Goal: Task Accomplishment & Management: Use online tool/utility

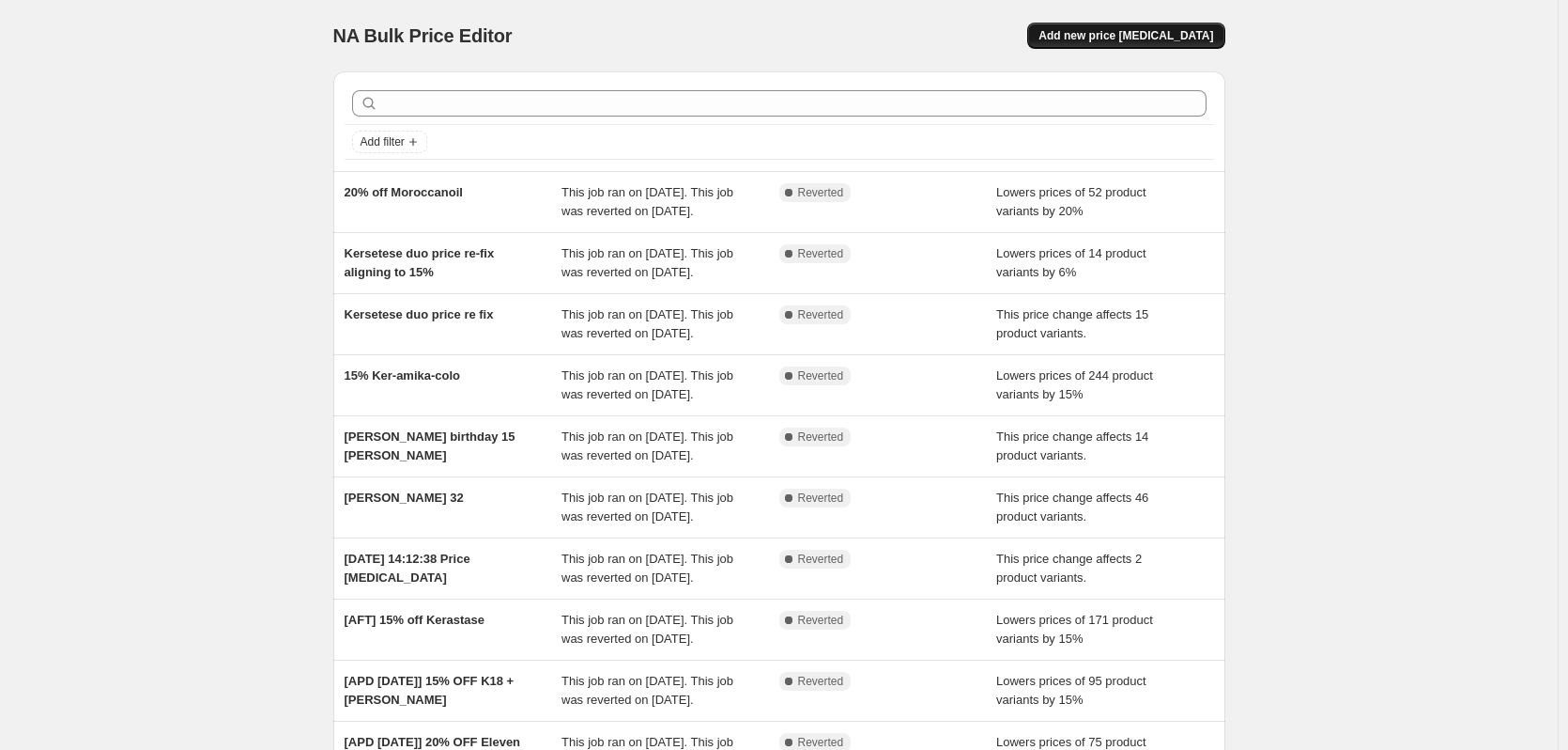
click at [1123, 42] on span "Add new price [MEDICAL_DATA]" at bounding box center [1126, 35] width 175 height 15
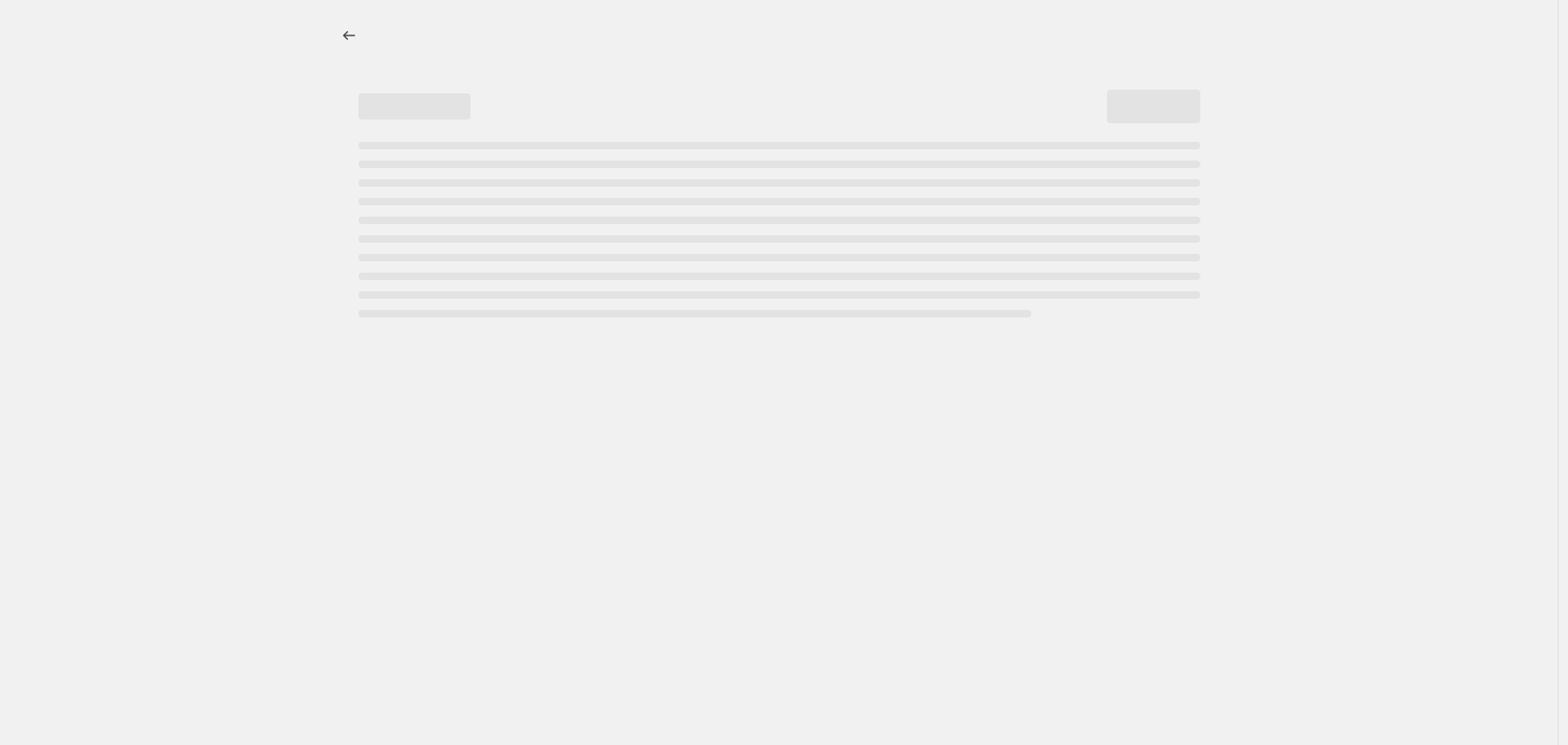
select select "percentage"
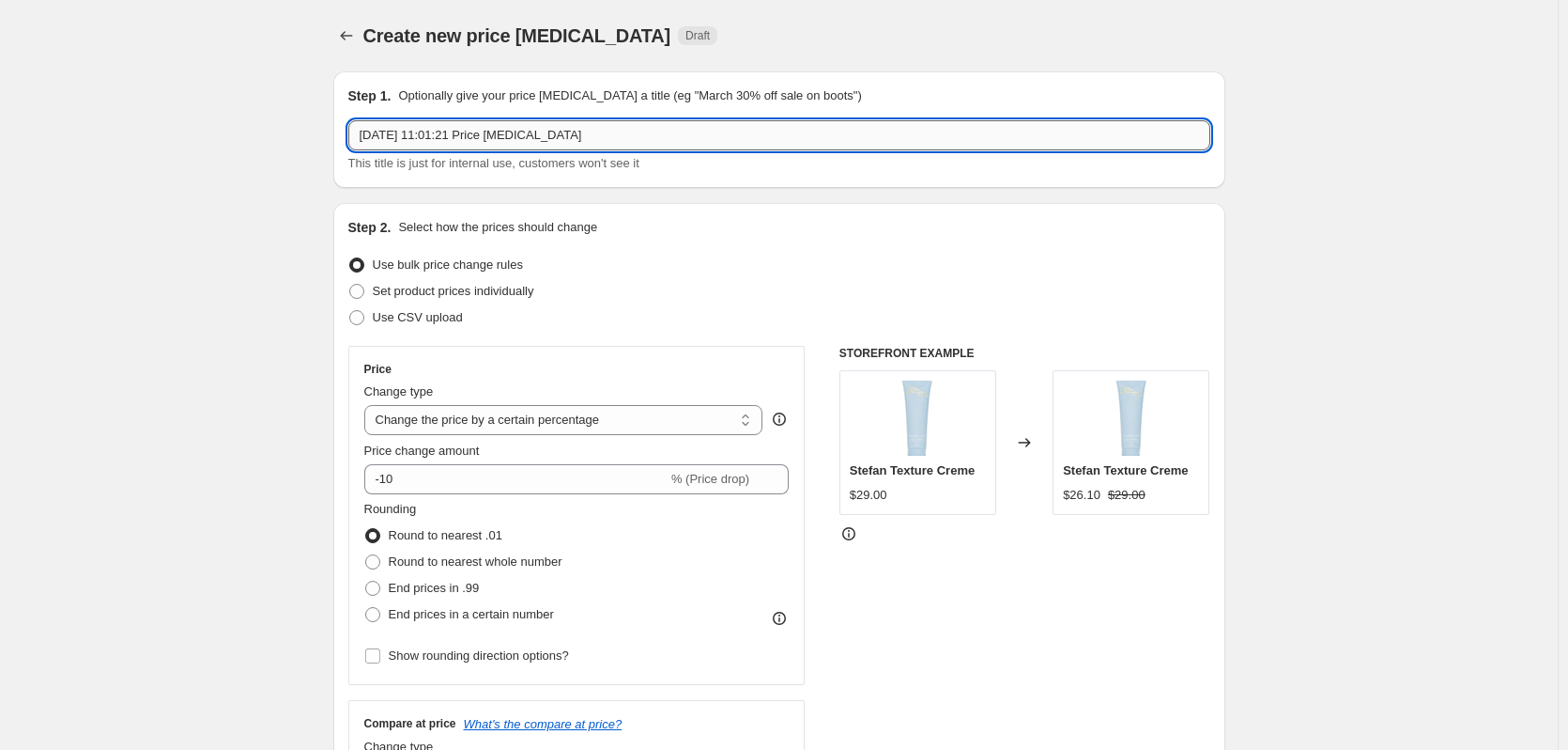
click at [617, 127] on input "25 Sept 2025, 11:01:21 Price change job" at bounding box center [780, 135] width 862 height 30
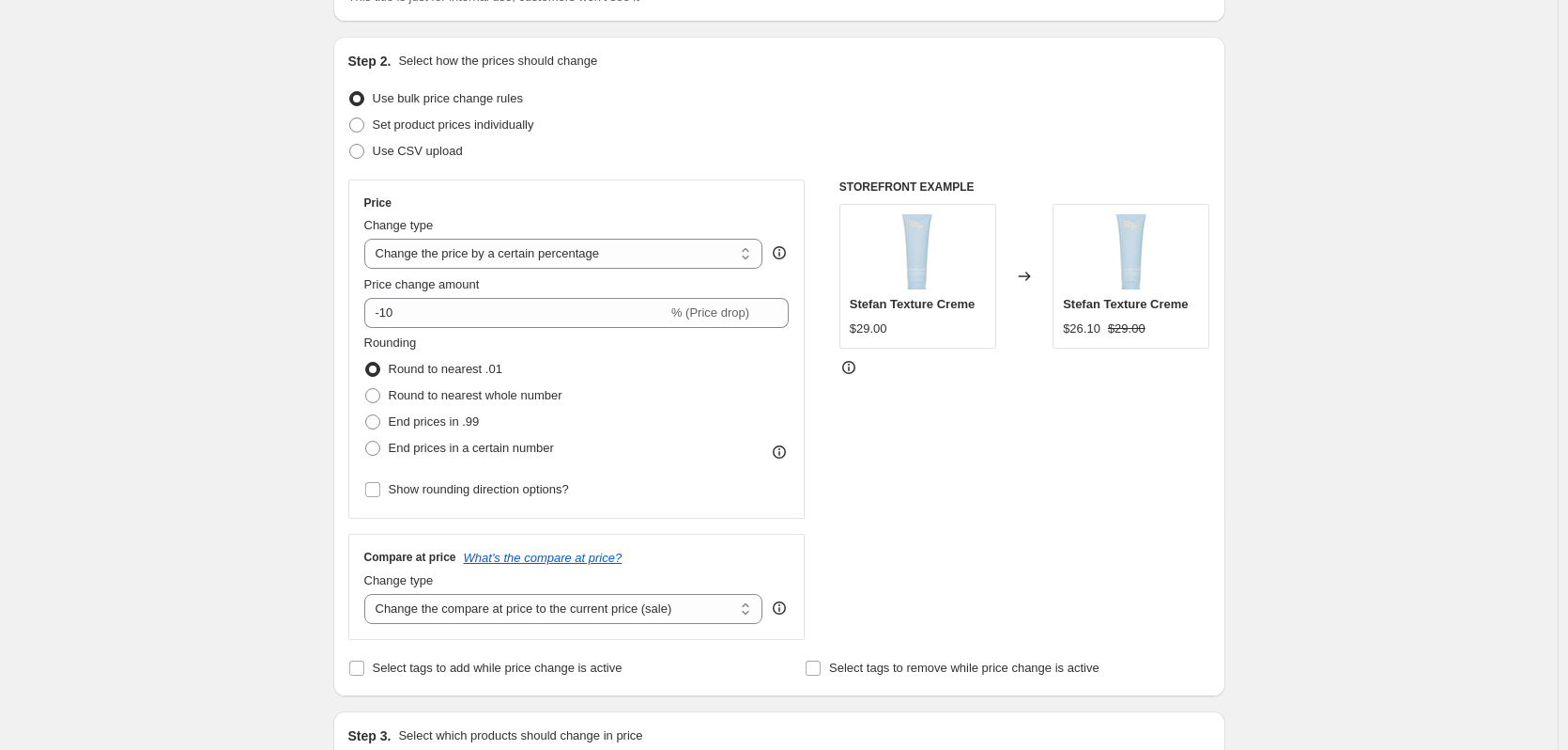
scroll to position [188, 0]
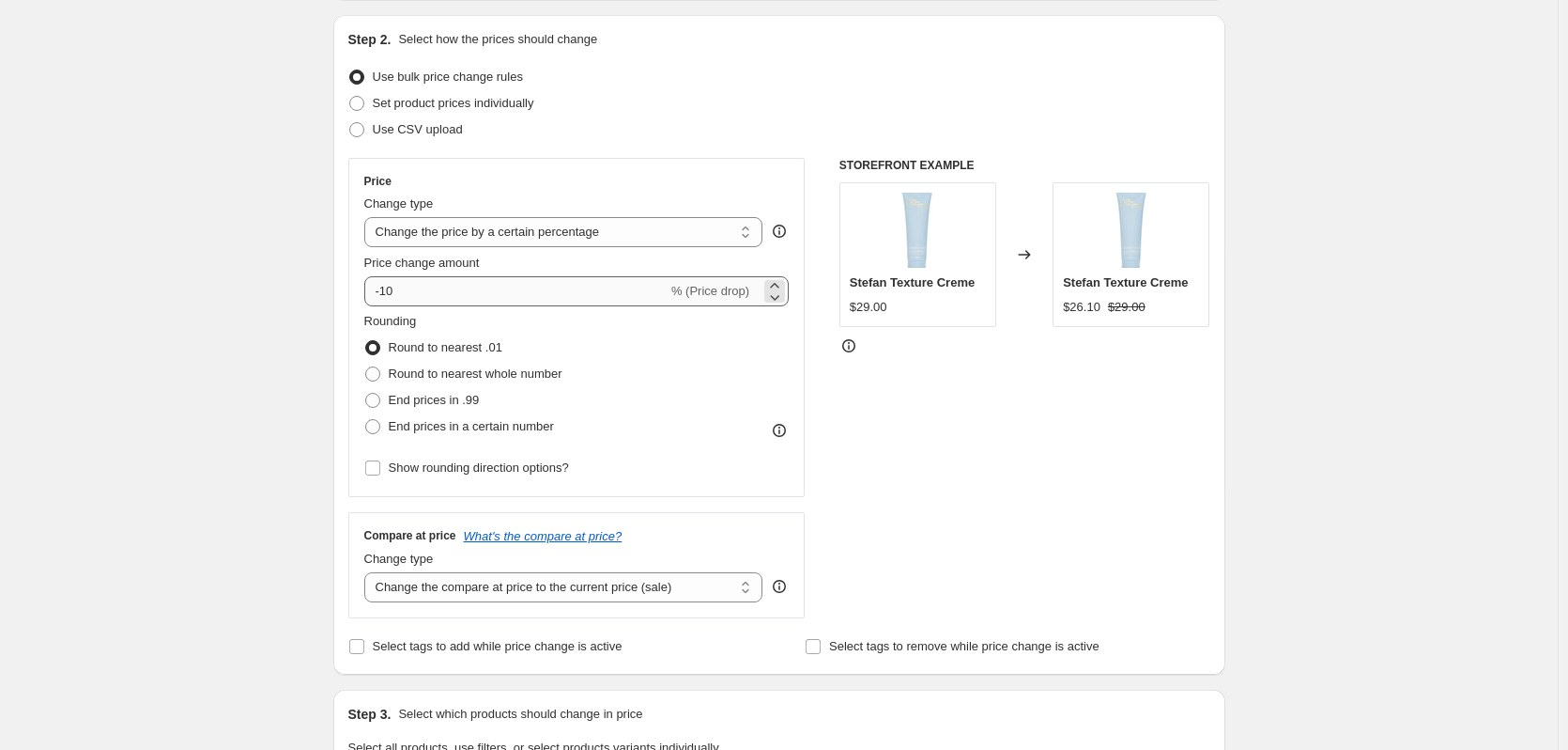
type input "15% OFF Sitewide"
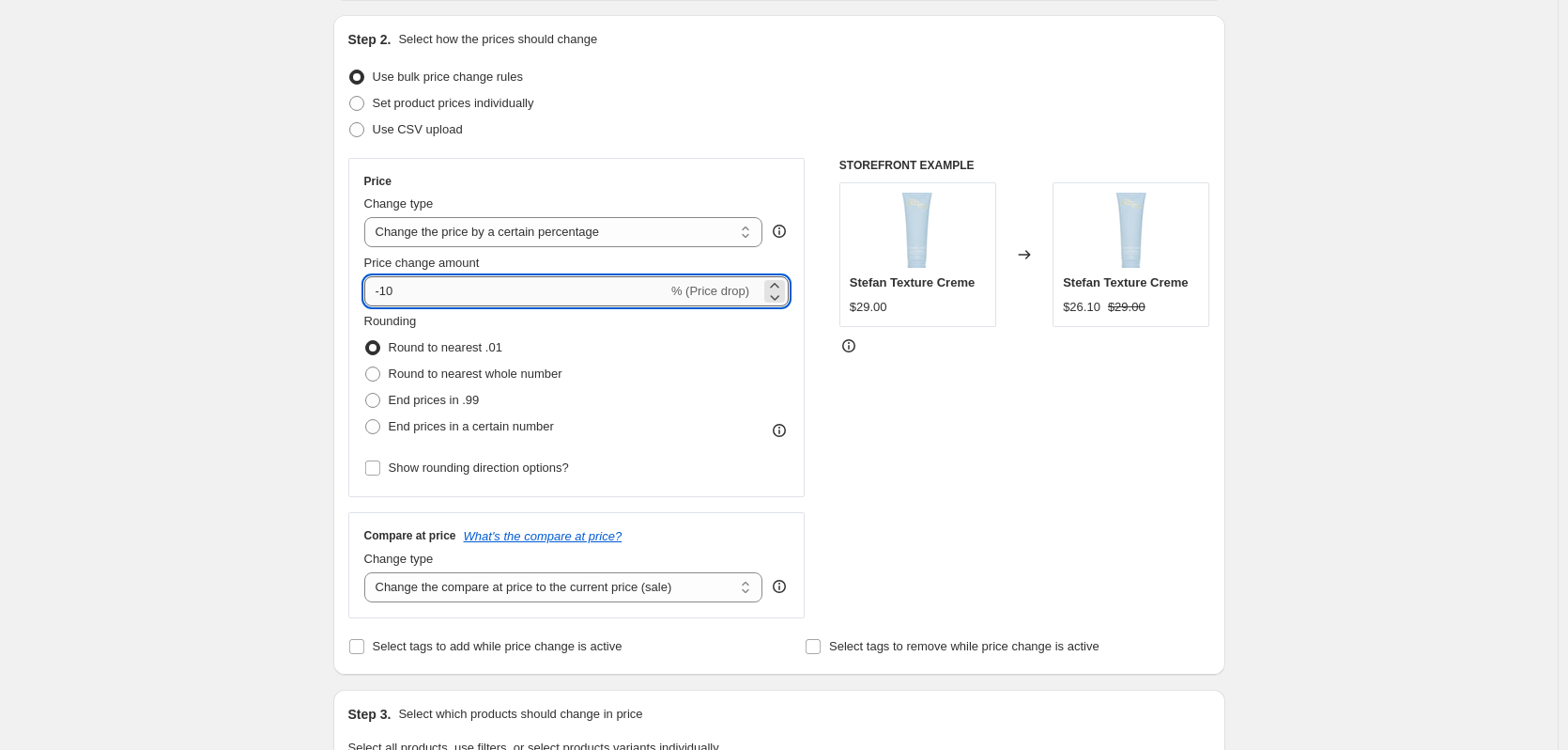
click at [395, 288] on input "-10" at bounding box center [516, 290] width 303 height 30
type input "-15"
click at [235, 426] on div "Create new price change job. This page is ready Create new price change job Dra…" at bounding box center [779, 751] width 1557 height 1878
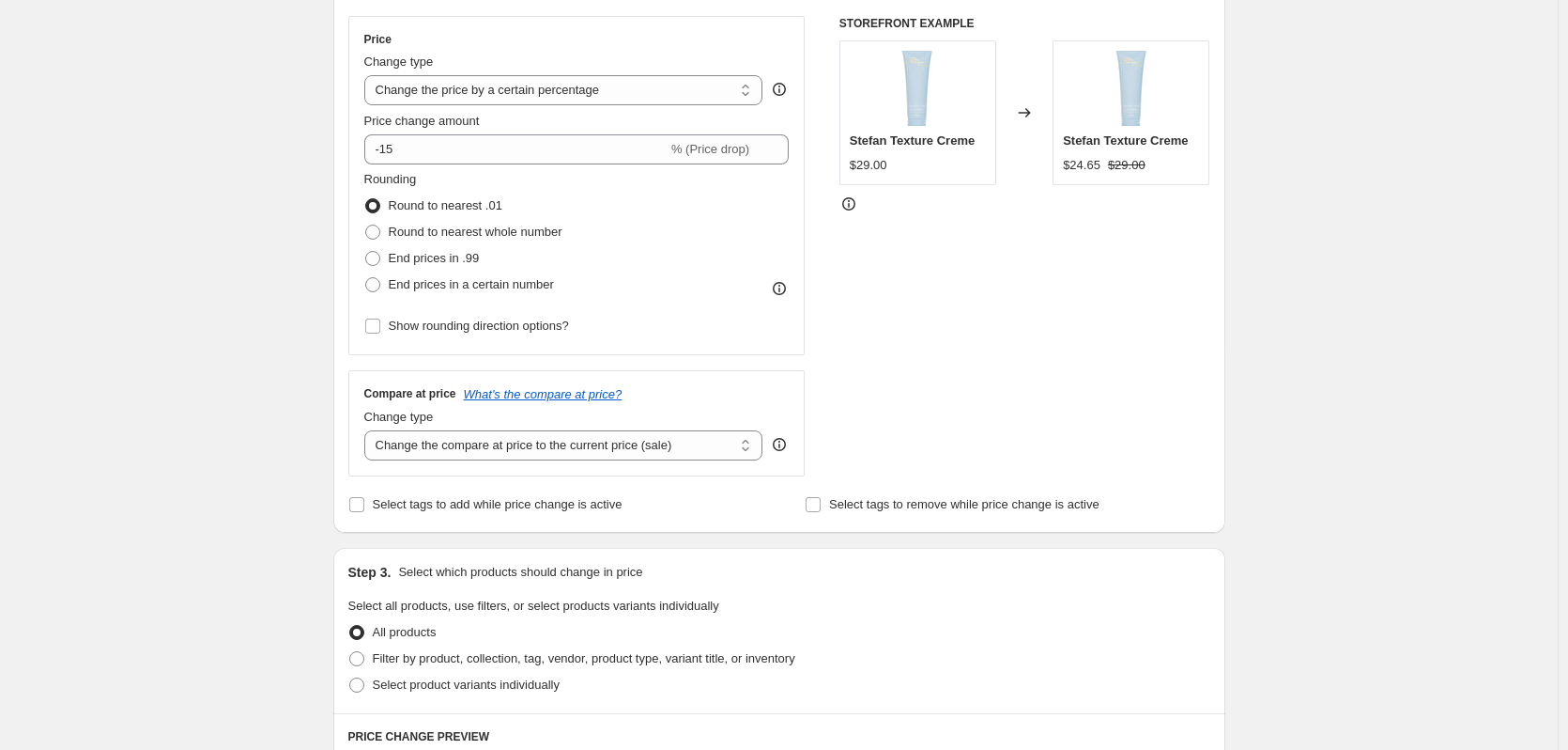
scroll to position [376, 0]
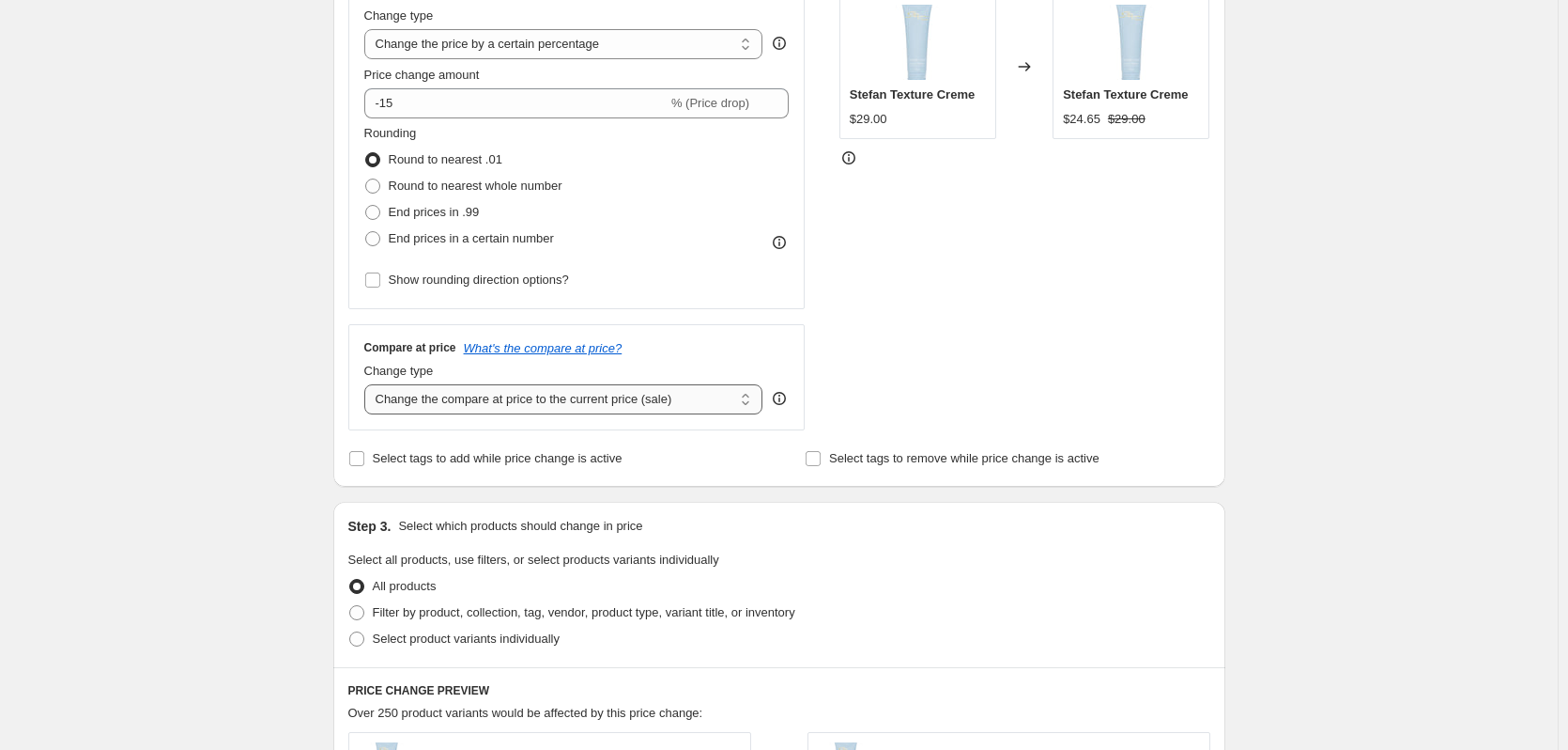
click at [660, 398] on select "Change the compare at price to the current price (sale) Change the compare at p…" at bounding box center [563, 399] width 399 height 30
select select "no_change"
click at [368, 385] on select "Change the compare at price to the current price (sale) Change the compare at p…" at bounding box center [563, 399] width 399 height 30
click at [572, 412] on select "Change the compare at price to the current price (sale) Change the compare at p…" at bounding box center [563, 399] width 399 height 30
click at [281, 513] on div "Create new price change job. This page is ready Create new price change job Dra…" at bounding box center [779, 562] width 1557 height 1878
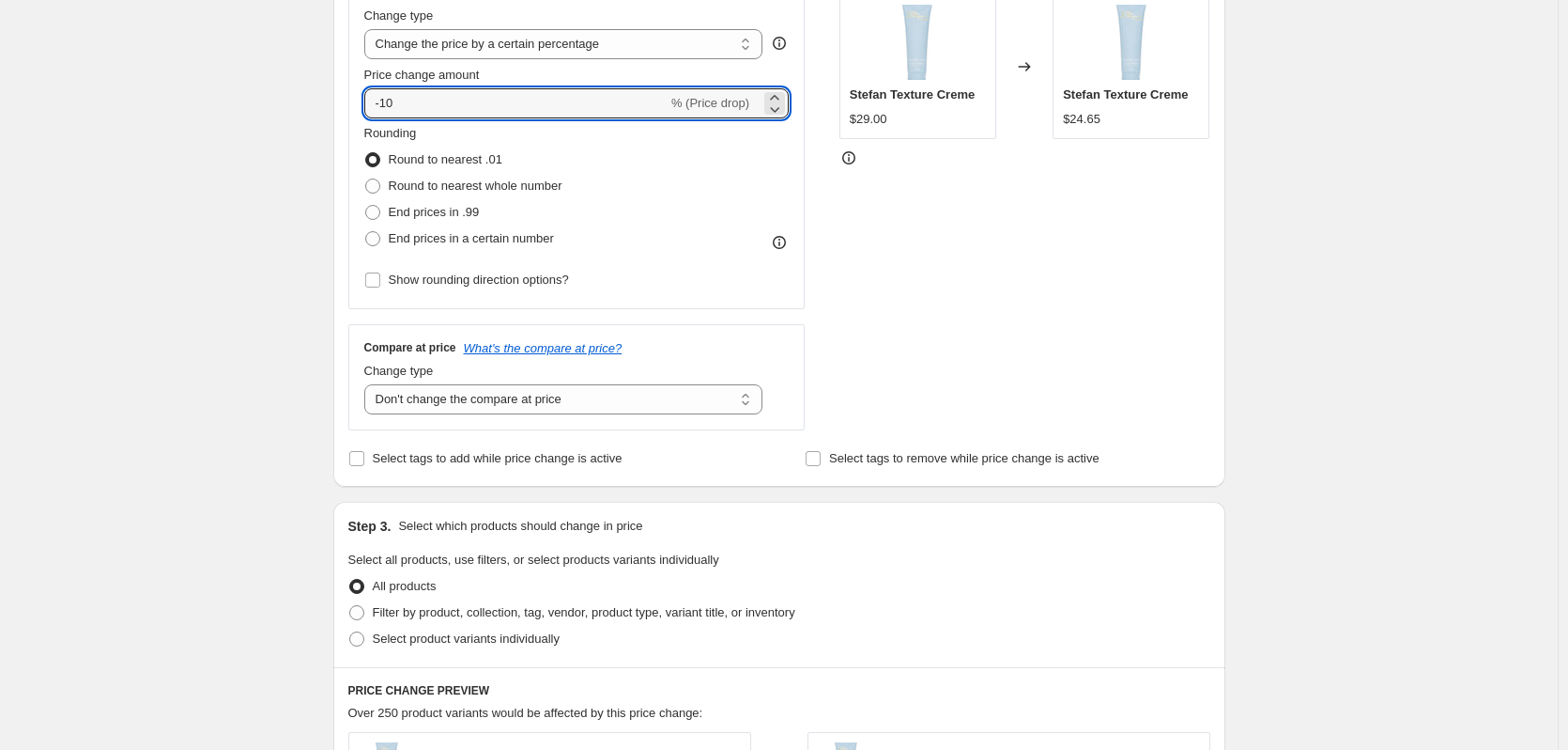
type input "-15"
click at [465, 400] on select "Change the compare at price to the current price (sale) Change the compare at p…" at bounding box center [563, 399] width 399 height 30
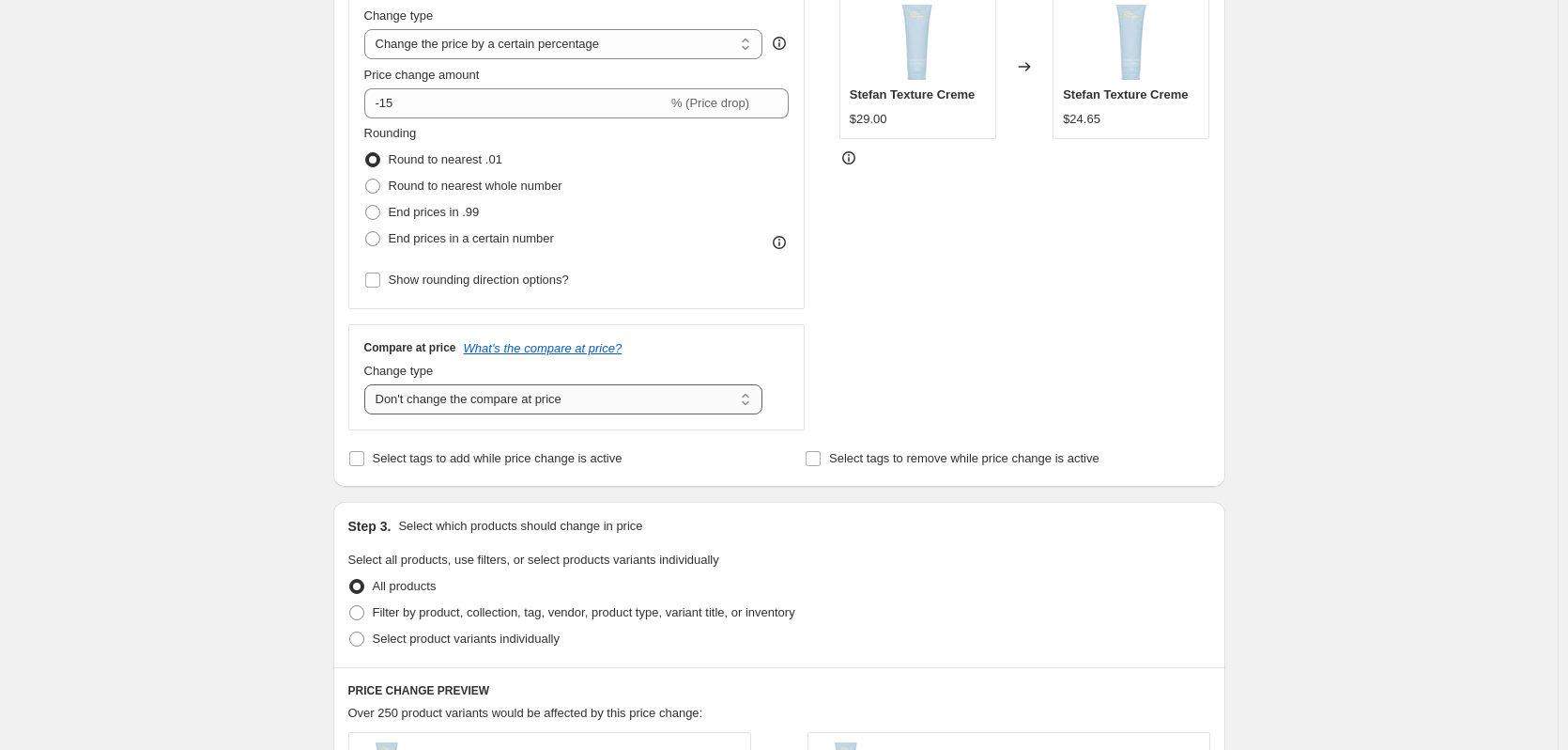
select select "ep"
click at [368, 385] on select "Change the compare at price to the current price (sale) Change the compare at p…" at bounding box center [563, 399] width 399 height 30
click at [297, 426] on div "Create new price change job. This page is ready Create new price change job Dra…" at bounding box center [779, 562] width 1557 height 1878
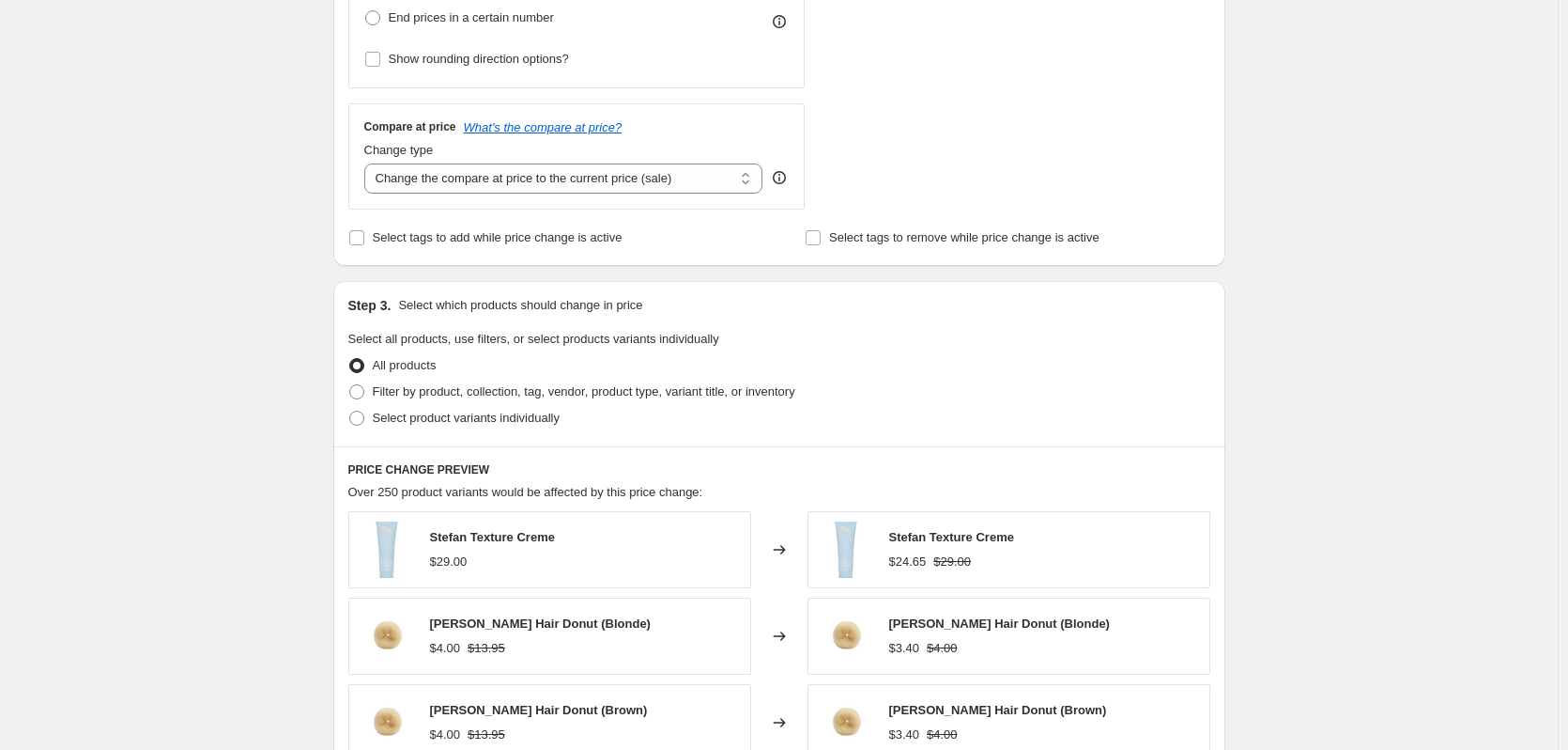
scroll to position [565, 0]
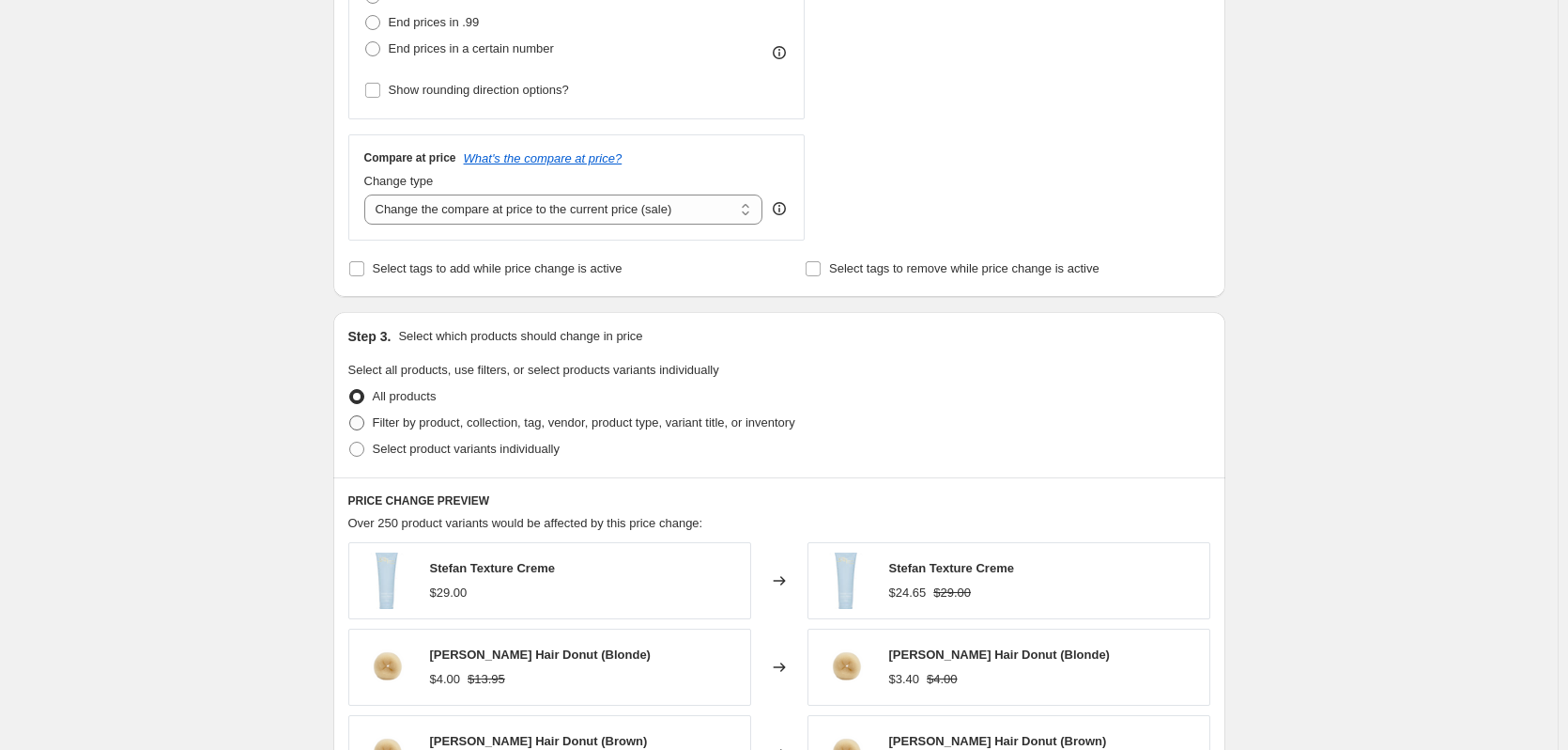
click at [383, 423] on span "Filter by product, collection, tag, vendor, product type, variant title, or inv…" at bounding box center [584, 422] width 422 height 15
click at [350, 416] on input "Filter by product, collection, tag, vendor, product type, variant title, or inv…" at bounding box center [350, 415] width 1 height 1
radio input "true"
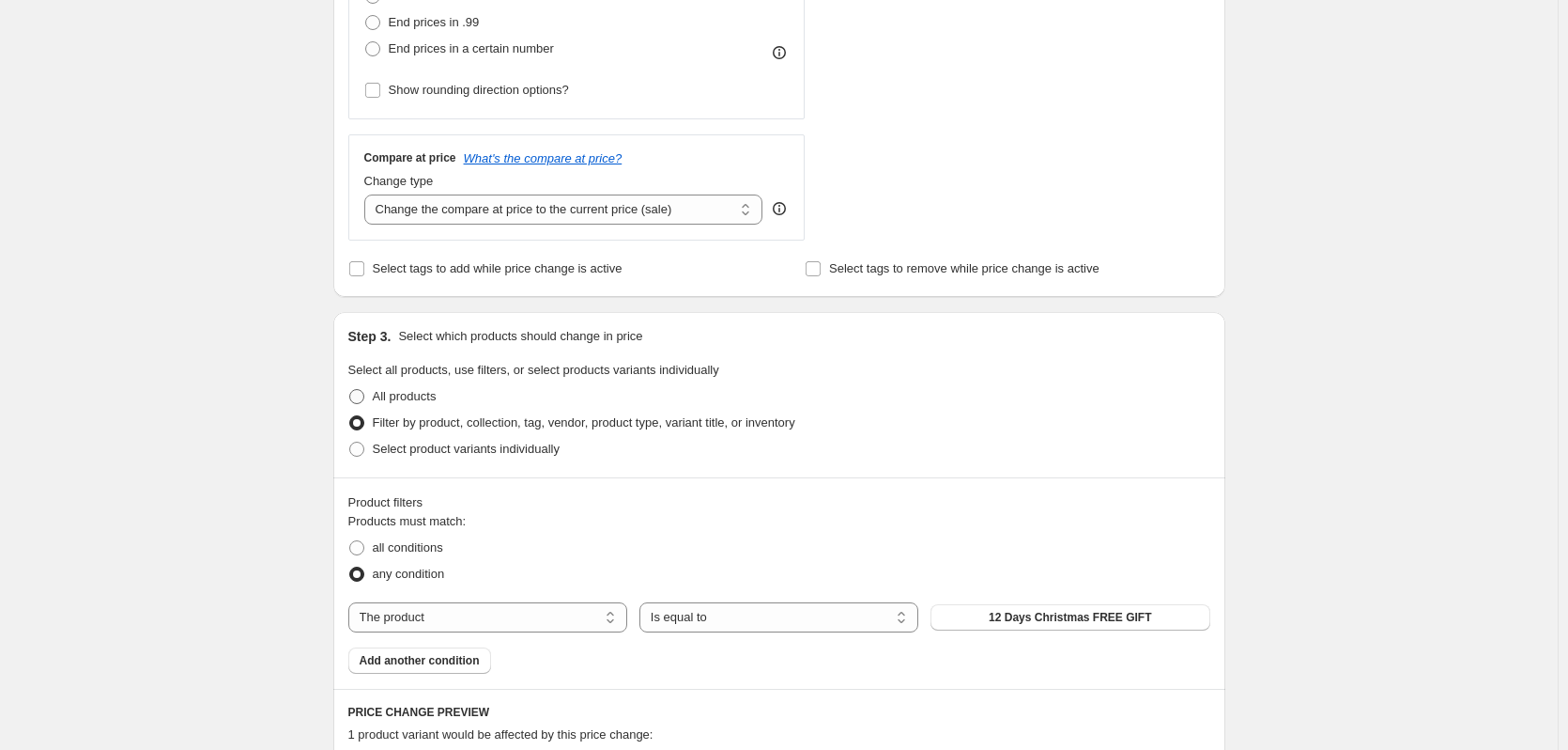
click at [383, 401] on span "All products" at bounding box center [405, 395] width 64 height 15
click at [350, 390] on input "All products" at bounding box center [350, 389] width 1 height 1
radio input "true"
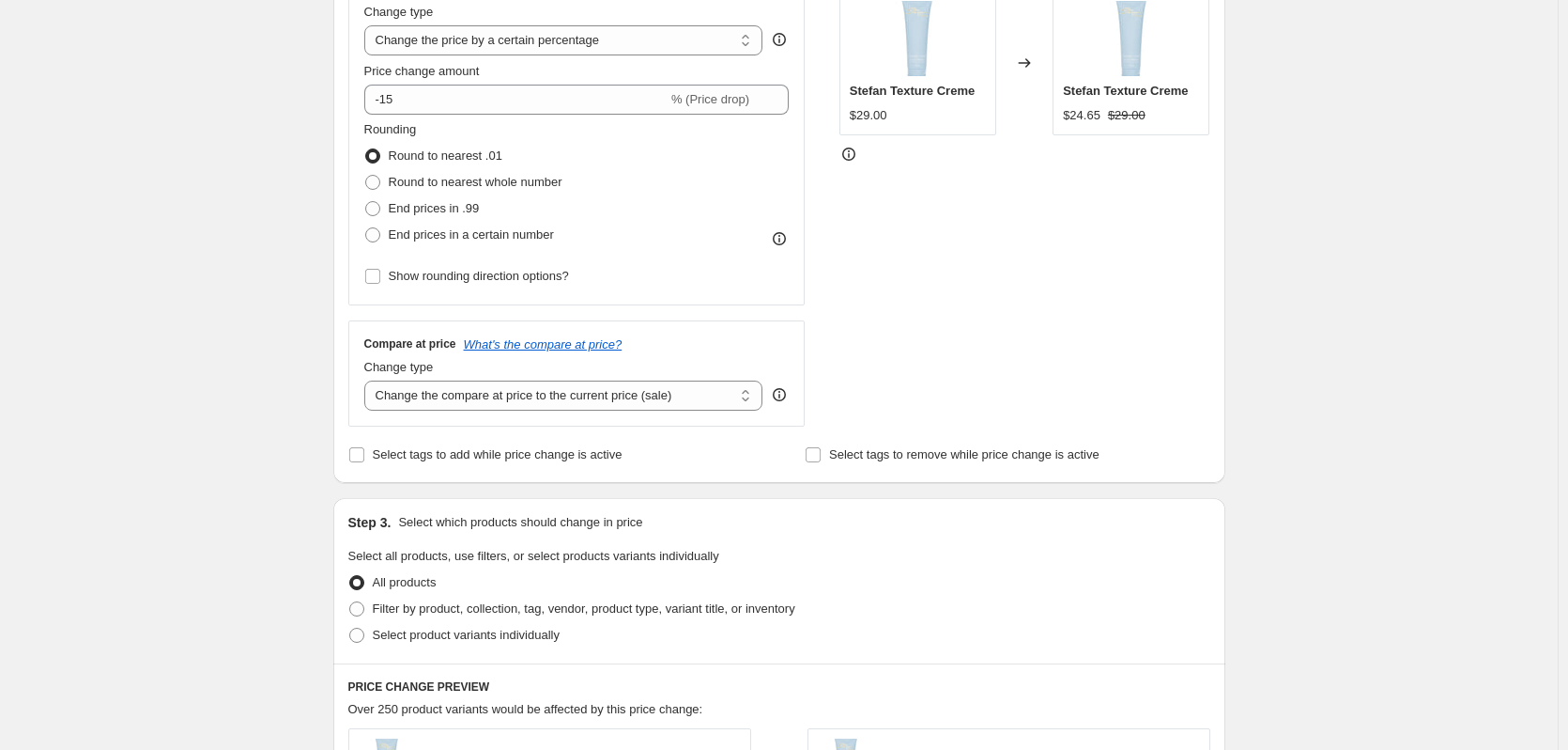
scroll to position [378, 0]
click at [401, 404] on select "Change the compare at price to the current price (sale) Change the compare at p…" at bounding box center [563, 397] width 399 height 30
click at [368, 383] on select "Change the compare at price to the current price (sale) Change the compare at p…" at bounding box center [563, 397] width 399 height 30
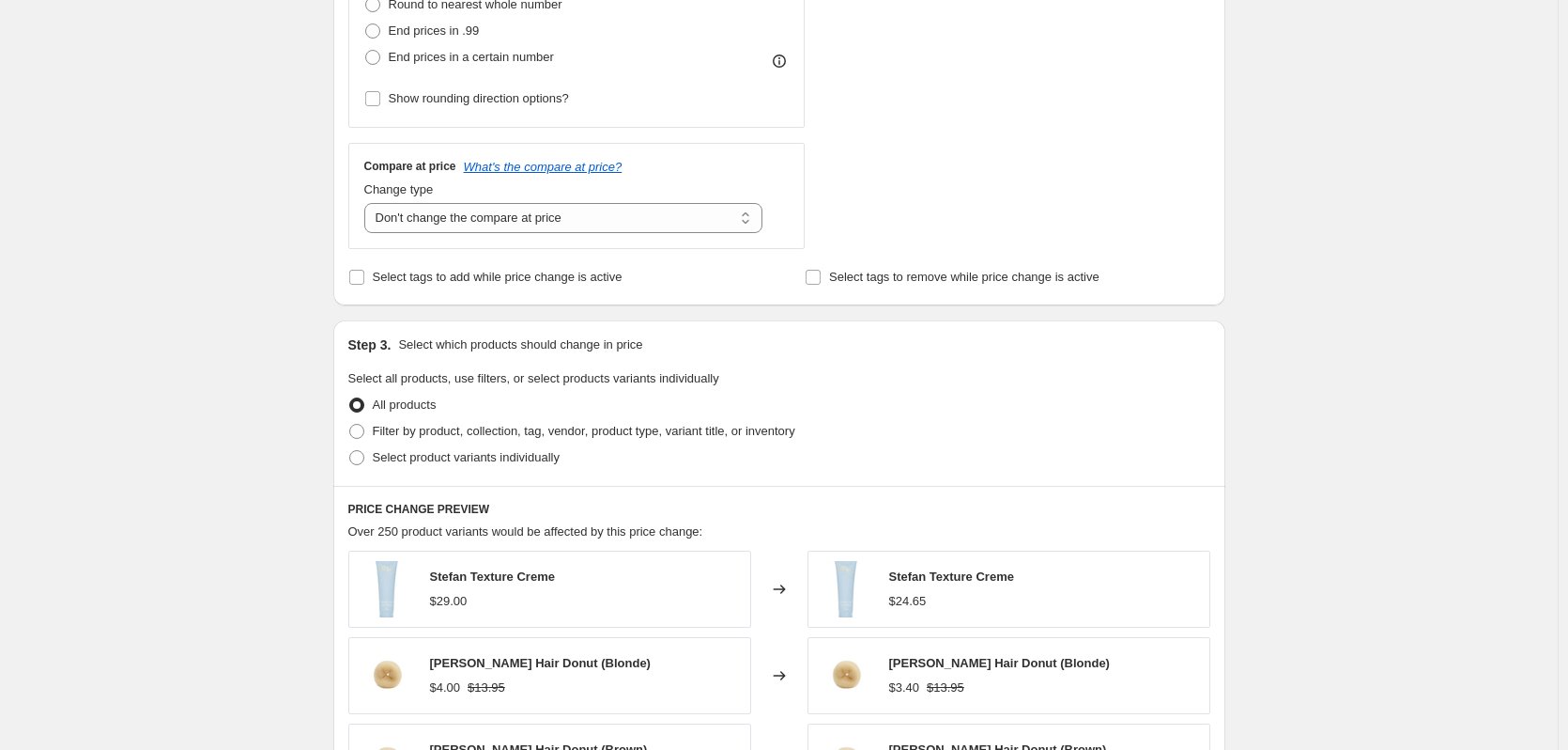
scroll to position [847, 0]
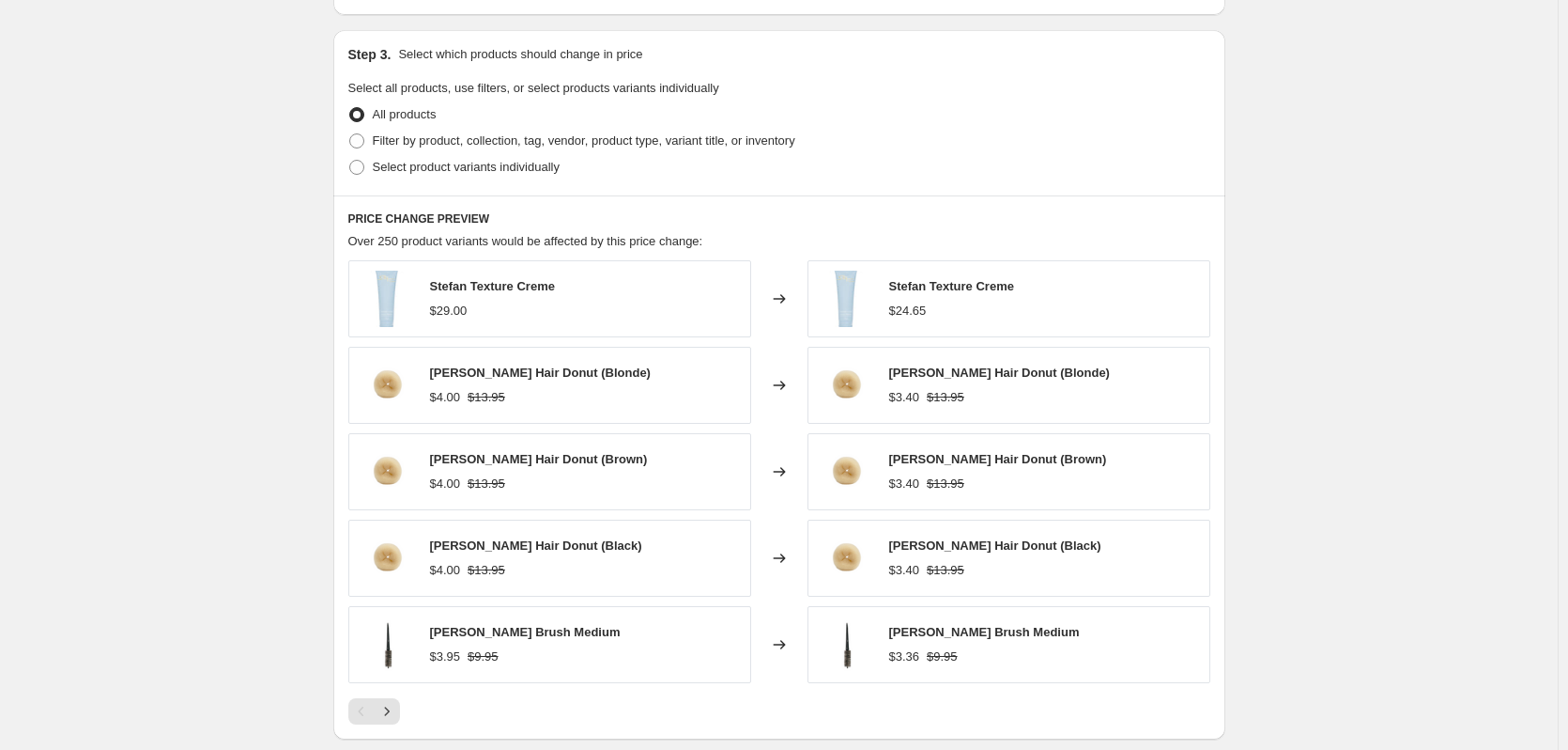
click at [243, 565] on div "Create new price change job. This page is ready Create new price change job Dra…" at bounding box center [779, 91] width 1557 height 1878
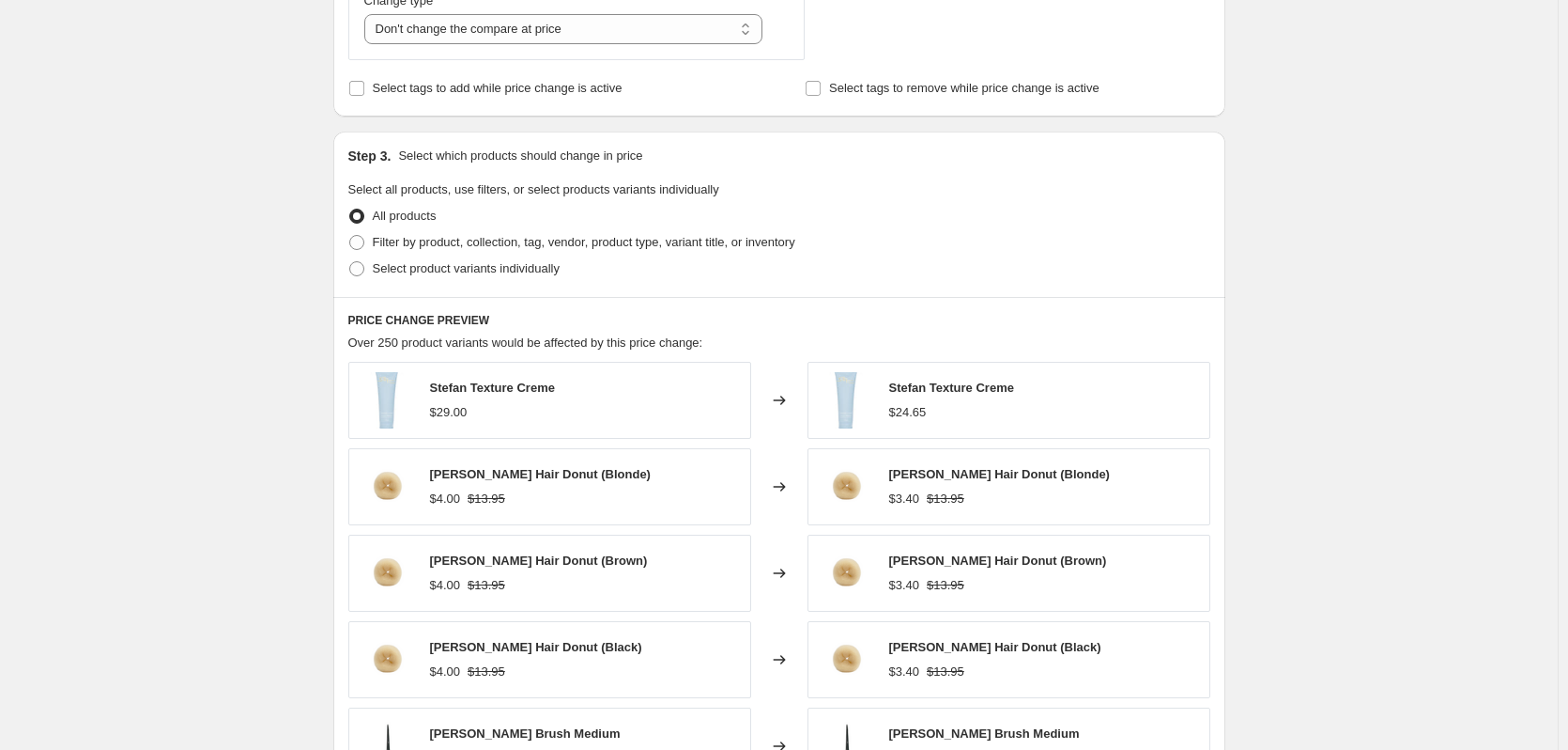
scroll to position [471, 0]
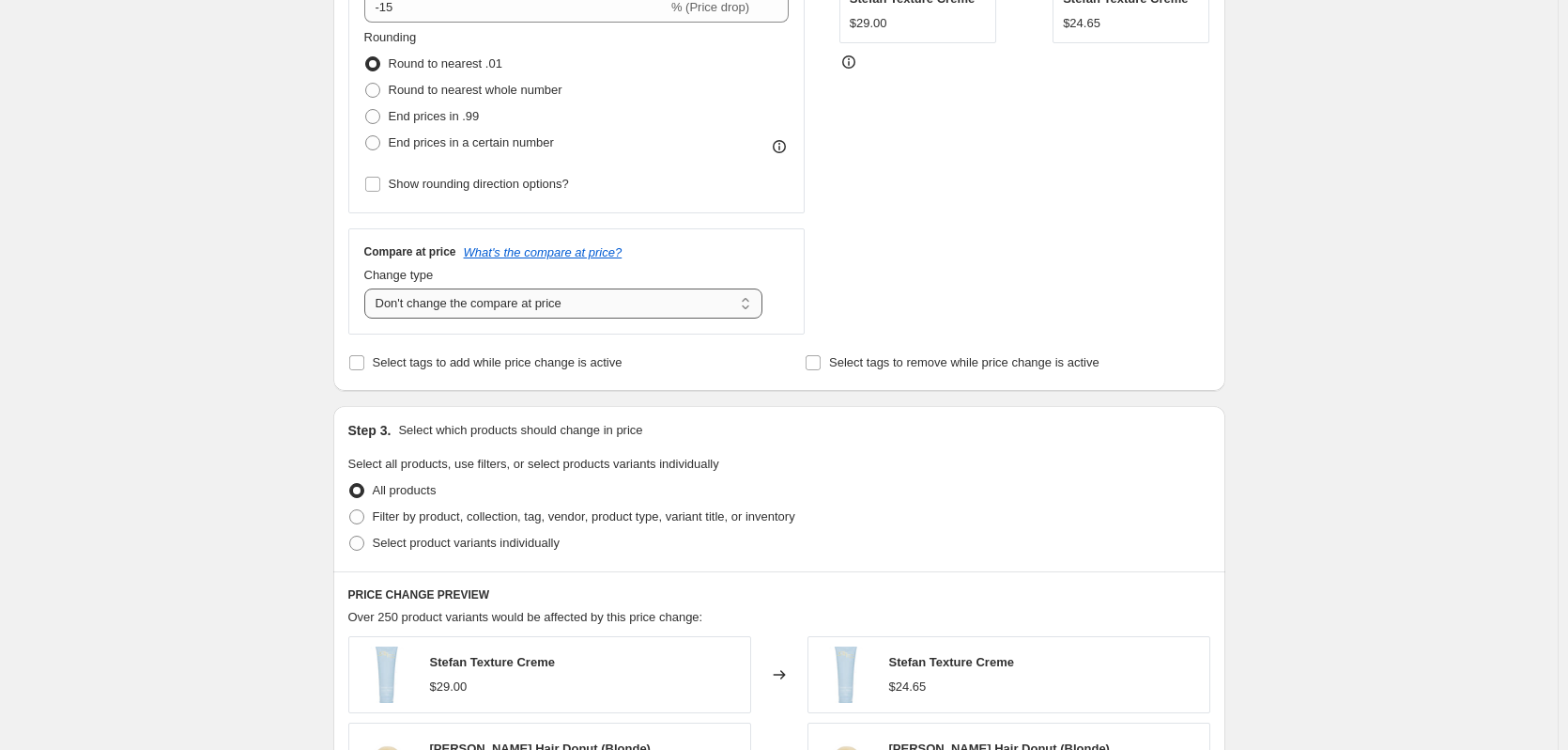
click at [405, 308] on select "Change the compare at price to the current price (sale) Change the compare at p…" at bounding box center [563, 303] width 399 height 30
click at [368, 289] on select "Change the compare at price to the current price (sale) Change the compare at p…" at bounding box center [563, 303] width 399 height 30
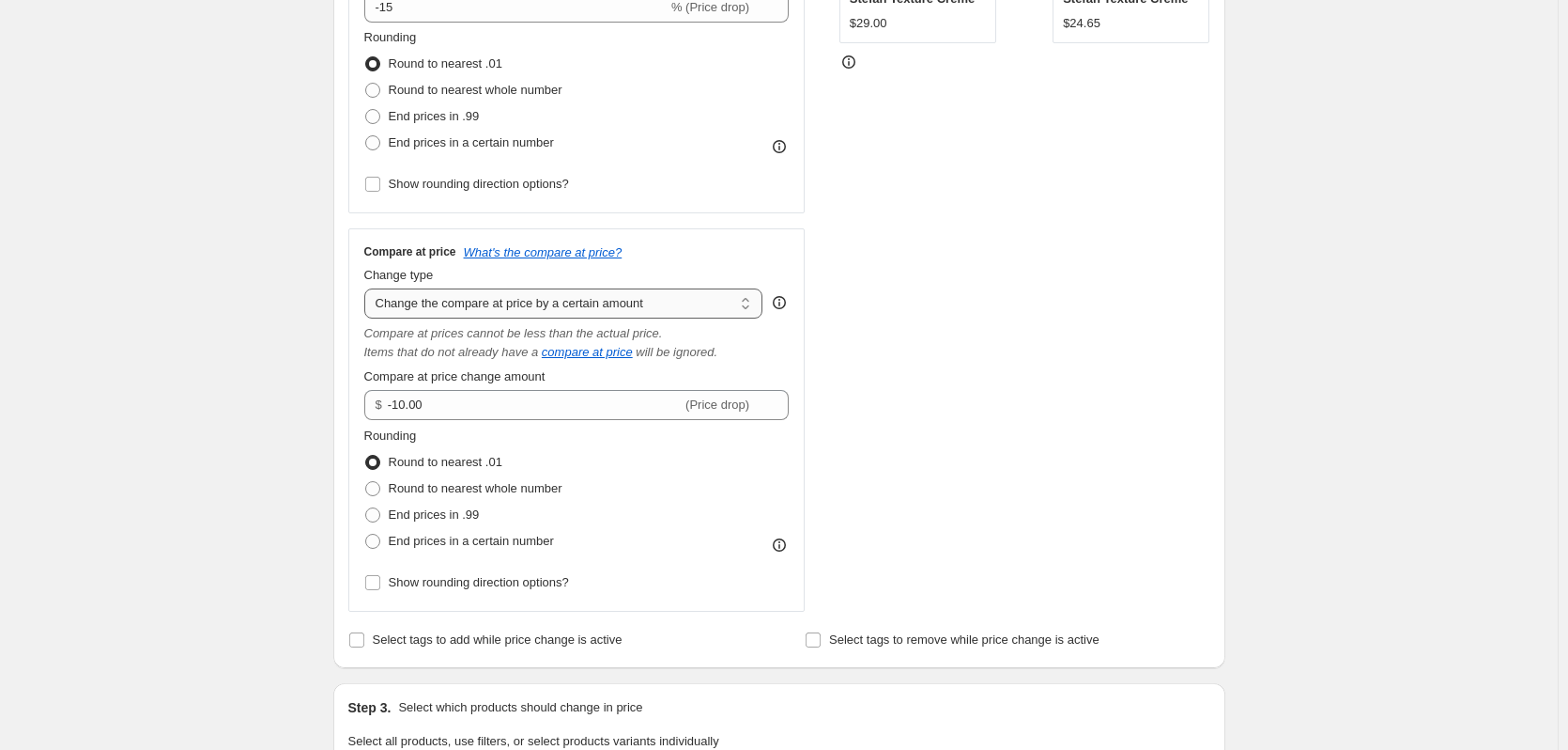
click at [411, 310] on select "Change the compare at price to the current price (sale) Change the compare at p…" at bounding box center [563, 303] width 399 height 30
select select "bp"
click at [368, 289] on select "Change the compare at price to the current price (sale) Change the compare at p…" at bounding box center [563, 303] width 399 height 30
type input "12.00"
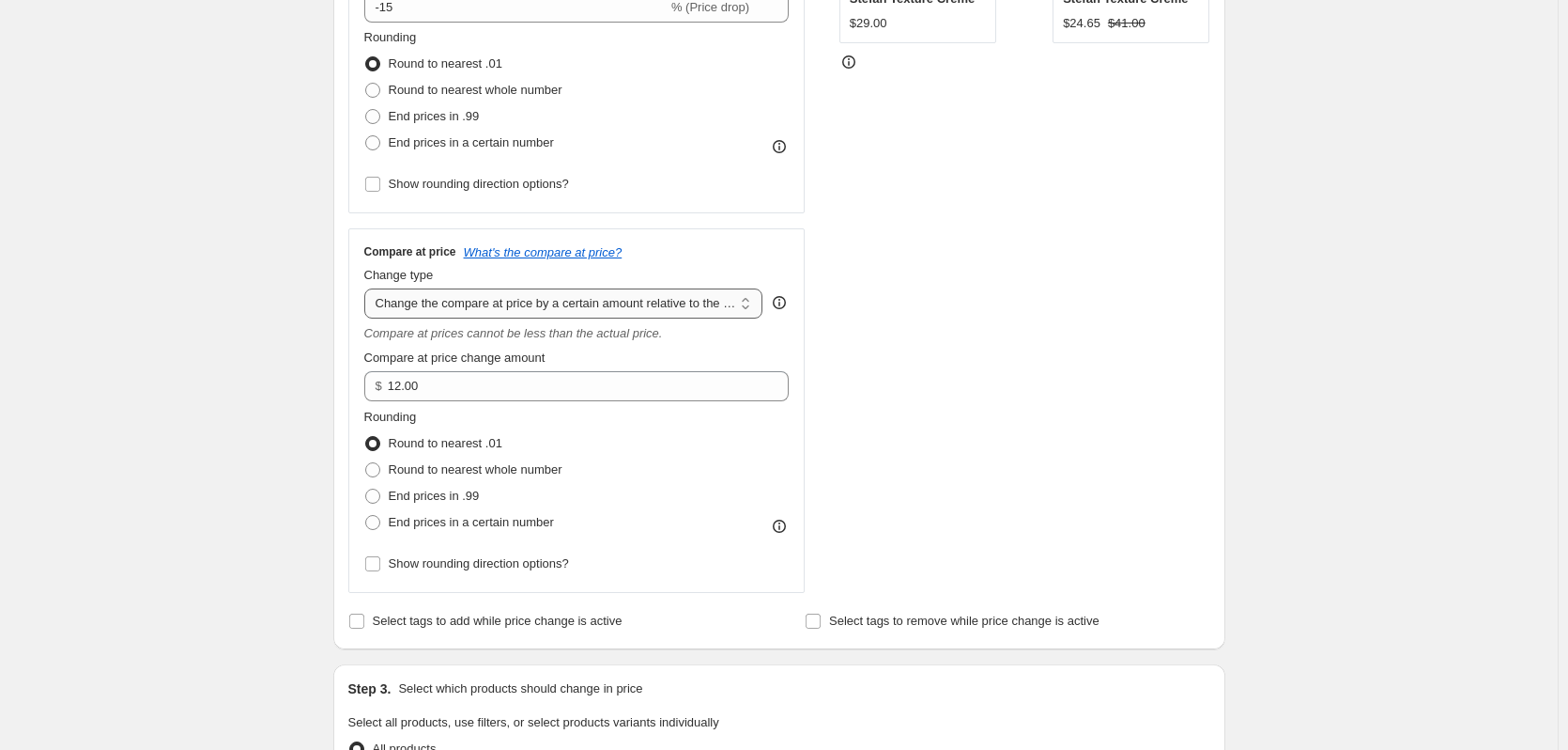
click at [423, 317] on select "Change the compare at price to the current price (sale) Change the compare at p…" at bounding box center [563, 303] width 399 height 30
select select "ep"
click at [368, 289] on select "Change the compare at price to the current price (sale) Change the compare at p…" at bounding box center [563, 303] width 399 height 30
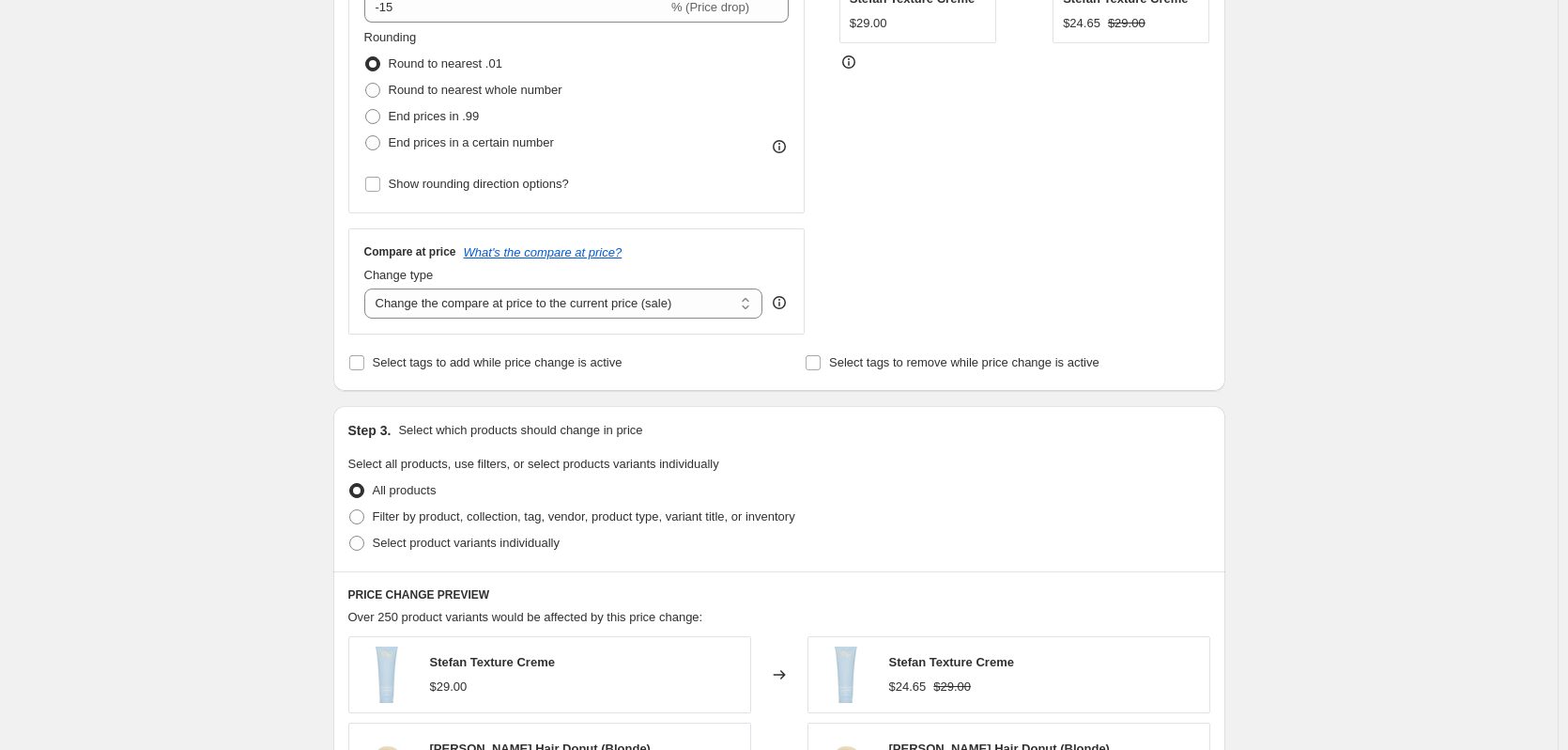
click at [292, 423] on div "Create new price change job. This page is ready Create new price change job Dra…" at bounding box center [779, 467] width 1557 height 1878
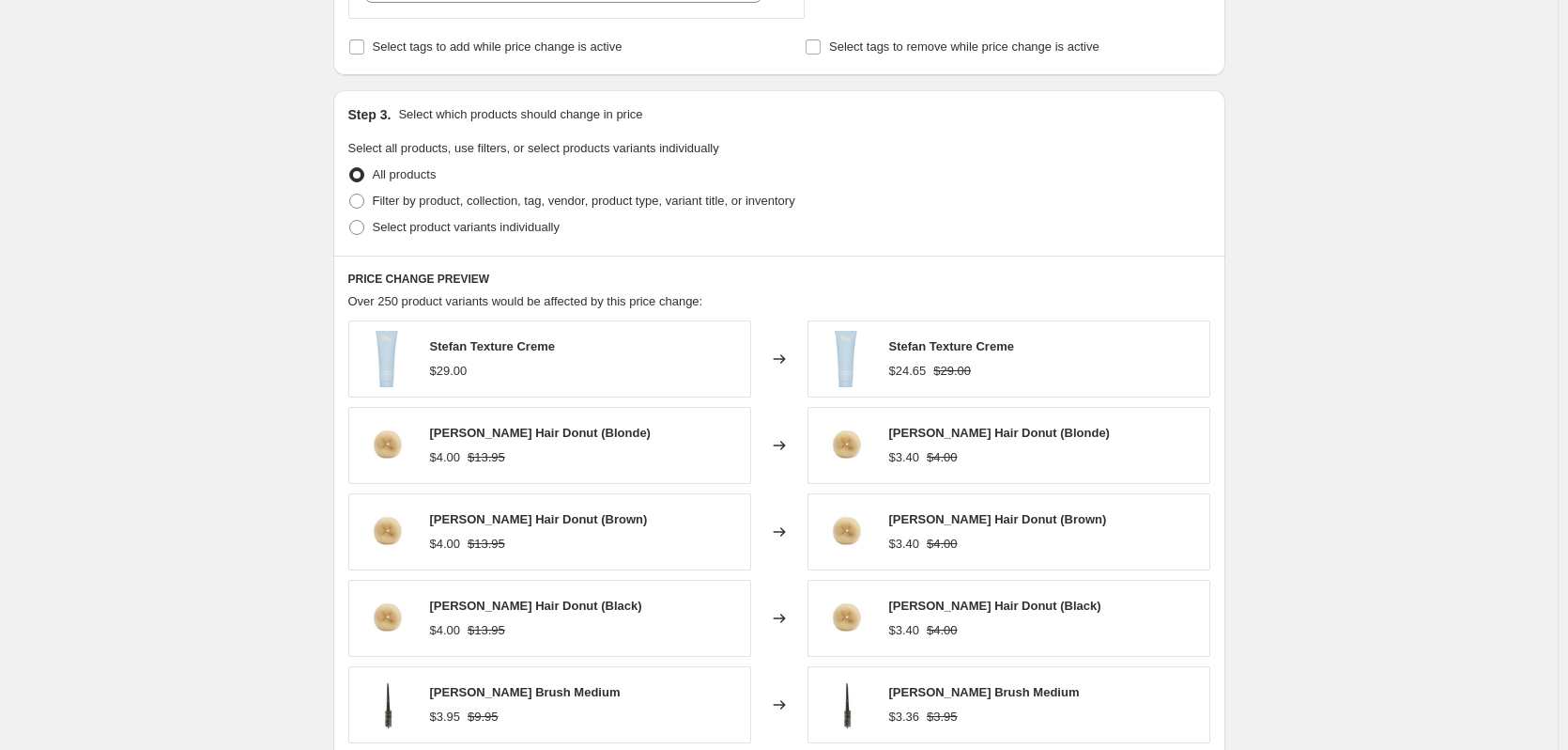
scroll to position [754, 0]
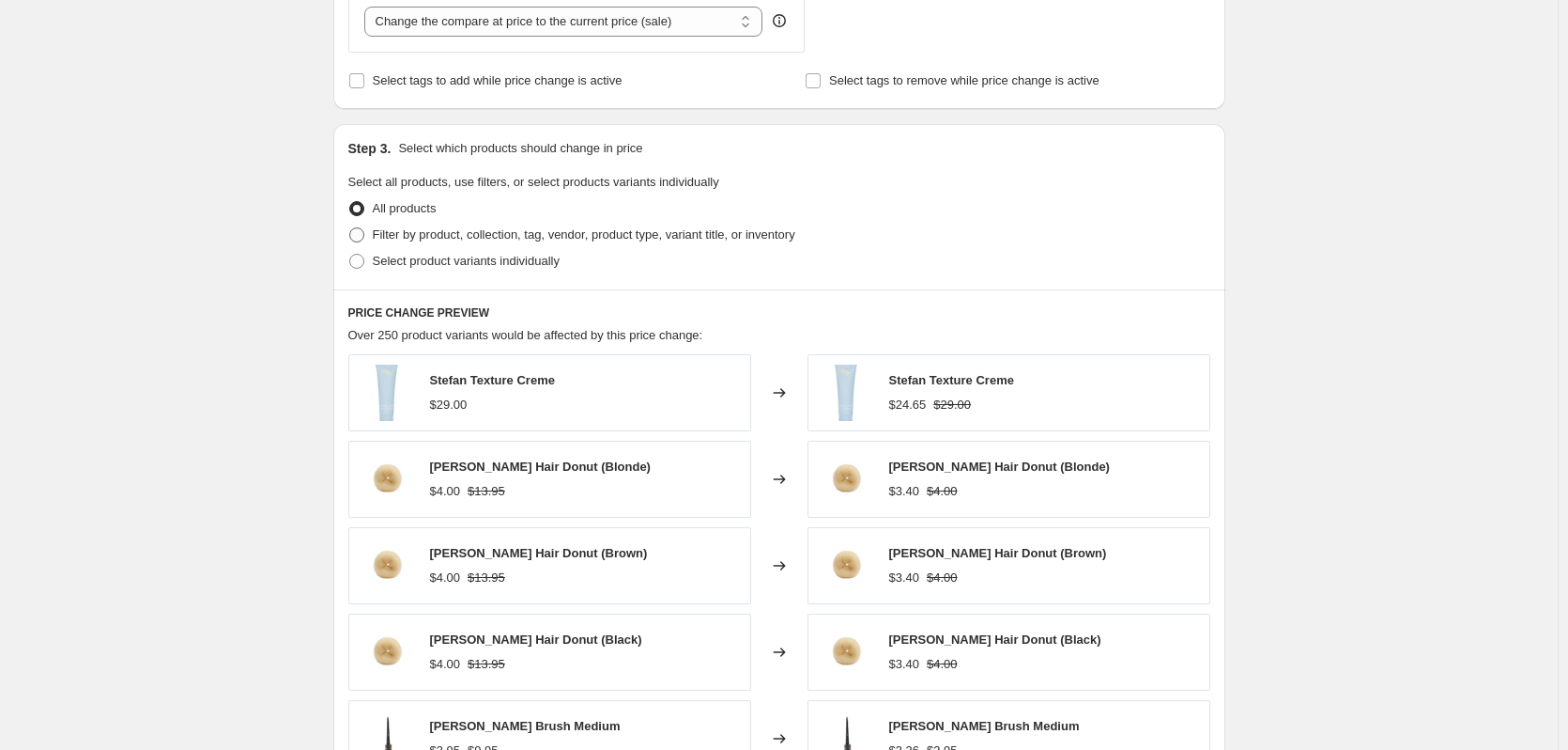
click at [431, 242] on span "Filter by product, collection, tag, vendor, product type, variant title, or inv…" at bounding box center [584, 234] width 422 height 15
click at [350, 228] on input "Filter by product, collection, tag, vendor, product type, variant title, or inv…" at bounding box center [350, 227] width 1 height 1
radio input "true"
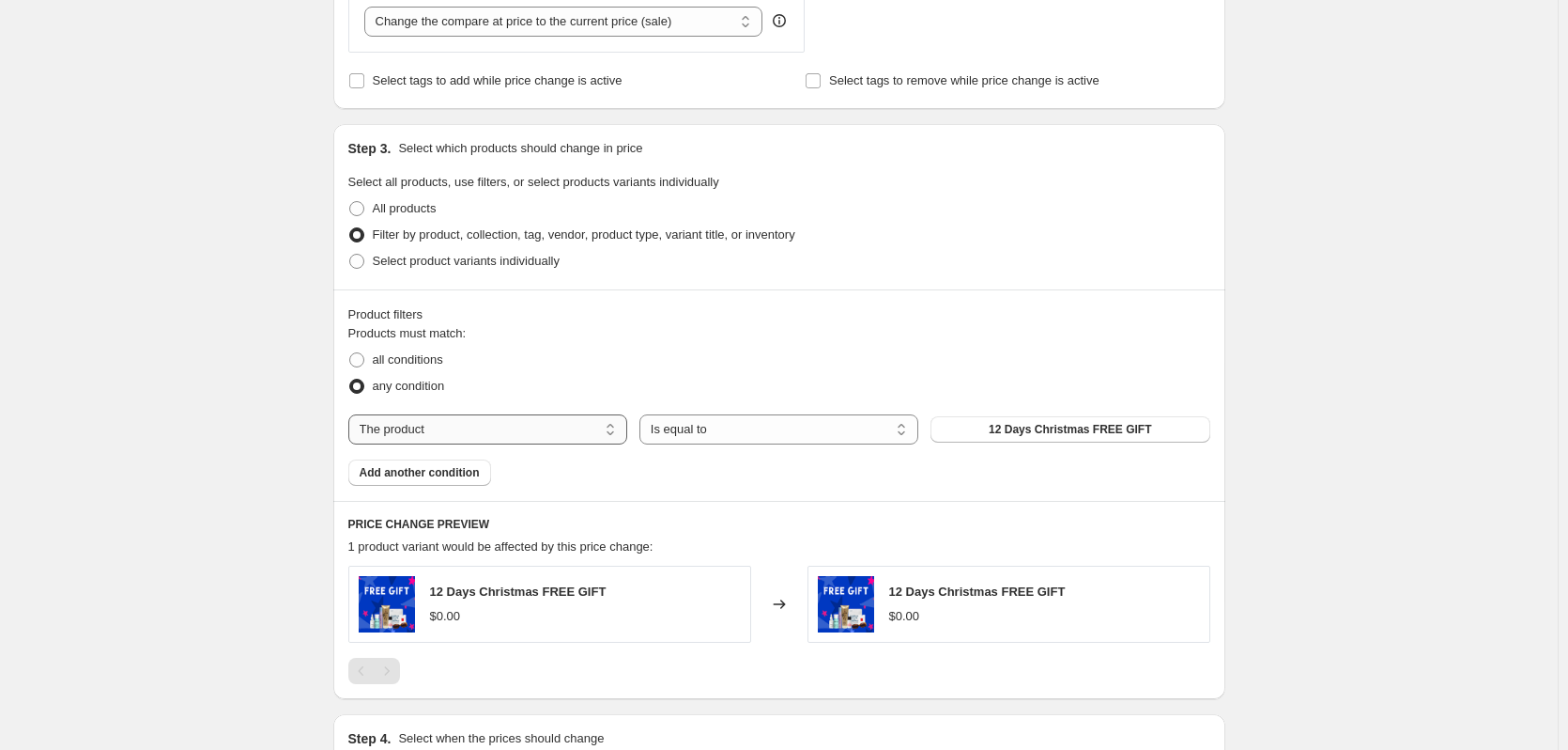
click at [605, 437] on select "The product The product's collection The product's tag The product's vendor The…" at bounding box center [487, 428] width 279 height 30
click at [352, 414] on select "The product The product's collection The product's tag The product's vendor The…" at bounding box center [487, 428] width 279 height 30
click at [417, 365] on span "all conditions" at bounding box center [408, 359] width 71 height 15
click at [350, 354] on input "all conditions" at bounding box center [350, 353] width 1 height 1
radio input "true"
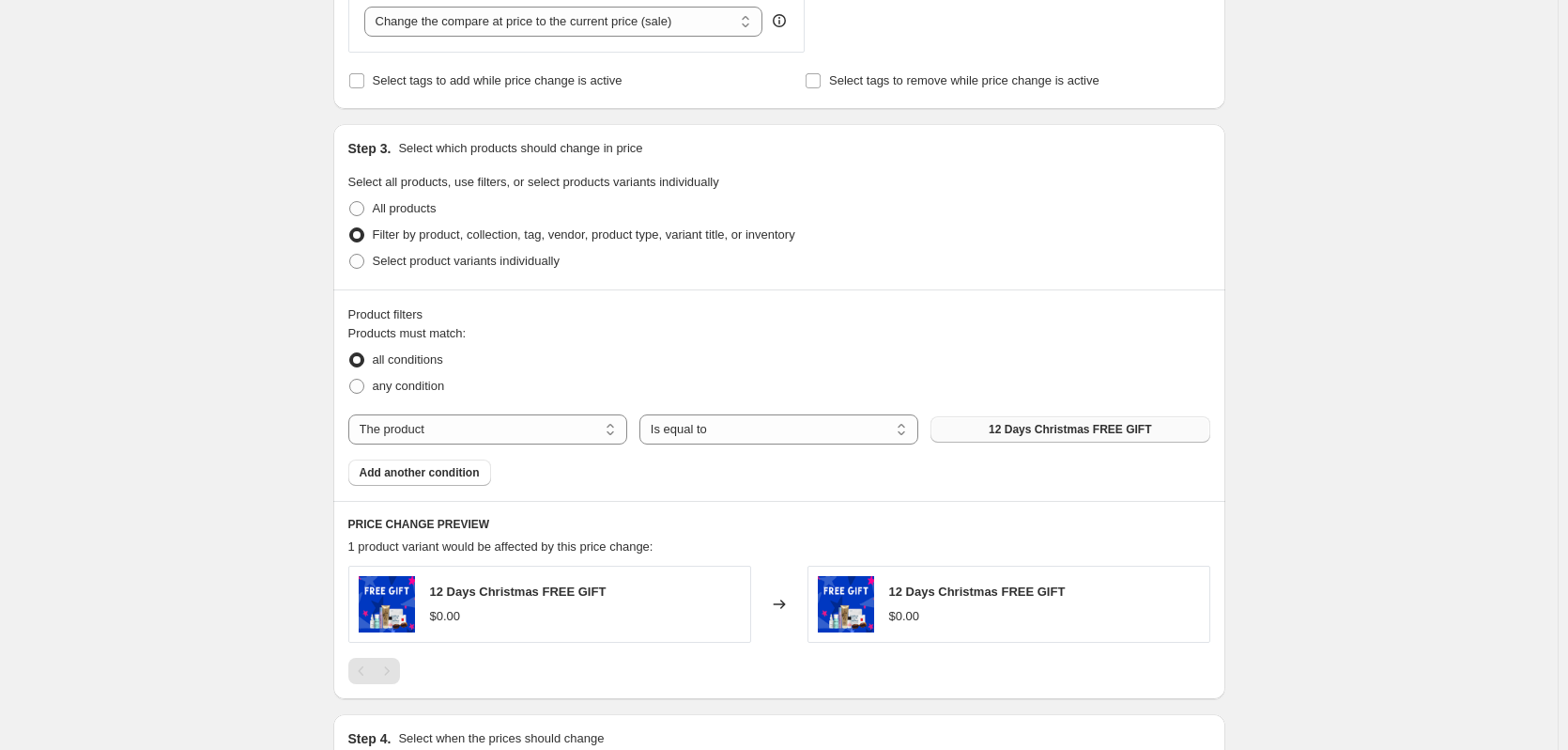
click at [985, 426] on button "12 Days Christmas FREE GIFT" at bounding box center [1069, 428] width 279 height 26
click at [430, 418] on select "The product The product's collection The product's tag The product's vendor The…" at bounding box center [487, 428] width 279 height 30
select select "product_status"
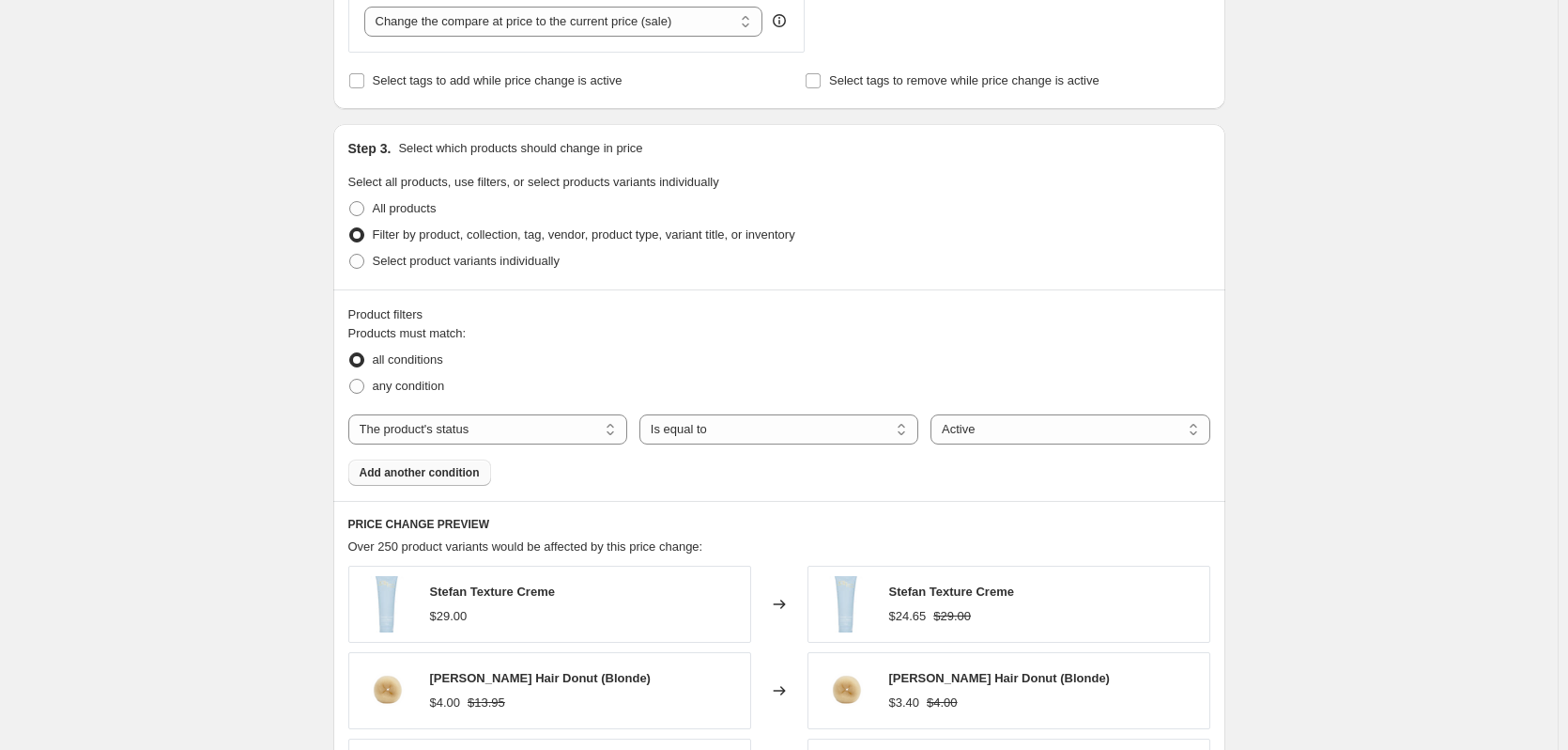
click at [458, 483] on button "Add another condition" at bounding box center [419, 472] width 143 height 26
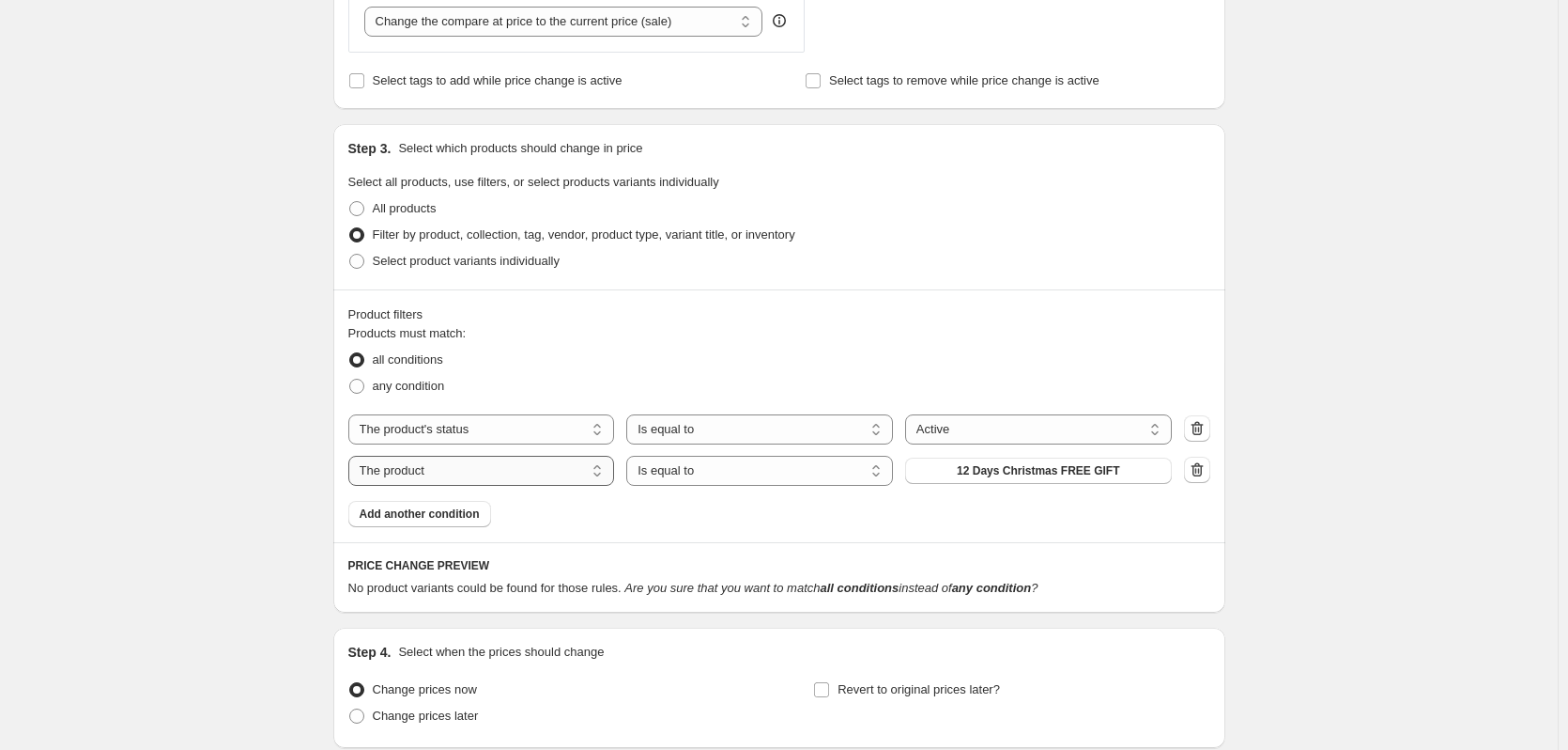
click at [522, 473] on select "The product The product's collection The product's tag The product's vendor The…" at bounding box center [482, 470] width 267 height 30
select select "collection"
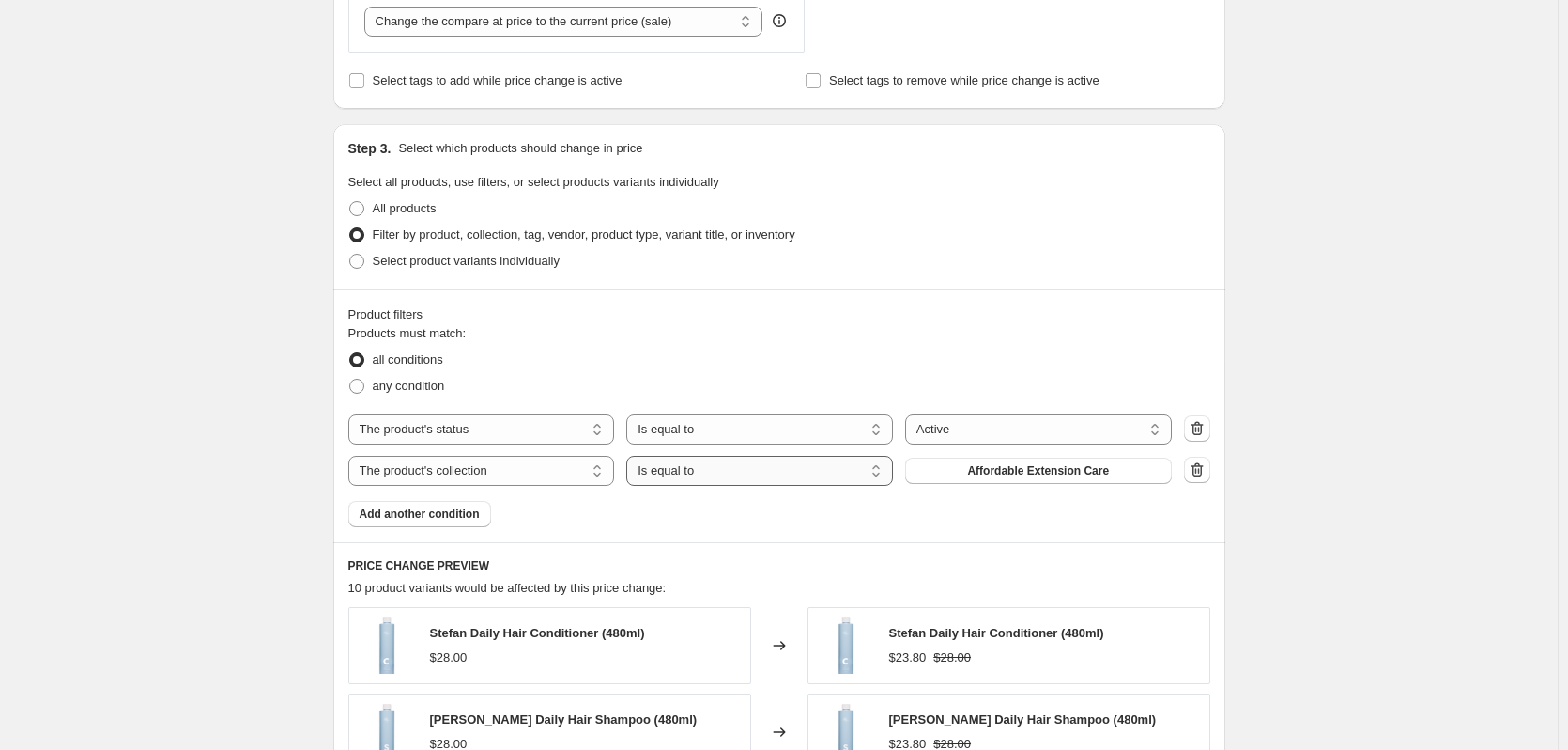
click at [748, 481] on select "Is equal to Is not equal to" at bounding box center [759, 470] width 267 height 30
select select "not_equal"
click at [1028, 472] on span "Affordable Extension Care" at bounding box center [1038, 470] width 142 height 15
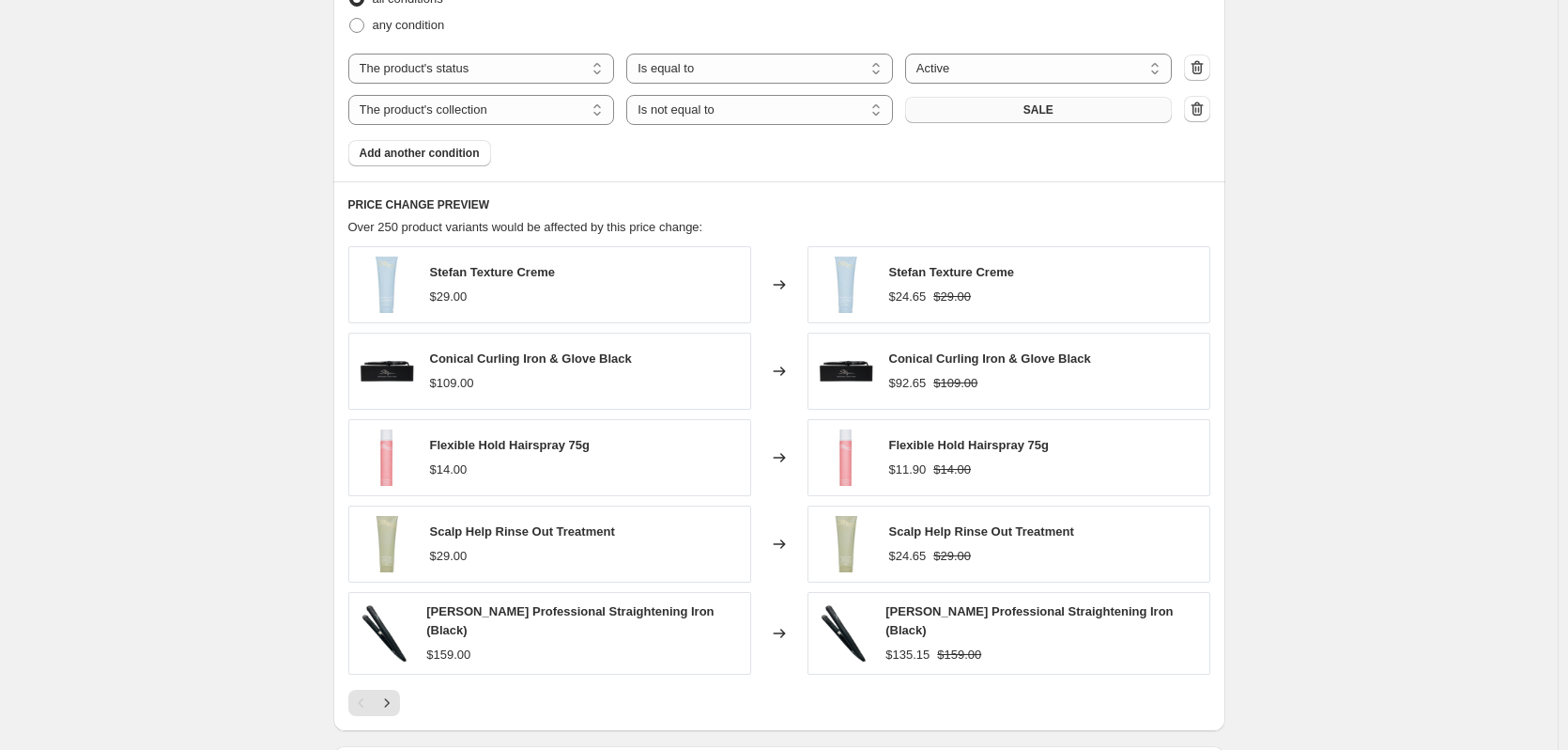
scroll to position [1223, 0]
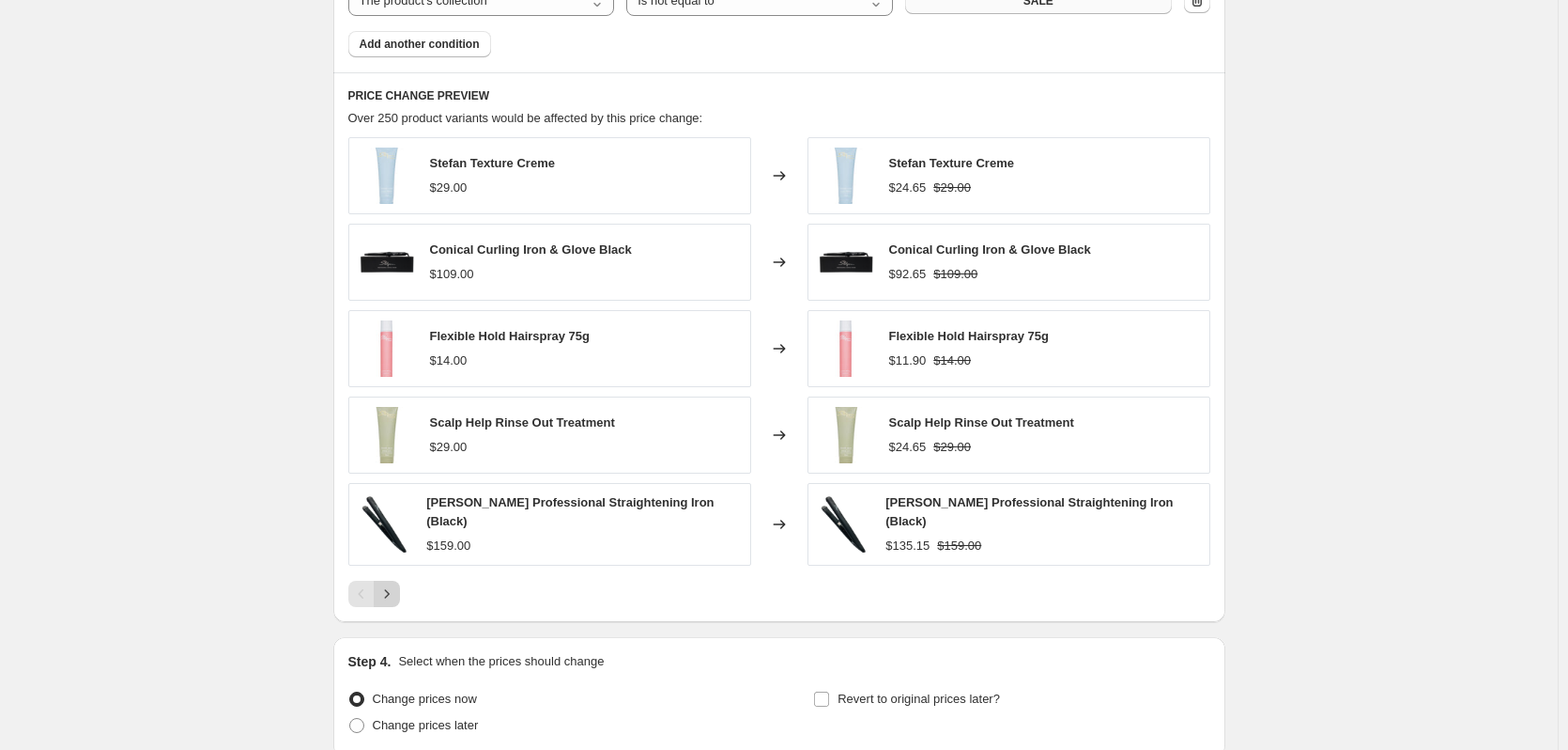
click at [383, 590] on icon "Next" at bounding box center [386, 594] width 18 height 18
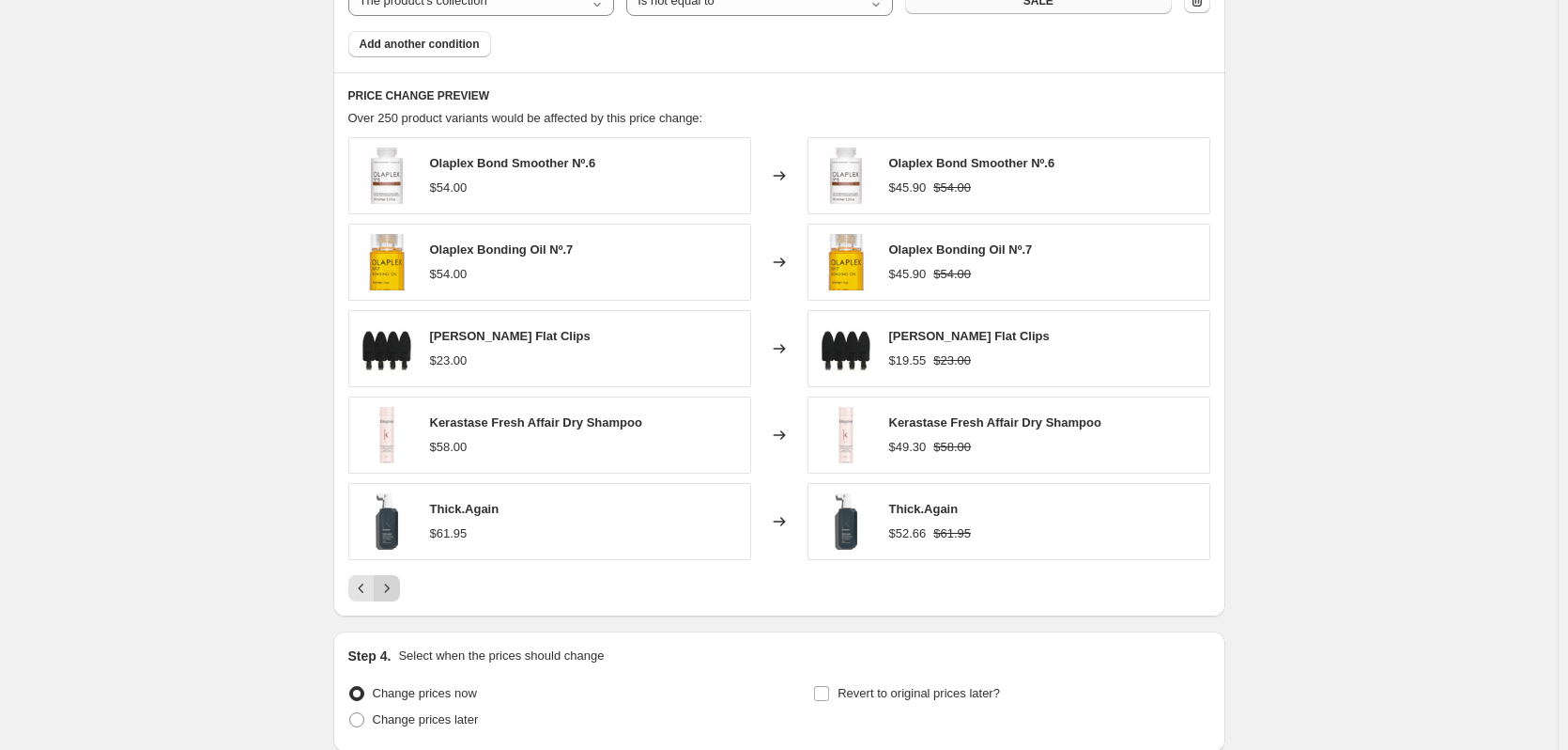
click at [383, 590] on icon "Next" at bounding box center [386, 588] width 18 height 18
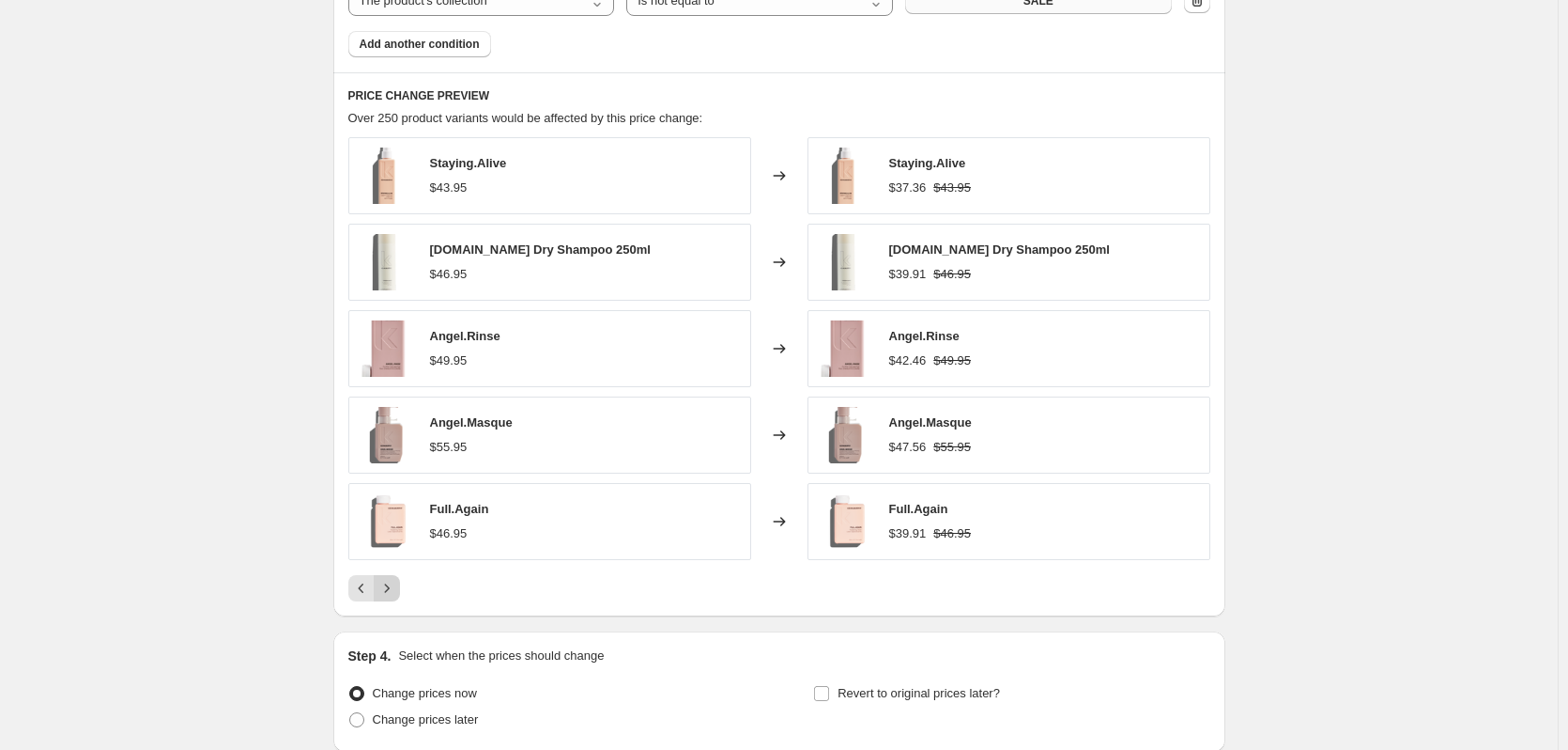
click at [383, 590] on icon "Next" at bounding box center [386, 588] width 18 height 18
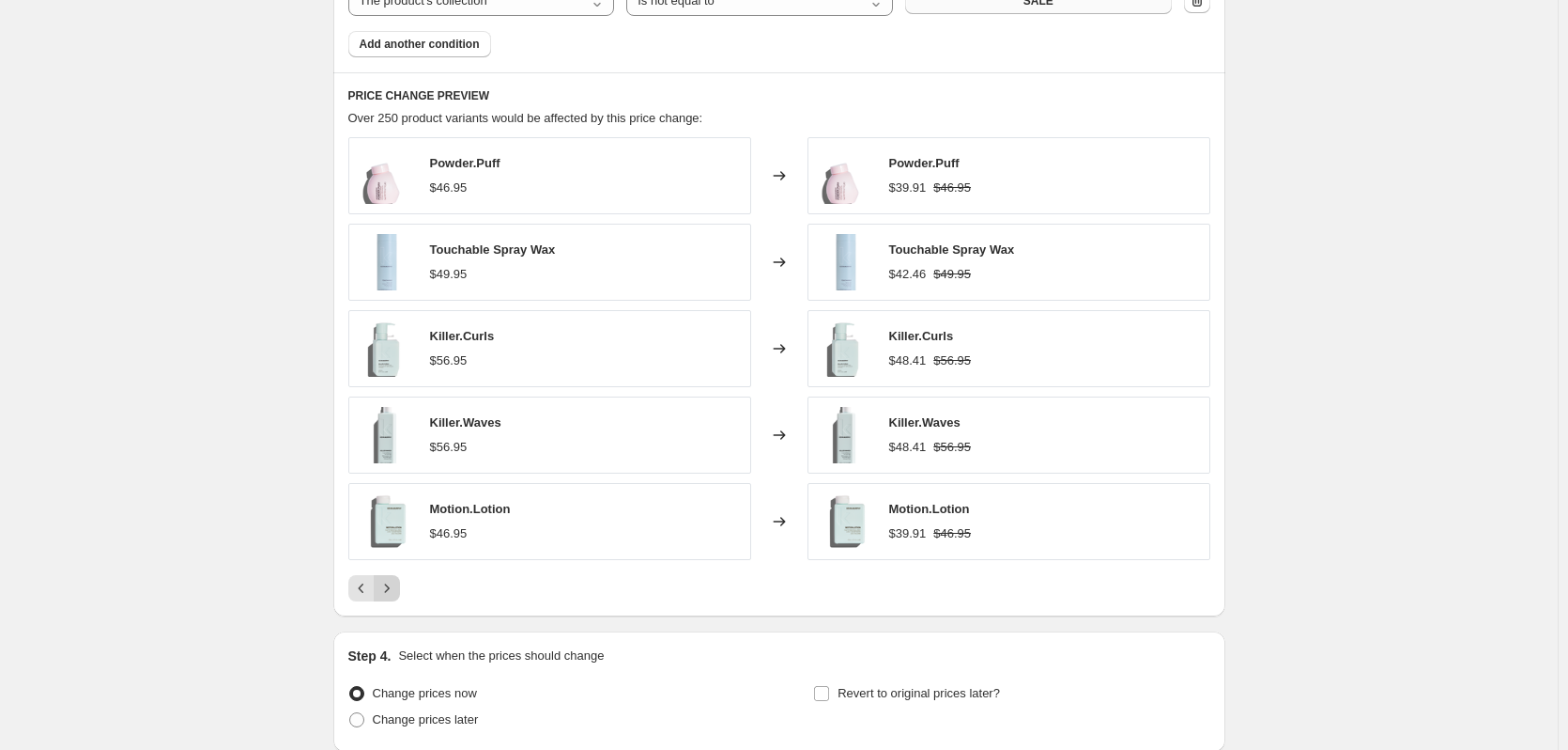
click at [383, 590] on icon "Next" at bounding box center [386, 588] width 18 height 18
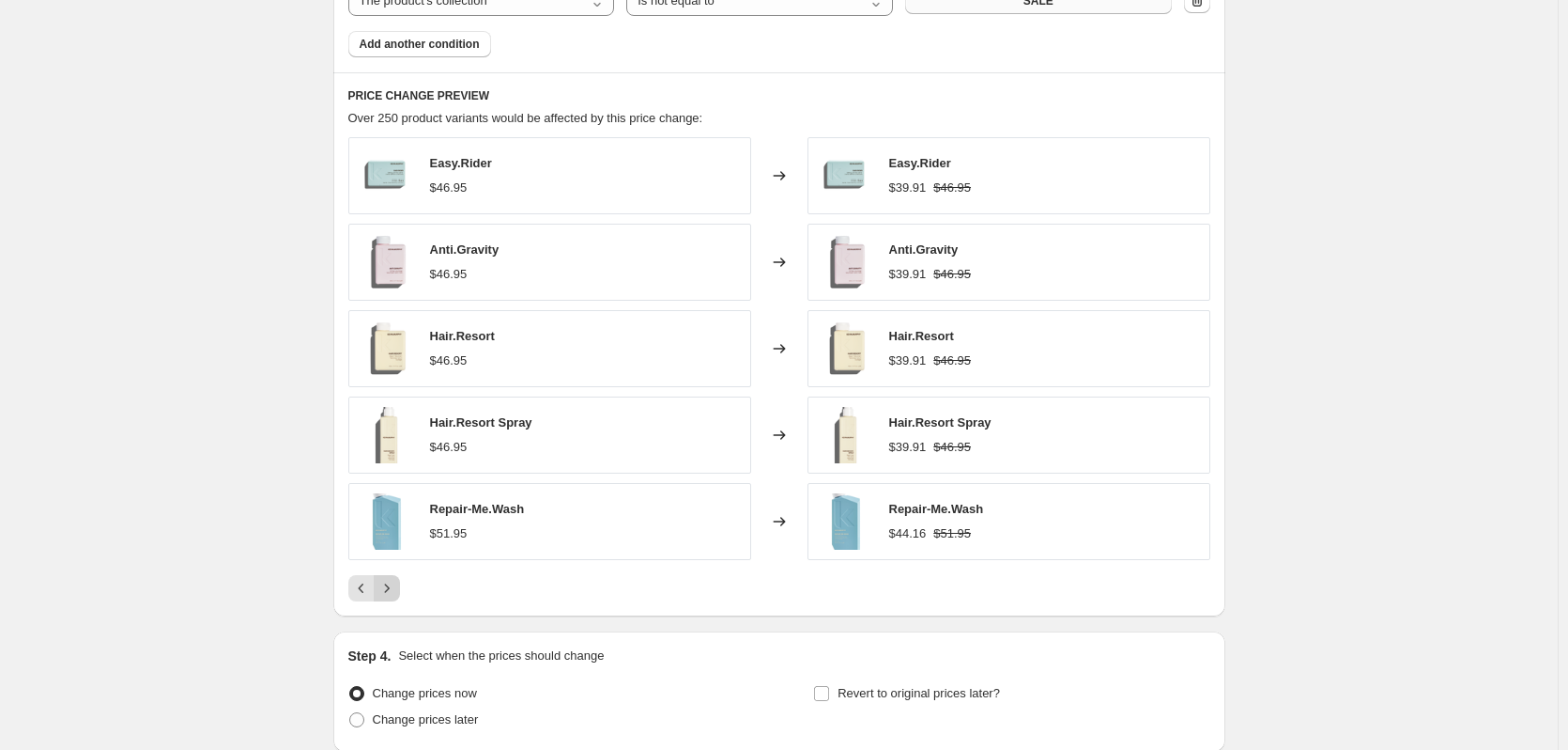
click at [383, 590] on icon "Next" at bounding box center [386, 588] width 18 height 18
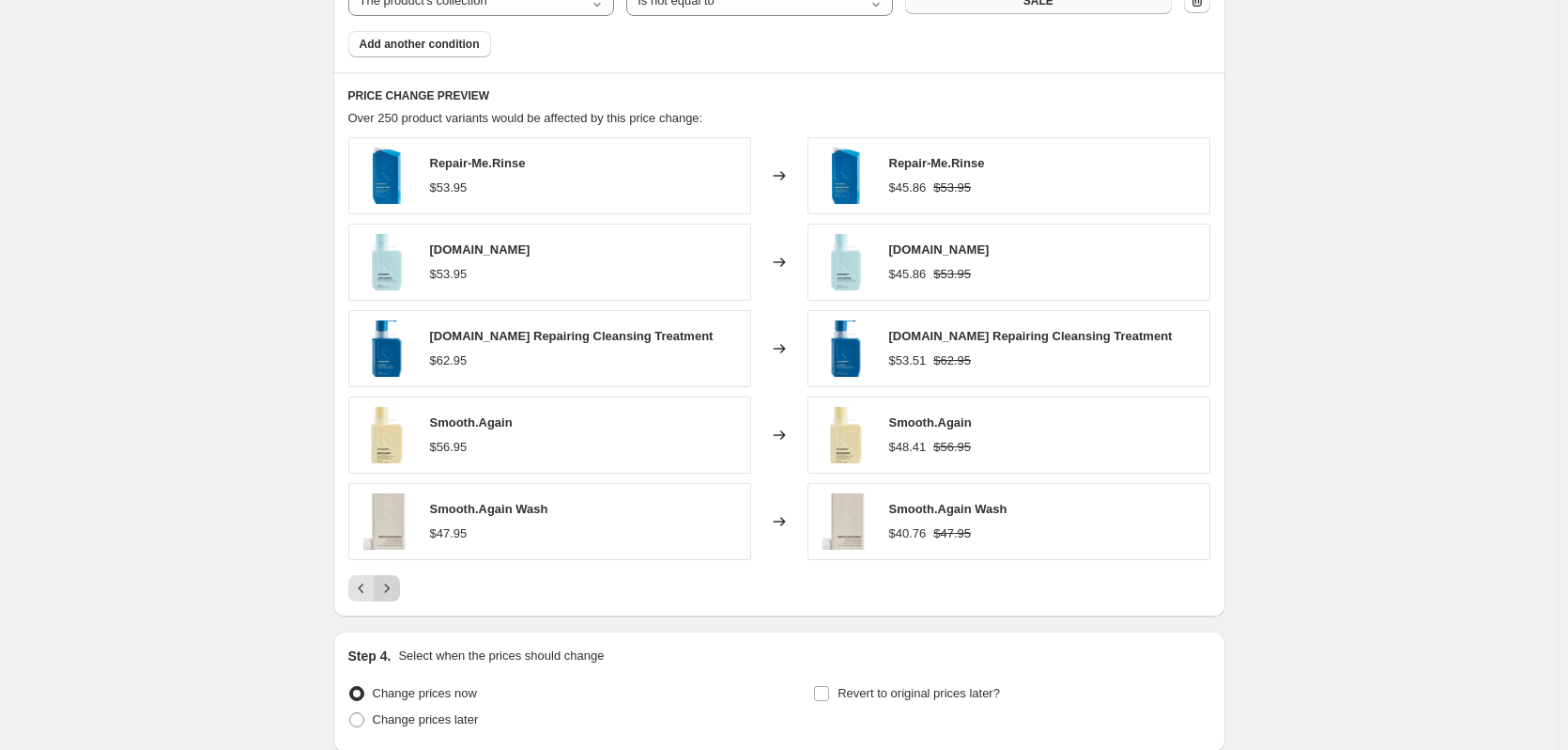
click at [383, 590] on icon "Next" at bounding box center [386, 588] width 18 height 18
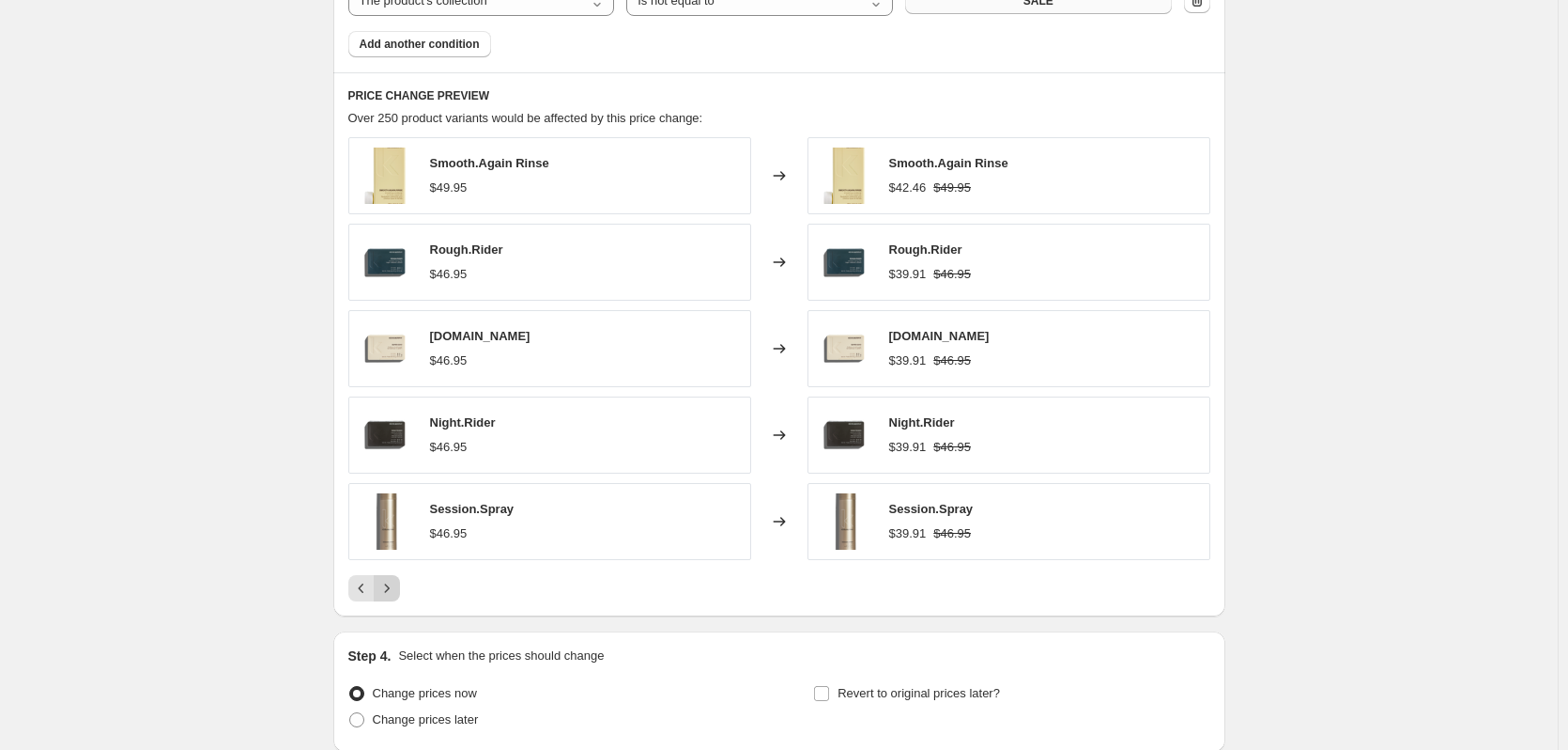
click at [383, 590] on icon "Next" at bounding box center [386, 588] width 18 height 18
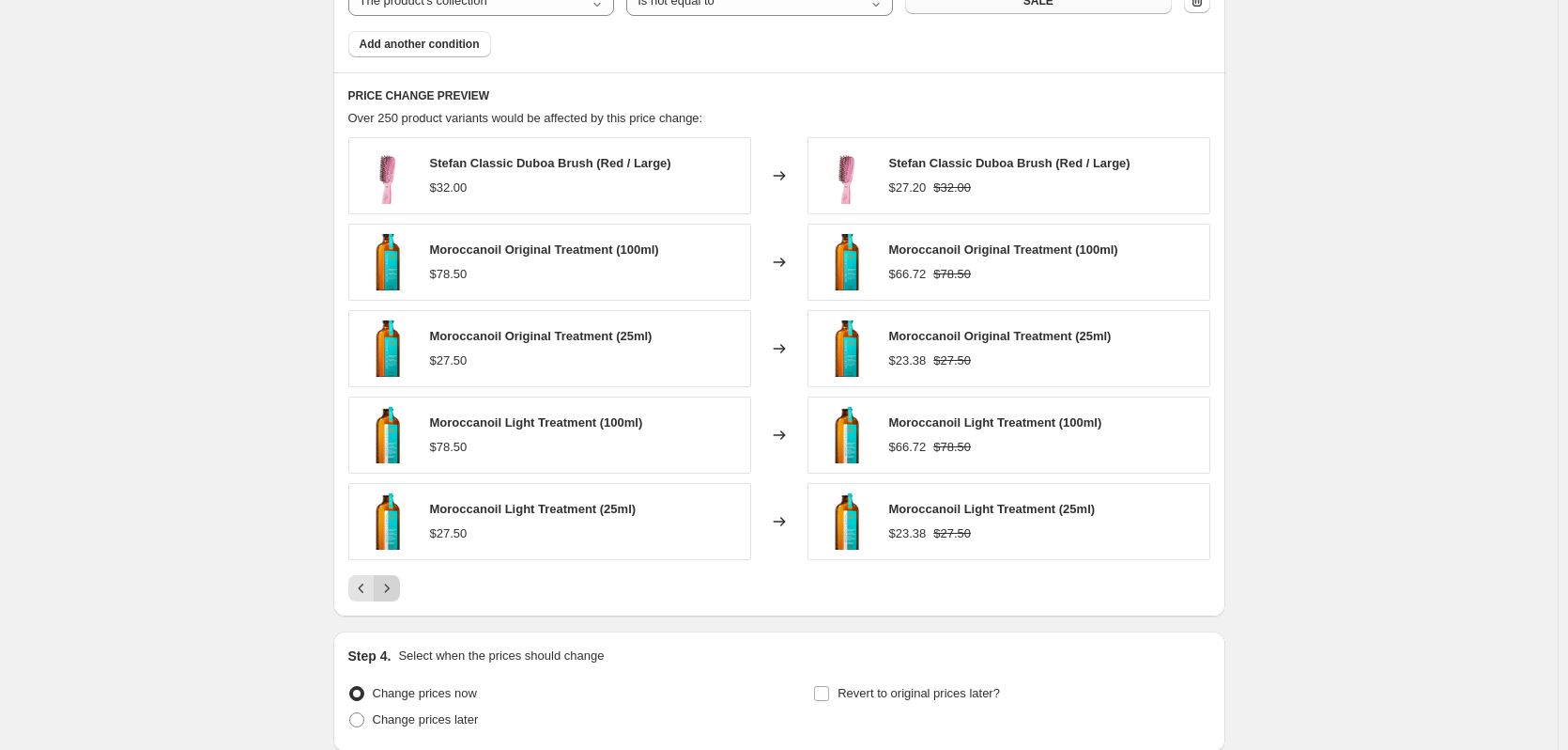
click at [383, 590] on icon "Next" at bounding box center [386, 588] width 18 height 18
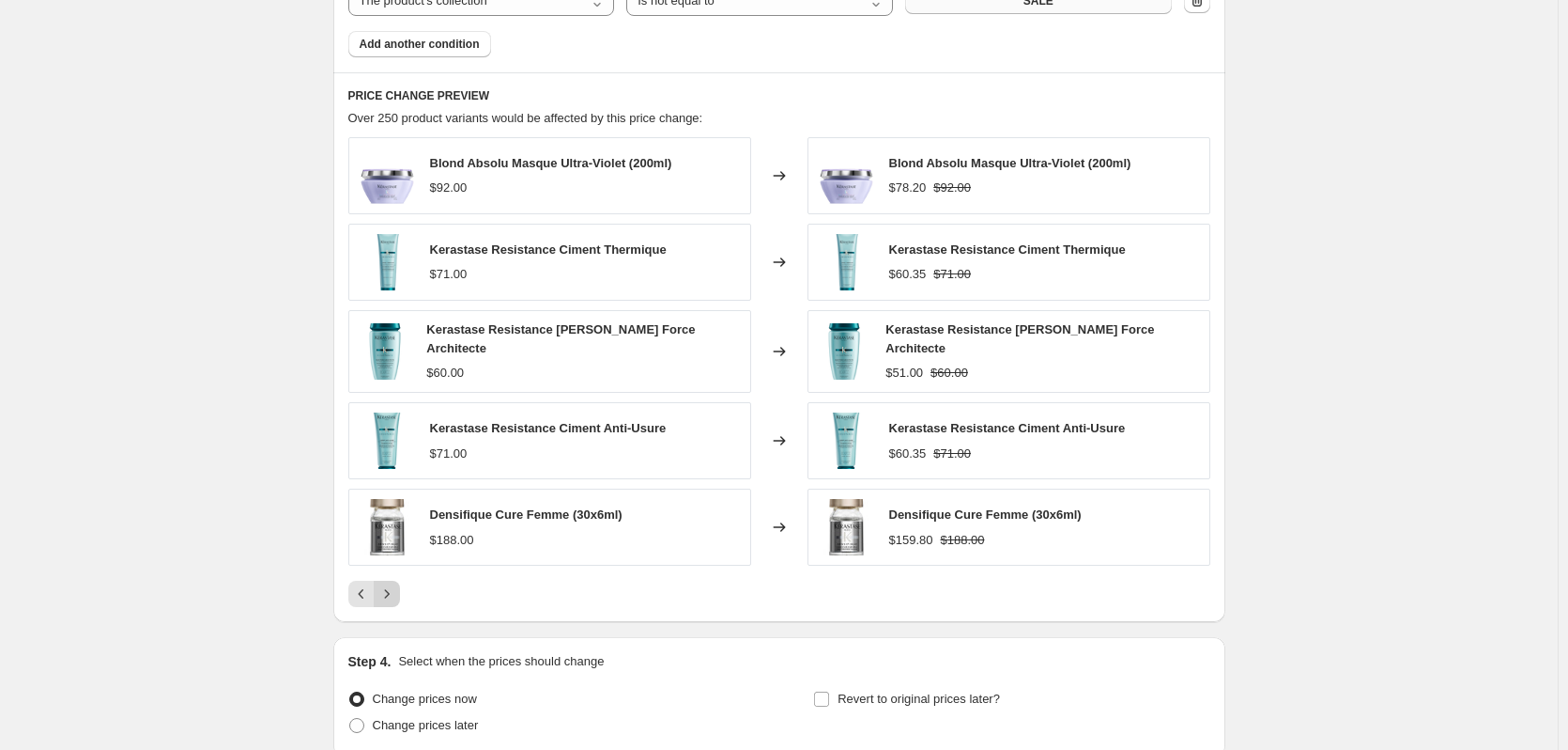
click at [383, 590] on icon "Next" at bounding box center [386, 594] width 18 height 18
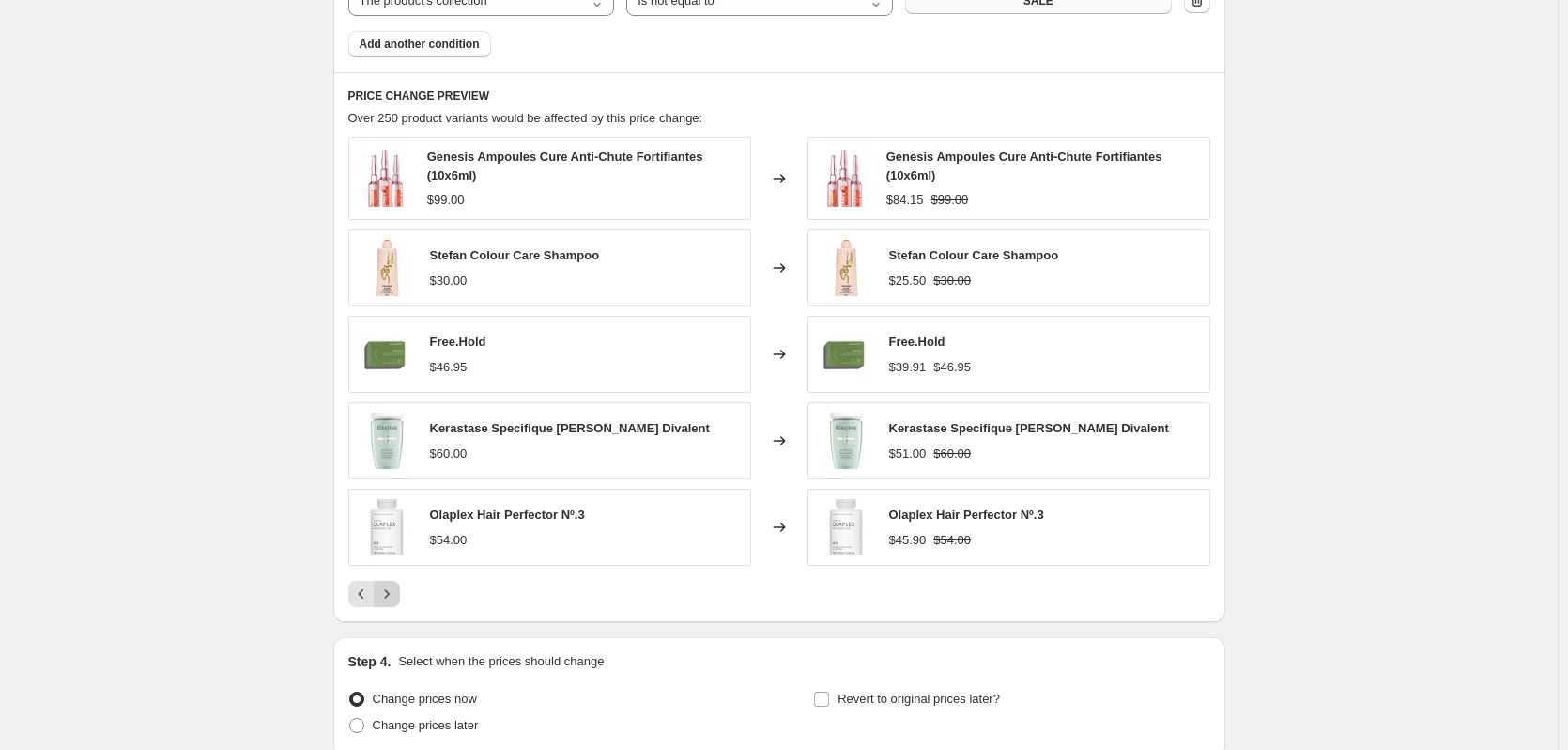
click at [383, 590] on icon "Next" at bounding box center [386, 594] width 18 height 18
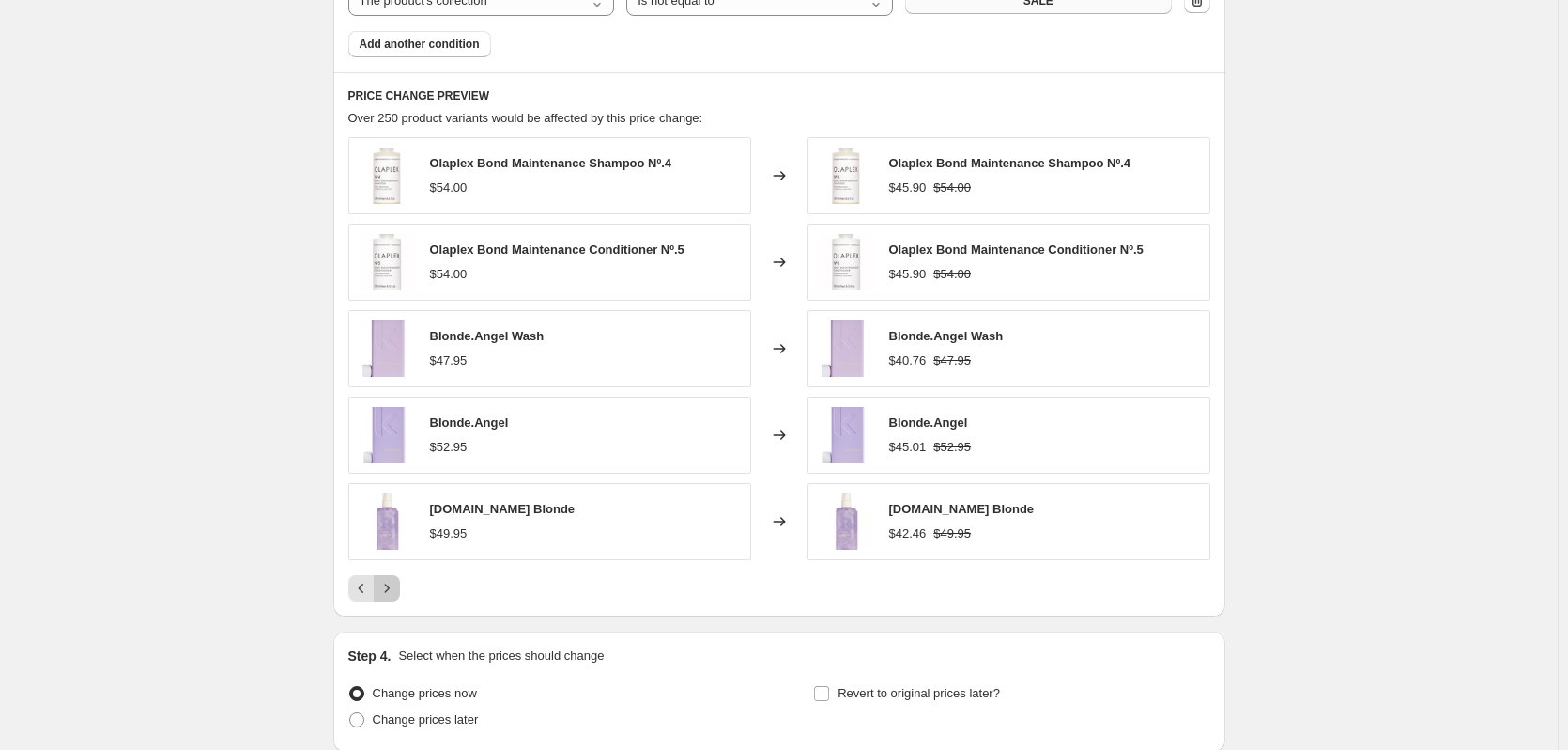
click at [396, 592] on icon "Next" at bounding box center [386, 588] width 18 height 18
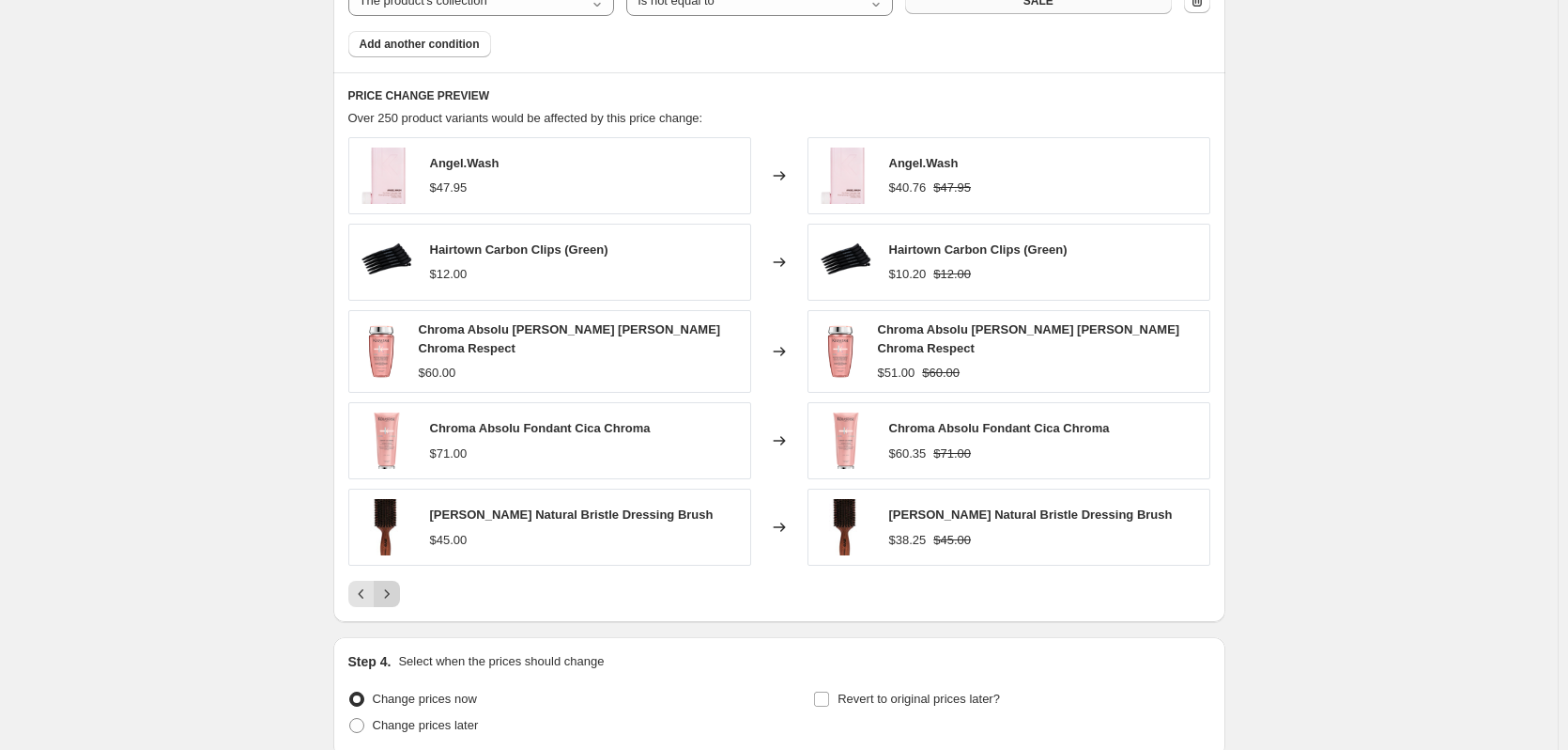
click at [396, 592] on icon "Next" at bounding box center [386, 594] width 18 height 18
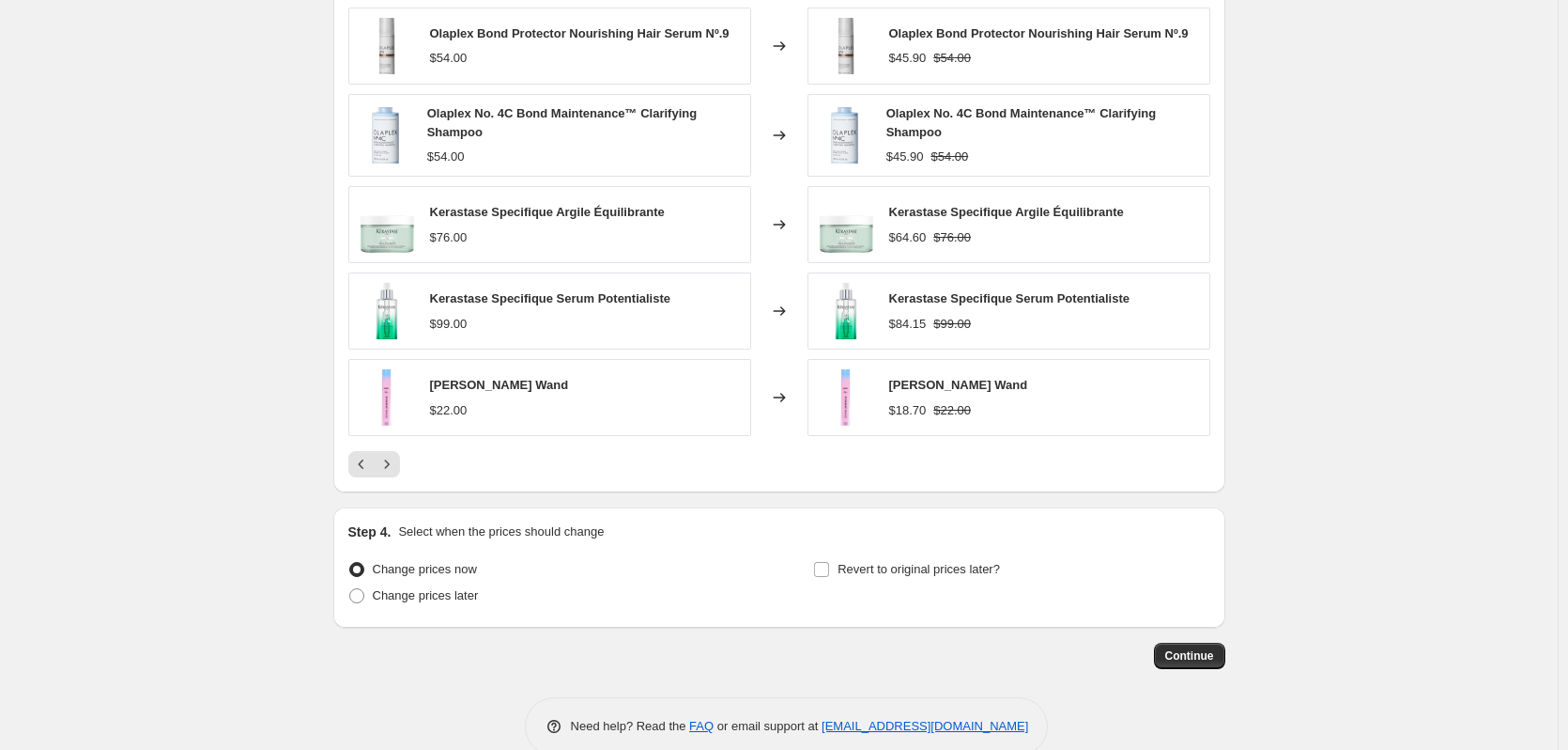
scroll to position [1387, 0]
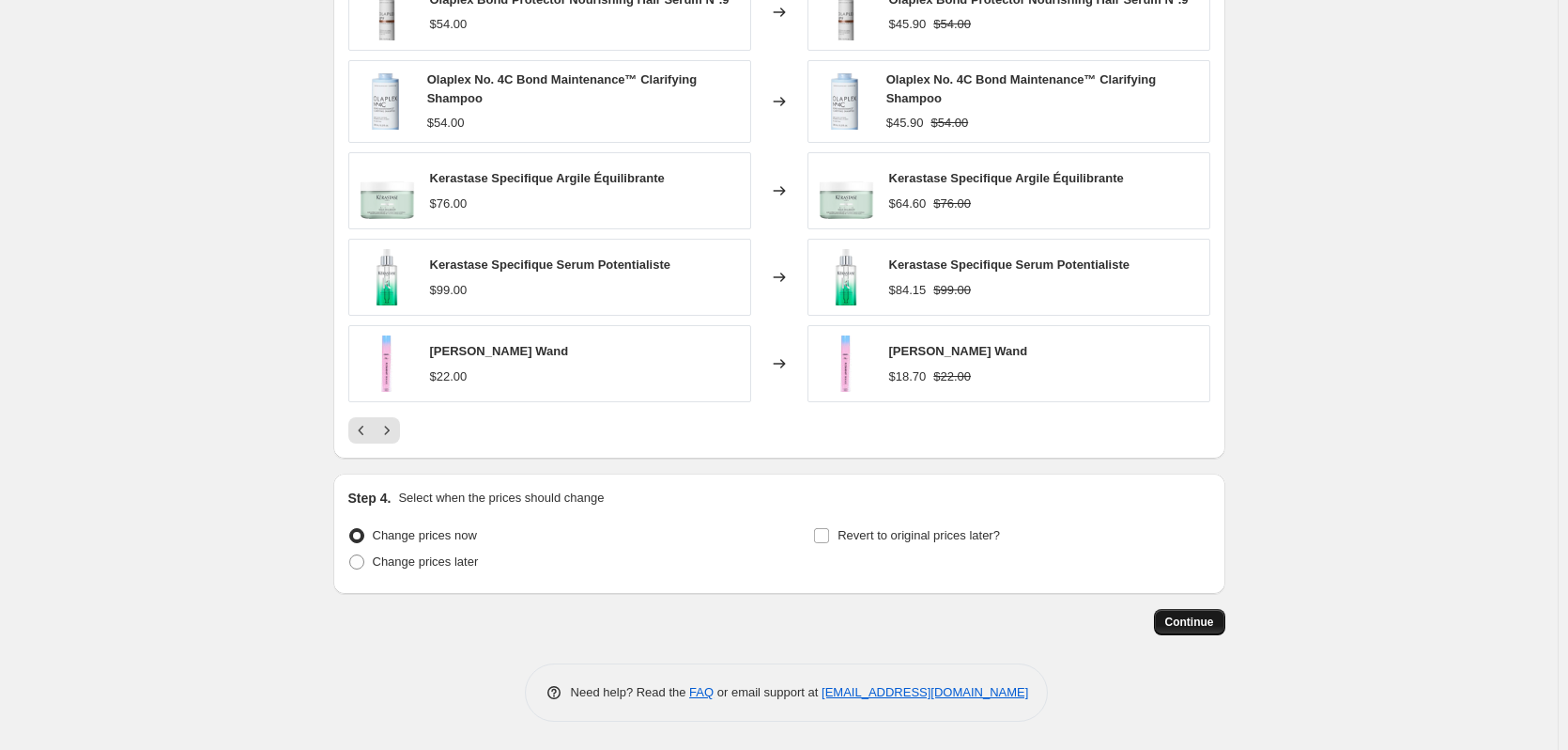
click at [1194, 611] on button "Continue" at bounding box center [1189, 622] width 71 height 26
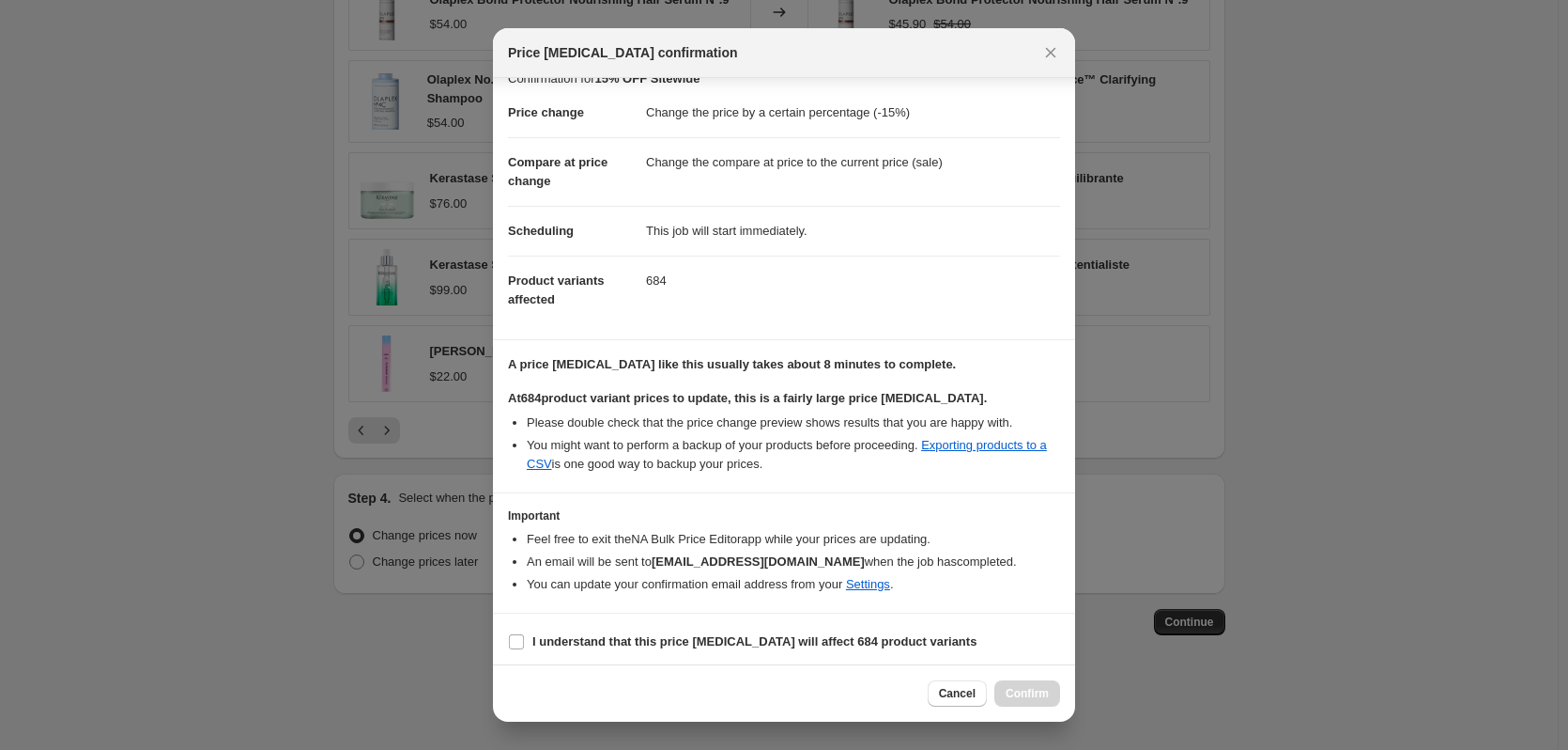
scroll to position [29, 0]
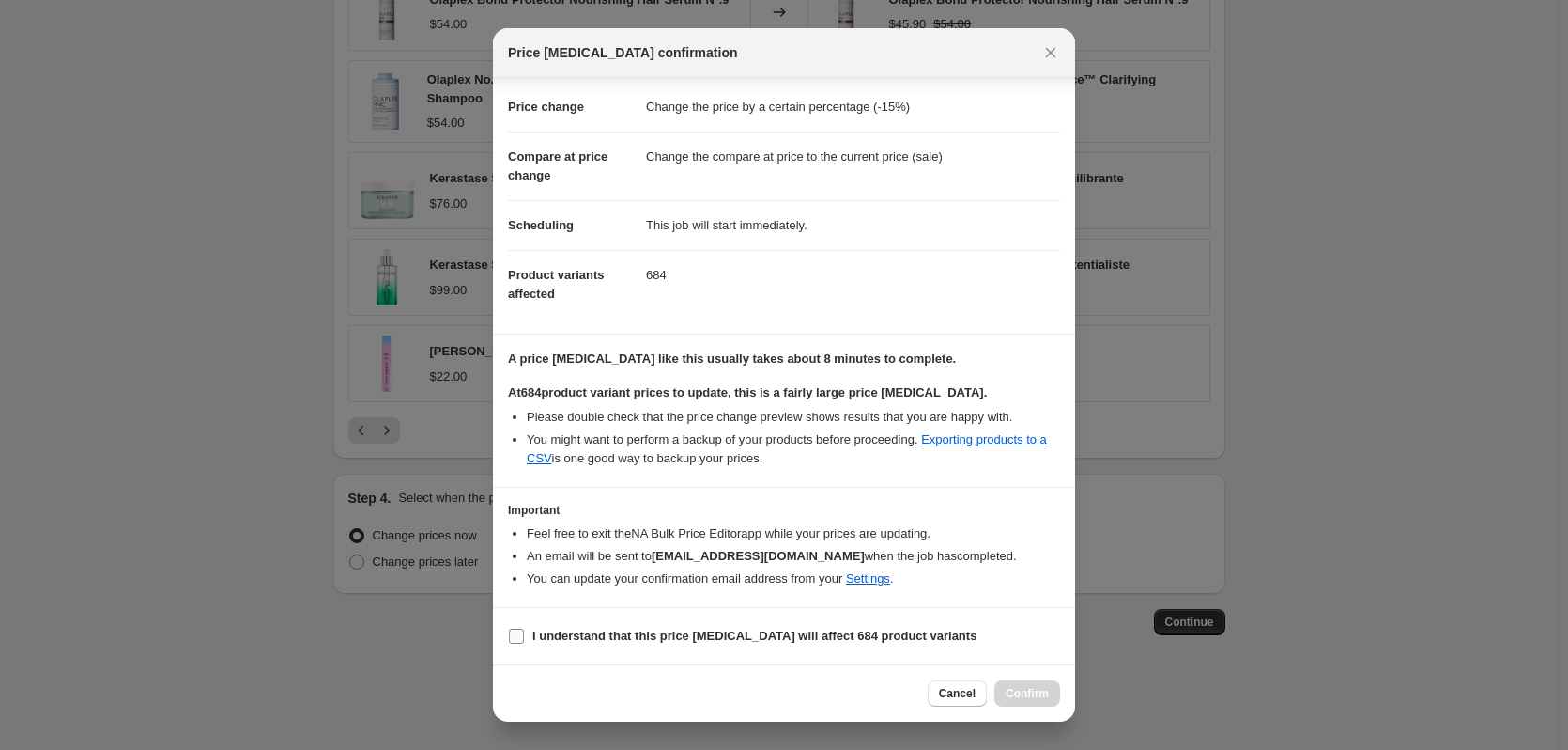
click at [669, 641] on b "I understand that this price change job will affect 684 product variants" at bounding box center [753, 635] width 444 height 15
click at [563, 629] on b "I understand that this price change job will affect 684 product variants" at bounding box center [753, 635] width 444 height 15
click at [524, 629] on input "I understand that this price change job will affect 684 product variants" at bounding box center [516, 635] width 15 height 15
checkbox input "true"
click at [1014, 700] on button "Confirm" at bounding box center [1027, 693] width 66 height 26
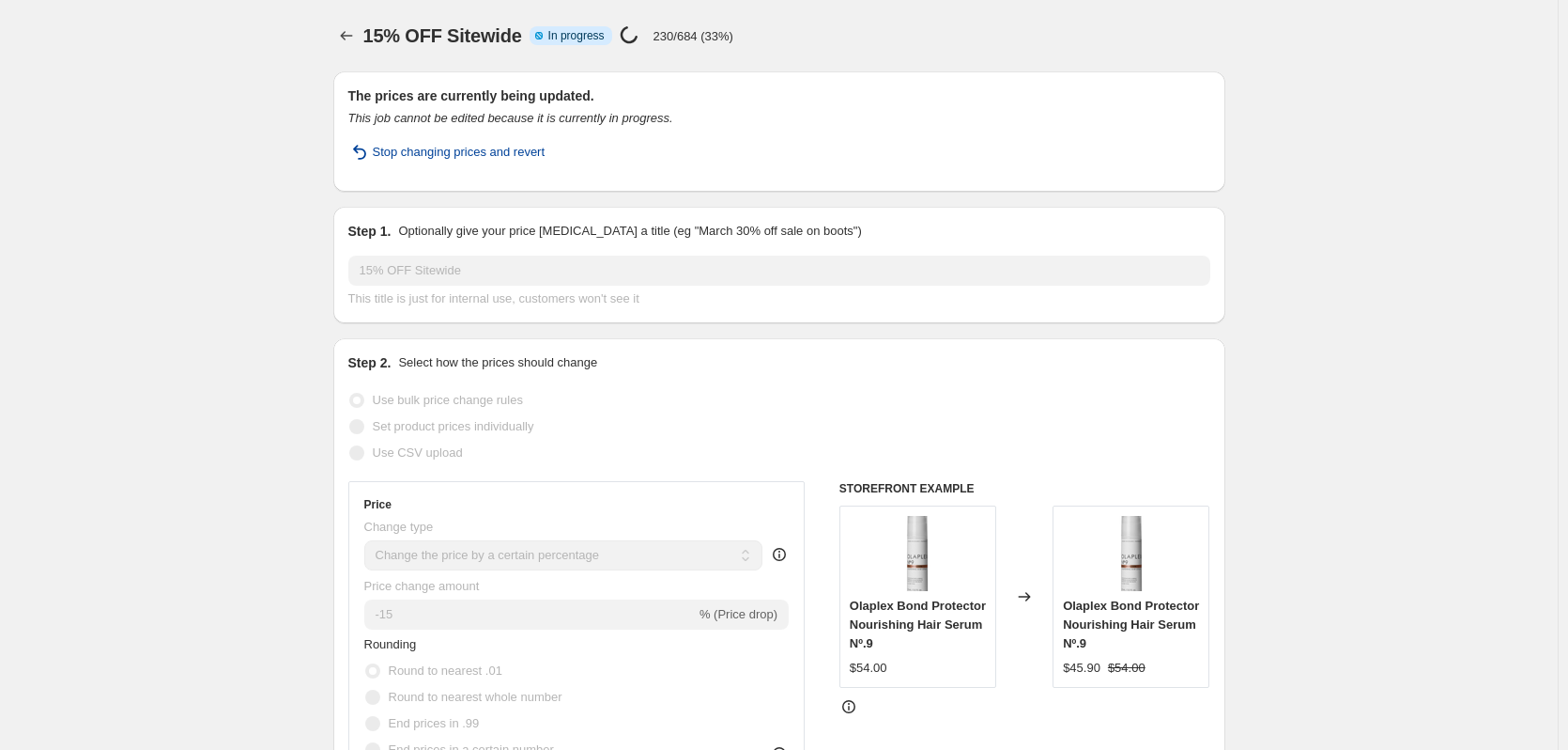
click at [492, 151] on span "Stop changing prices and revert" at bounding box center [459, 152] width 173 height 18
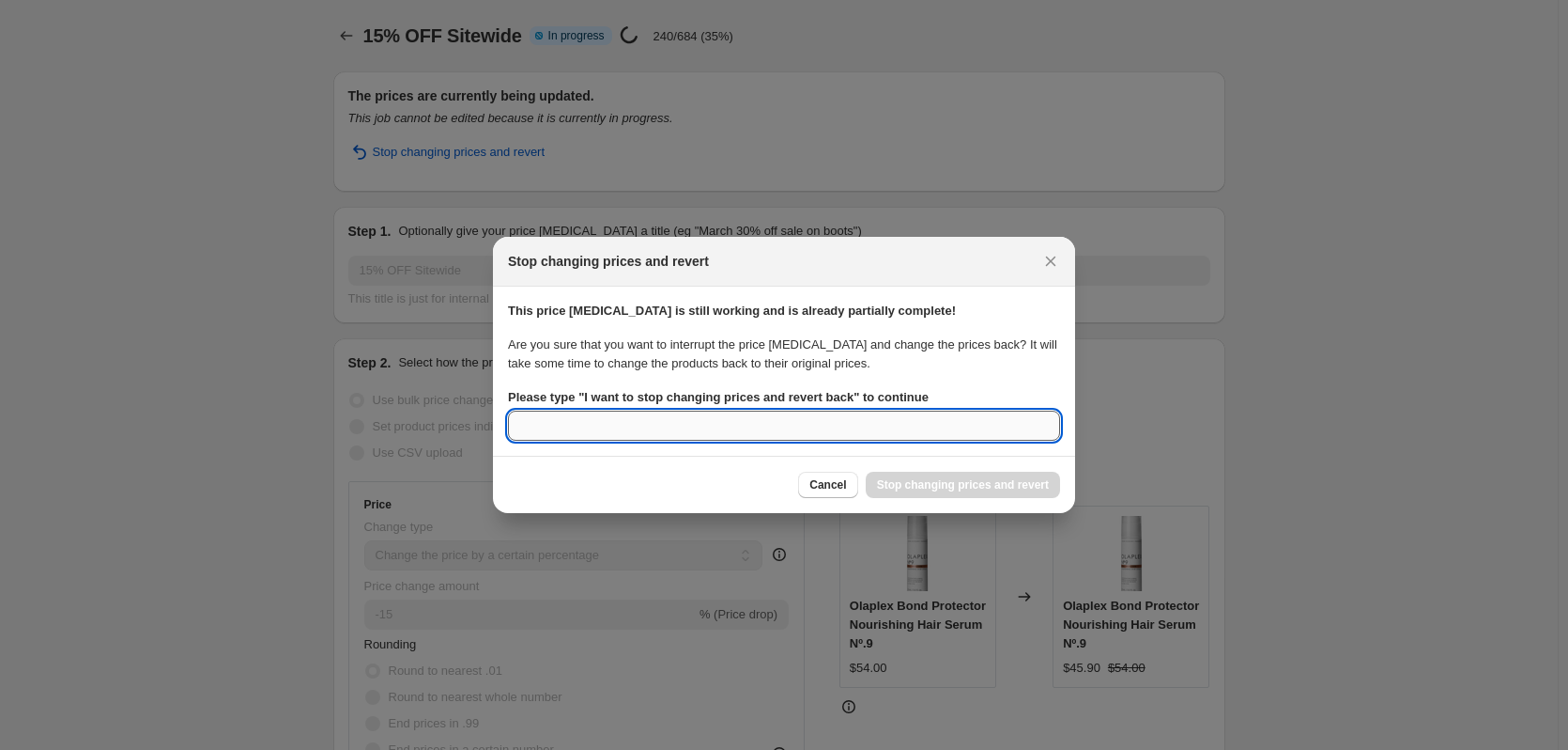
click at [758, 429] on input "Please type " I want to stop changing prices and revert back " to continue" at bounding box center [784, 426] width 552 height 30
click at [842, 433] on input "Please type " I want to stop changing prices and revert back " to continue" at bounding box center [784, 426] width 552 height 30
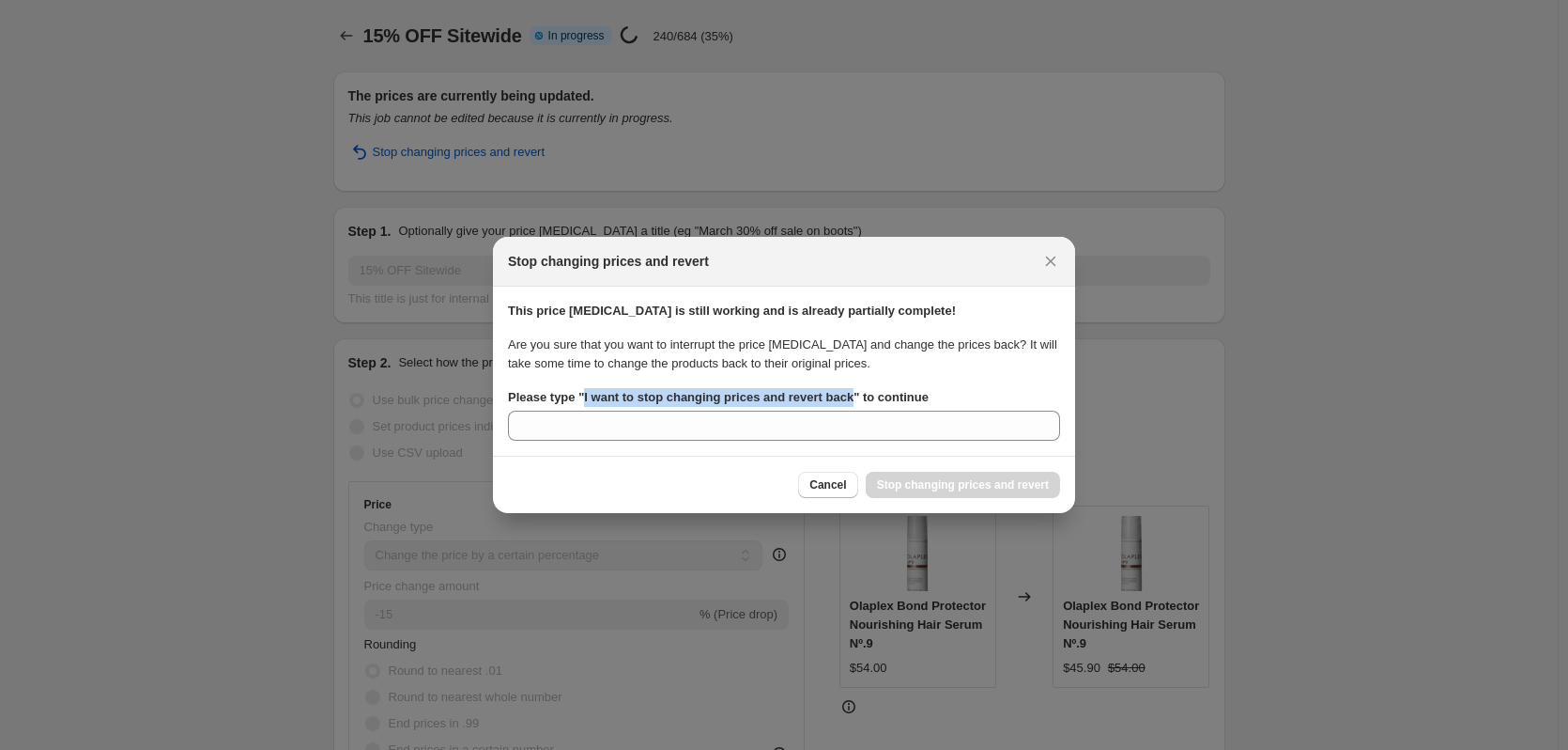
drag, startPoint x: 582, startPoint y: 395, endPoint x: 847, endPoint y: 402, distance: 265.1
click at [847, 402] on b "Please type " I want to stop changing prices and revert back " to continue" at bounding box center [717, 396] width 420 height 15
copy b "I want to stop changing prices and revert back"
click at [813, 444] on section "This price change job is still working and is already partially complete! Are y…" at bounding box center [784, 371] width 583 height 169
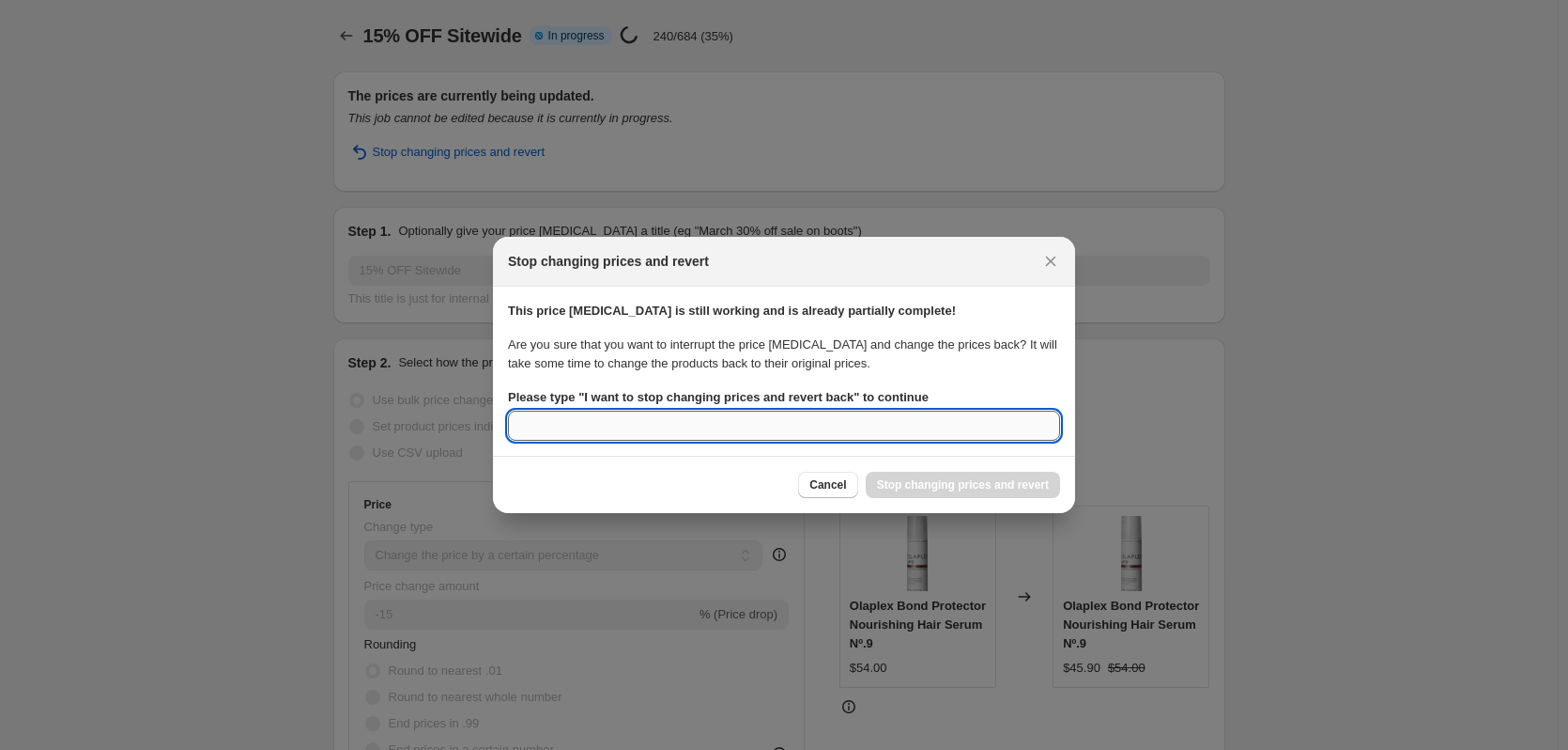
click at [807, 435] on input "Please type " I want to stop changing prices and revert back " to continue" at bounding box center [784, 426] width 552 height 30
paste input "I want to stop changing prices and revert back"
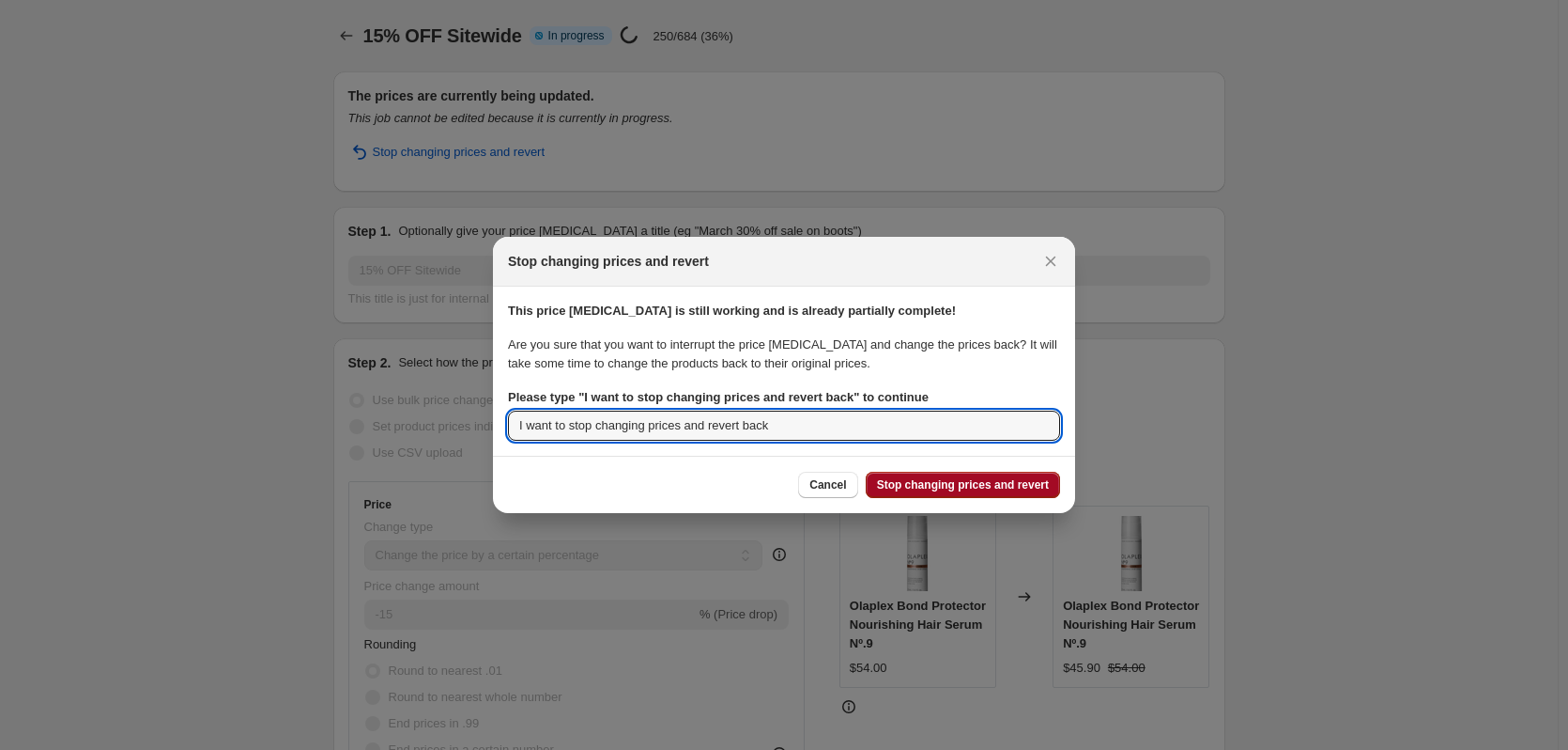
type input "I want to stop changing prices and revert back"
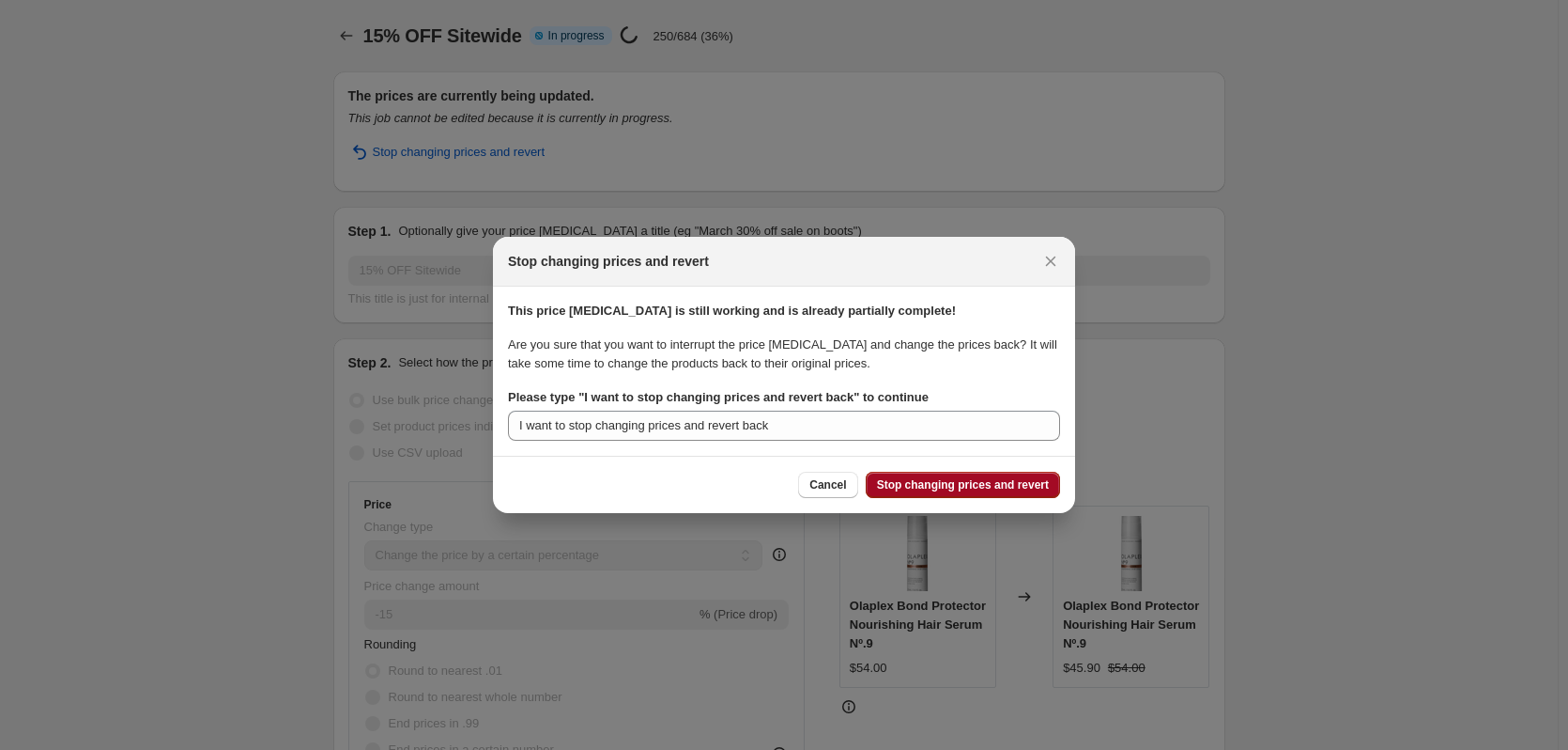
click at [927, 493] on button "Stop changing prices and revert" at bounding box center [963, 484] width 194 height 26
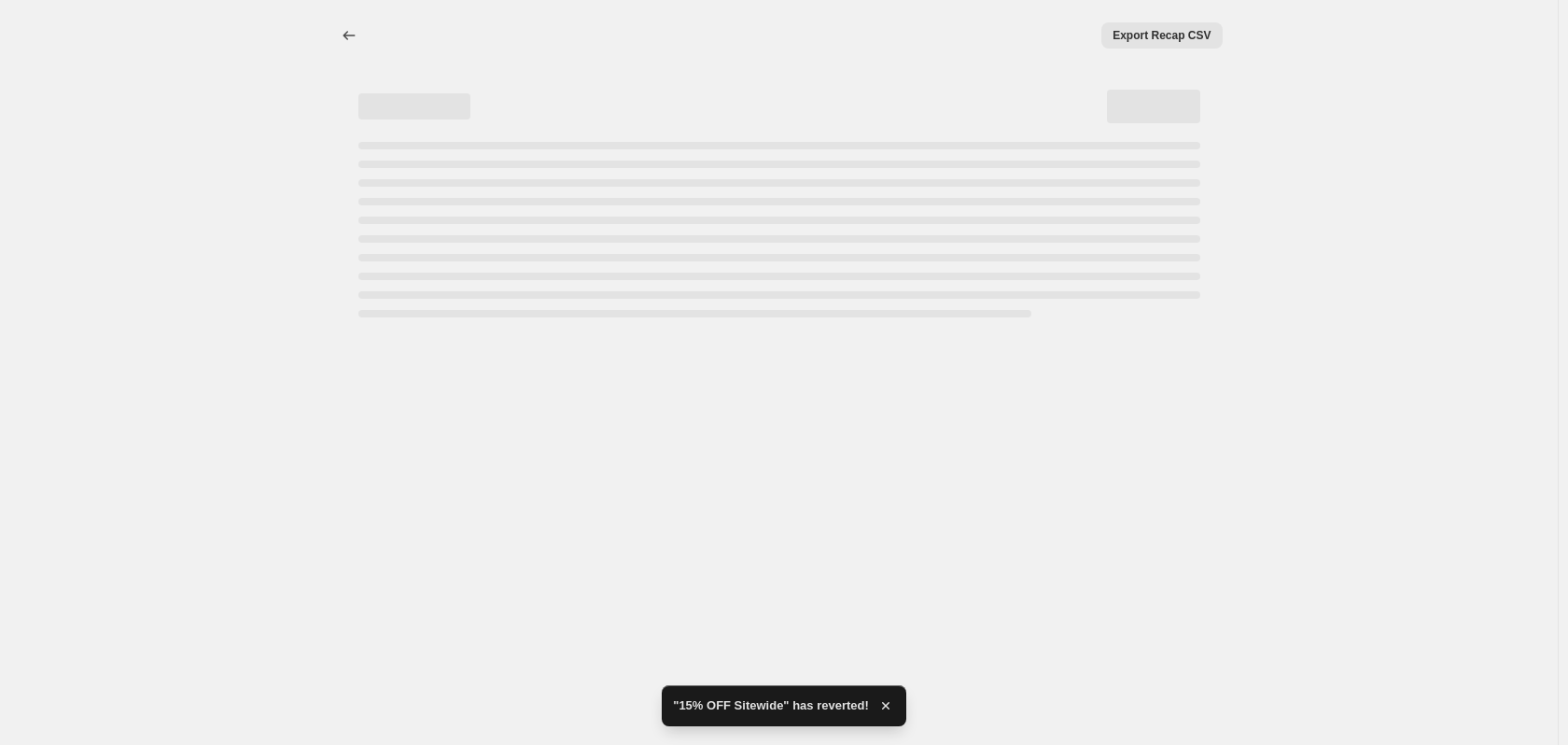
select select "percentage"
select select "product_status"
select select "collection"
select select "not_equal"
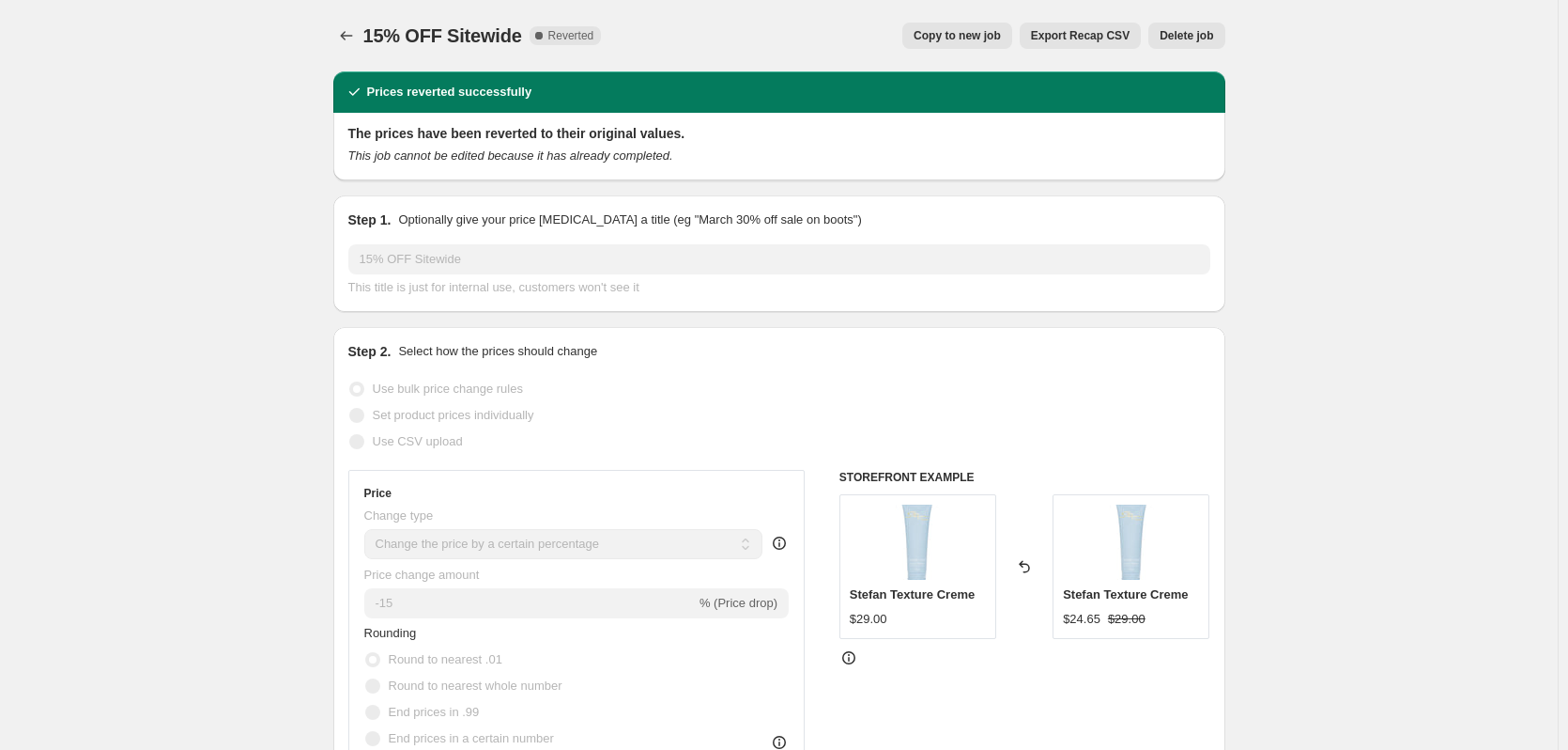
click at [967, 36] on span "Copy to new job" at bounding box center [957, 35] width 87 height 15
select select "percentage"
select select "product_status"
select select "collection"
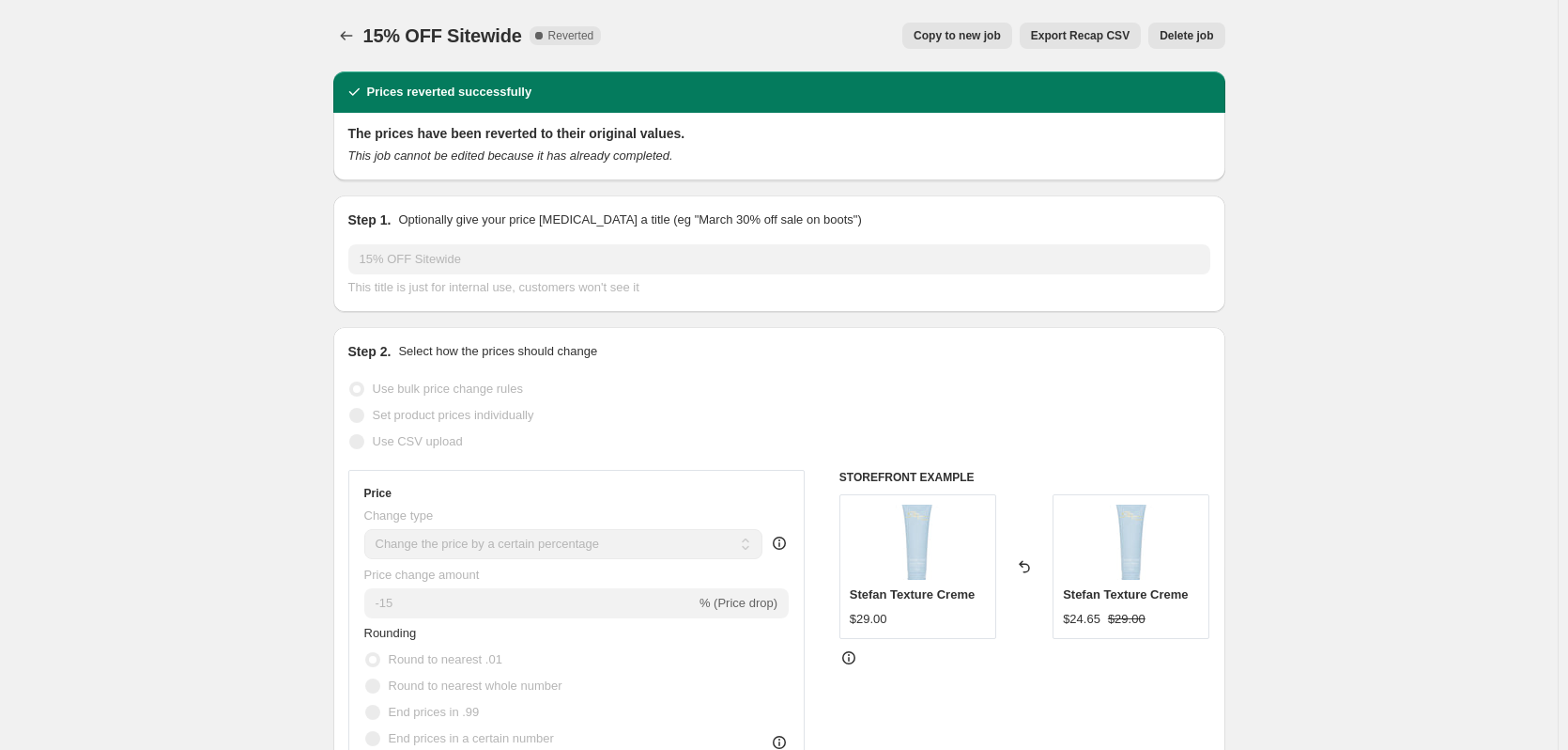
select select "not_equal"
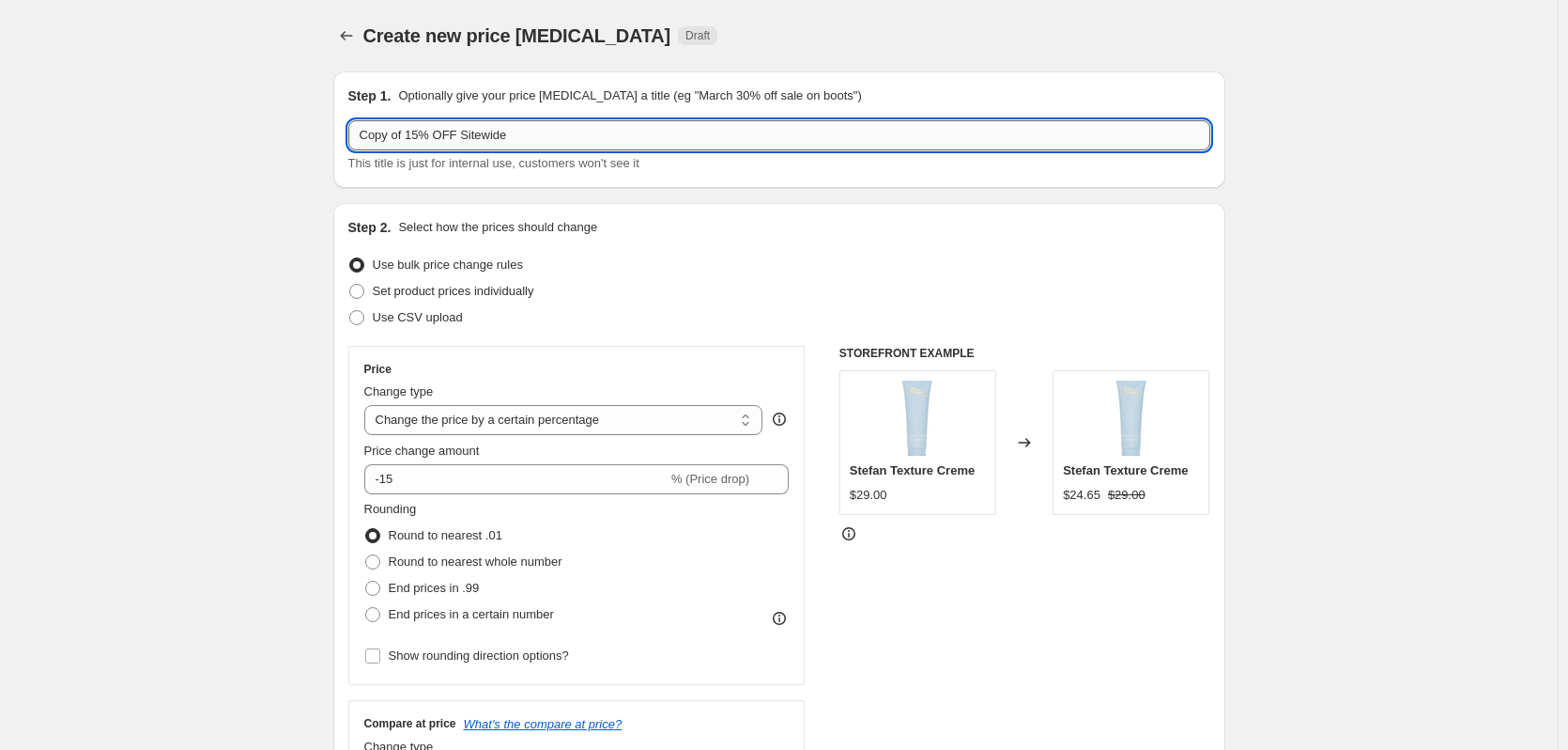
drag, startPoint x: 413, startPoint y: 139, endPoint x: 354, endPoint y: 147, distance: 59.5
click at [354, 147] on input "Copy of 15% OFF Sitewide" at bounding box center [780, 135] width 862 height 30
click at [458, 130] on input "15% OFF Sitewide" at bounding box center [780, 135] width 862 height 30
click at [499, 140] on input "15% OFF Sitewide" at bounding box center [780, 135] width 862 height 30
click at [615, 126] on input "15% OFF Sitewide" at bounding box center [780, 135] width 862 height 30
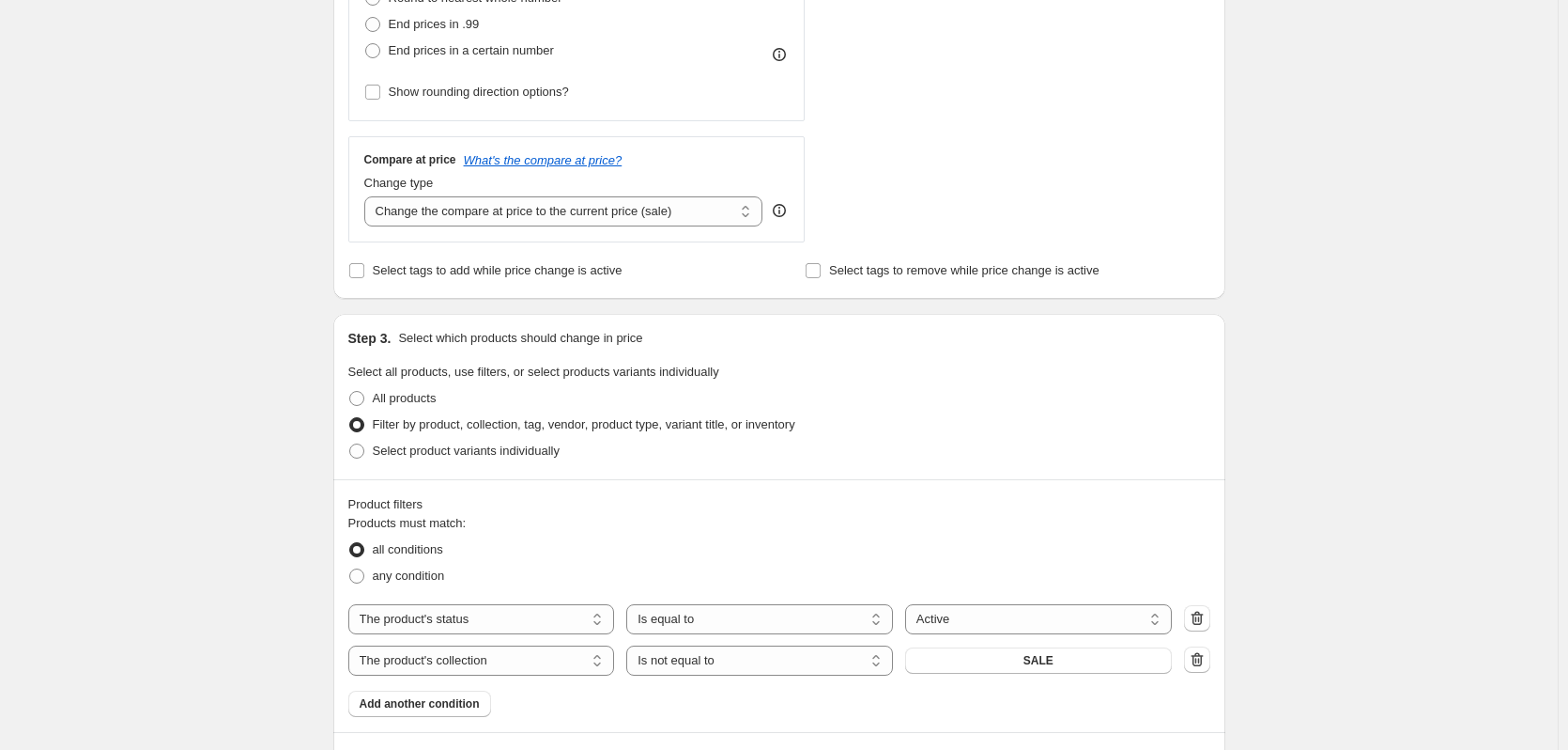
scroll to position [752, 0]
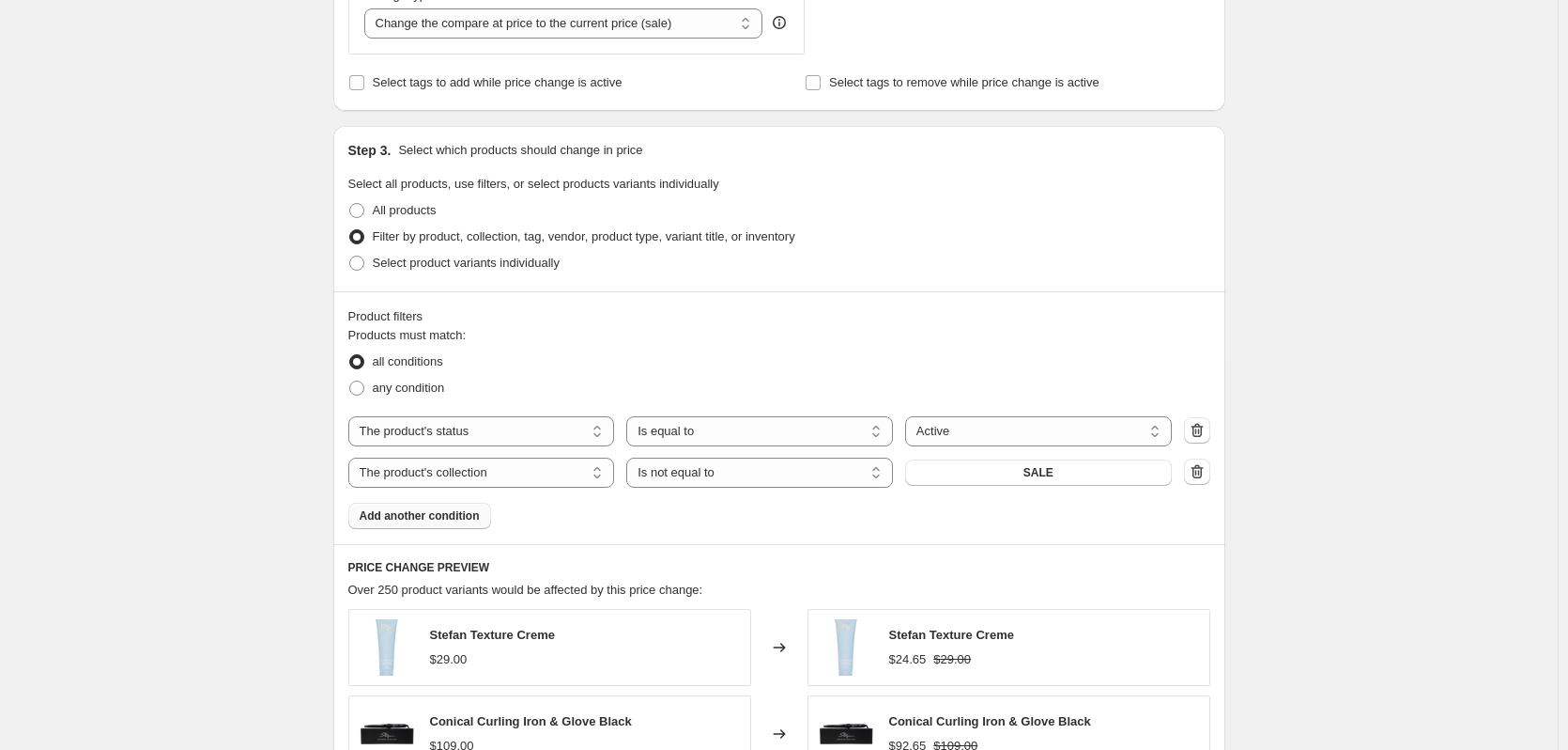
type input "15% OFF Sitewide Sep"
click at [403, 521] on span "Add another condition" at bounding box center [419, 515] width 120 height 15
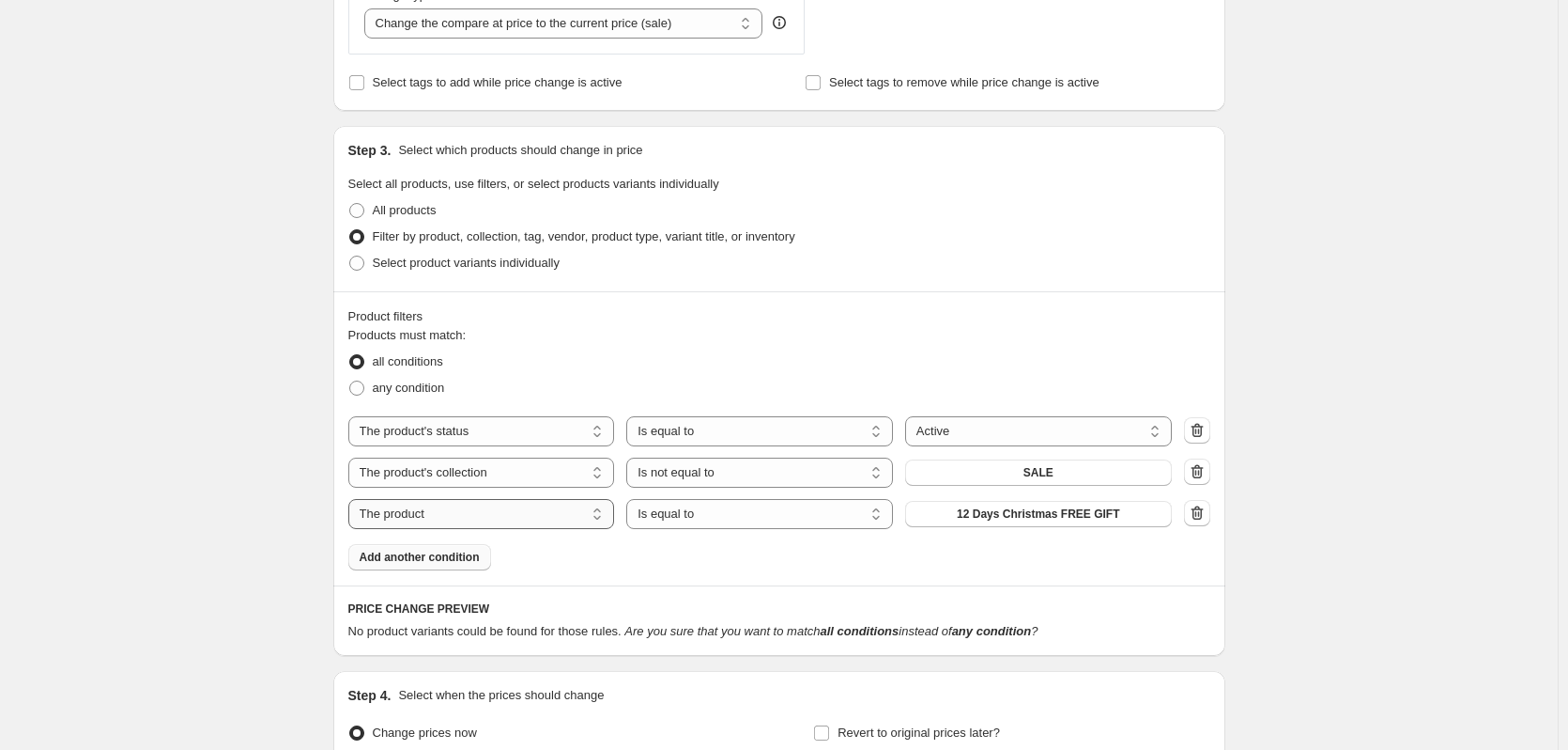
click at [440, 511] on select "The product The product's collection The product's tag The product's vendor The…" at bounding box center [482, 514] width 267 height 30
select select "tag"
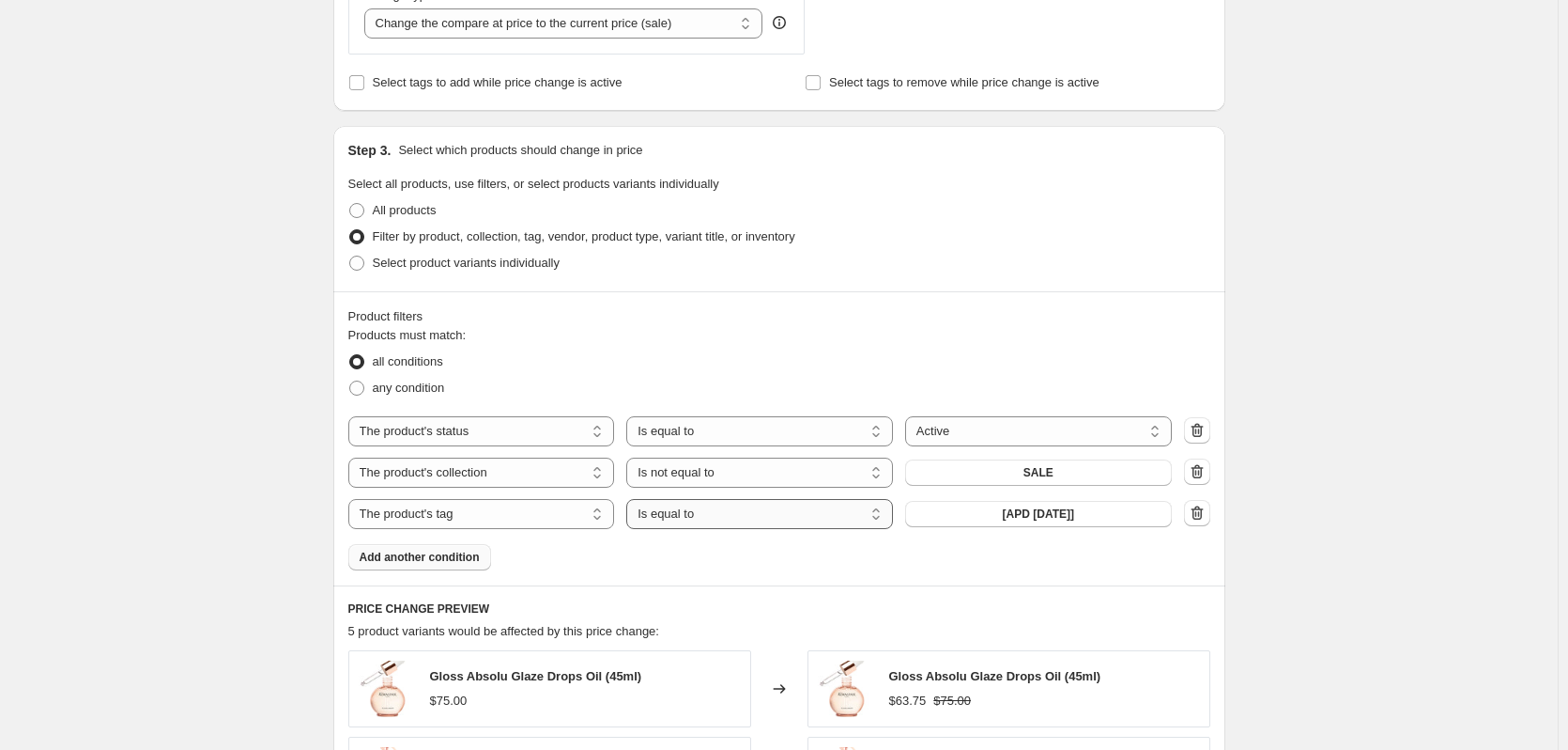
click at [827, 523] on select "Is equal to Is not equal to" at bounding box center [759, 514] width 267 height 30
select select "not_equal"
click at [1064, 526] on button "[APD AUG25]" at bounding box center [1038, 513] width 267 height 26
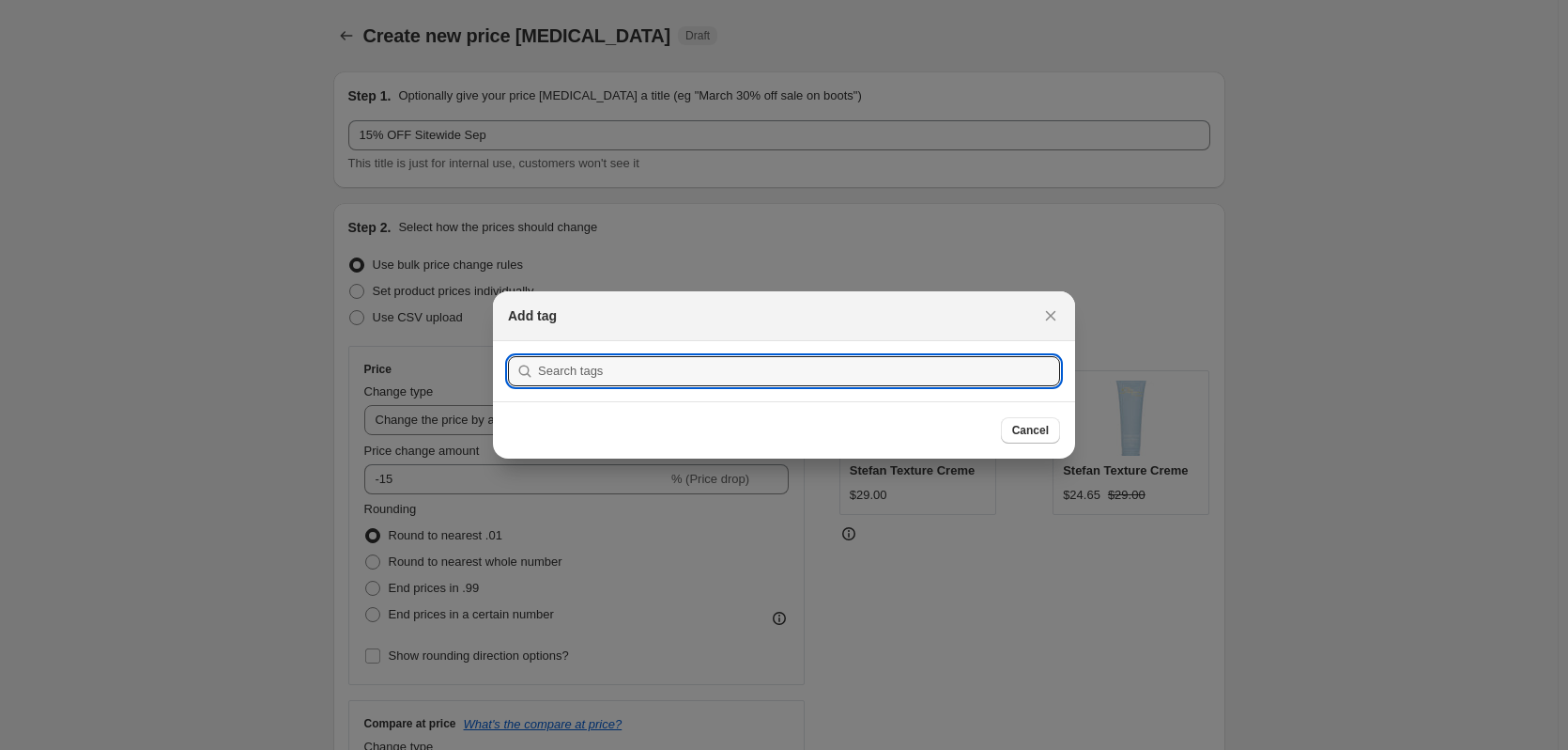
scroll to position [0, 0]
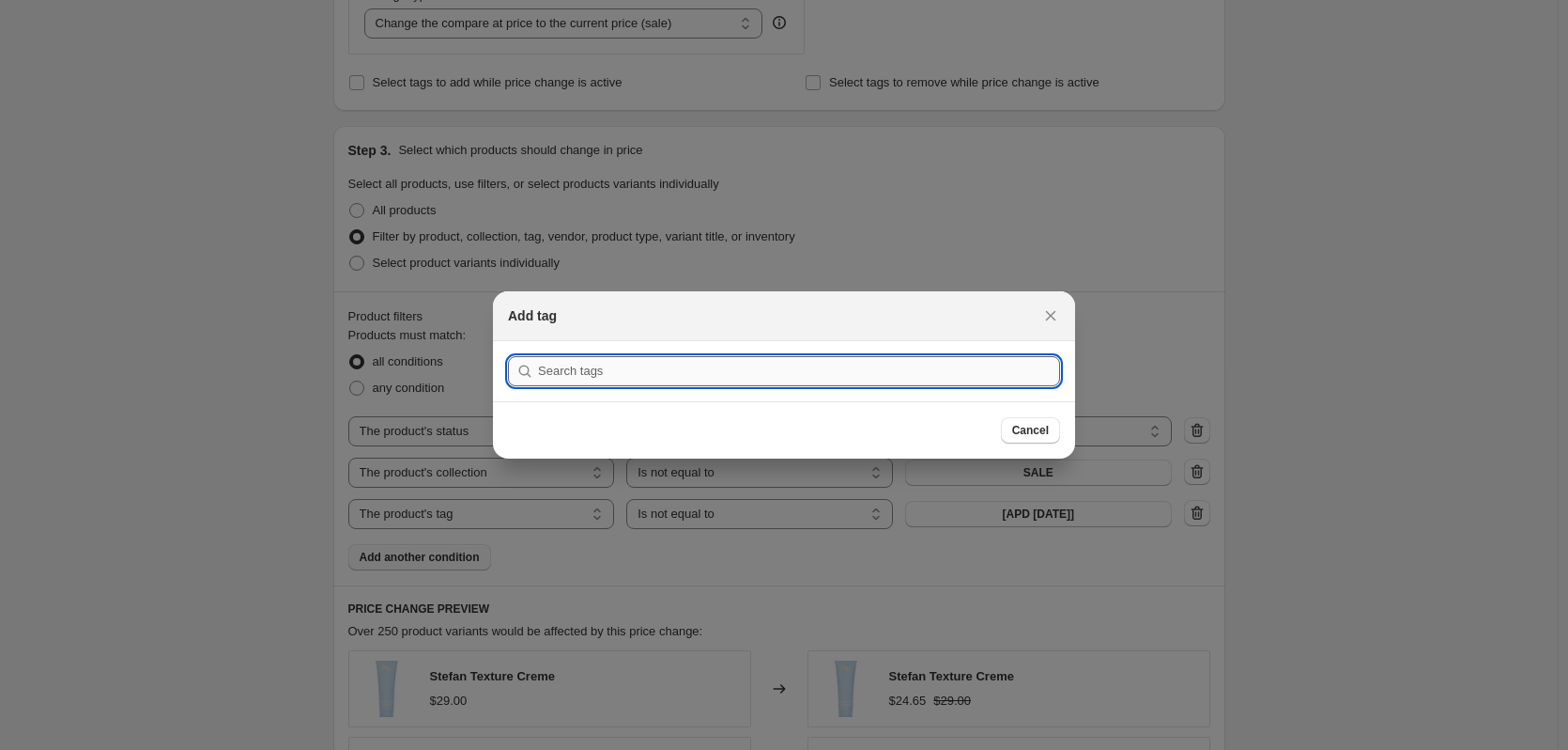
click at [694, 377] on input ":r65:" at bounding box center [799, 371] width 522 height 30
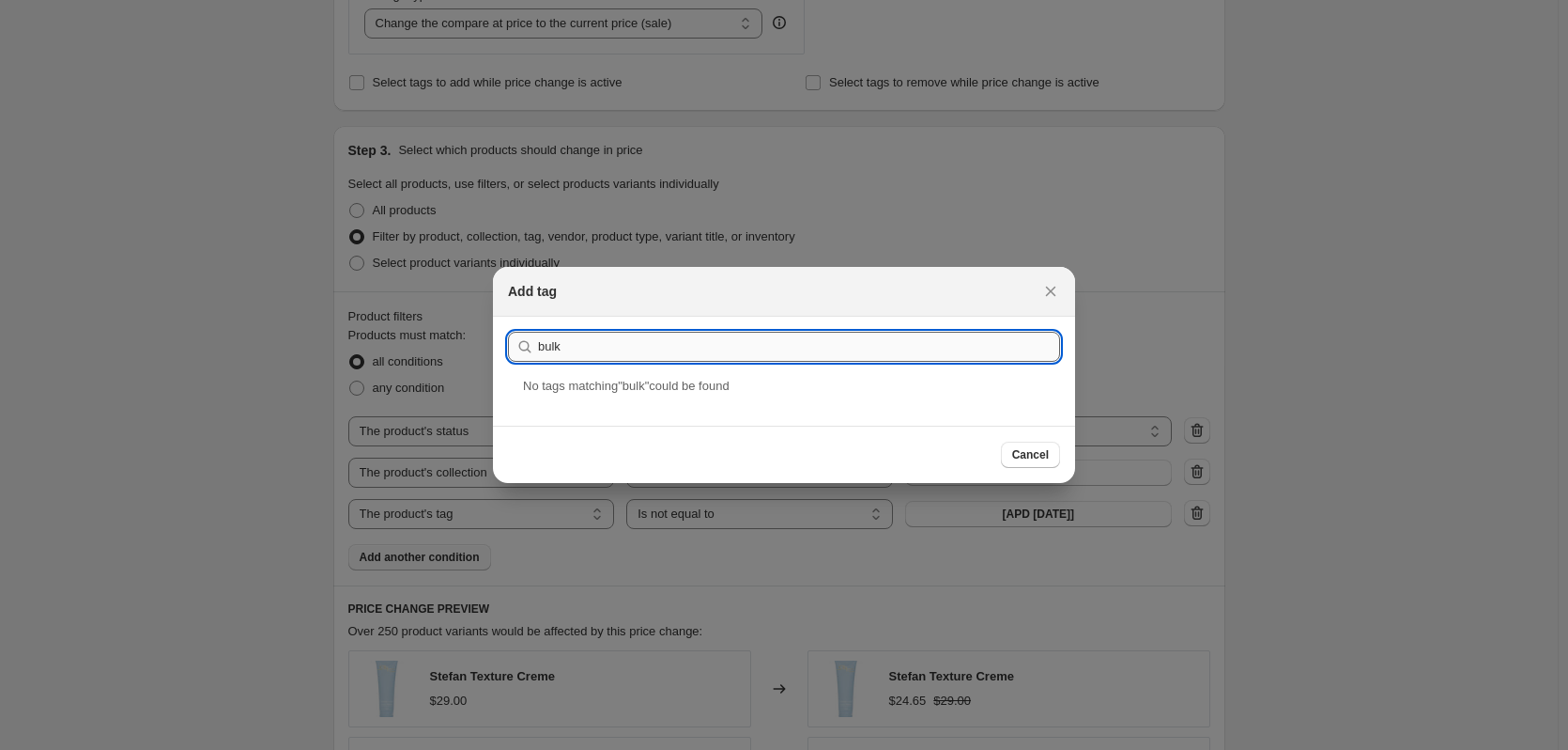
click at [676, 344] on input "bulk" at bounding box center [799, 346] width 522 height 30
click at [774, 355] on input "bulk" at bounding box center [799, 346] width 522 height 30
paste input "Bundle"
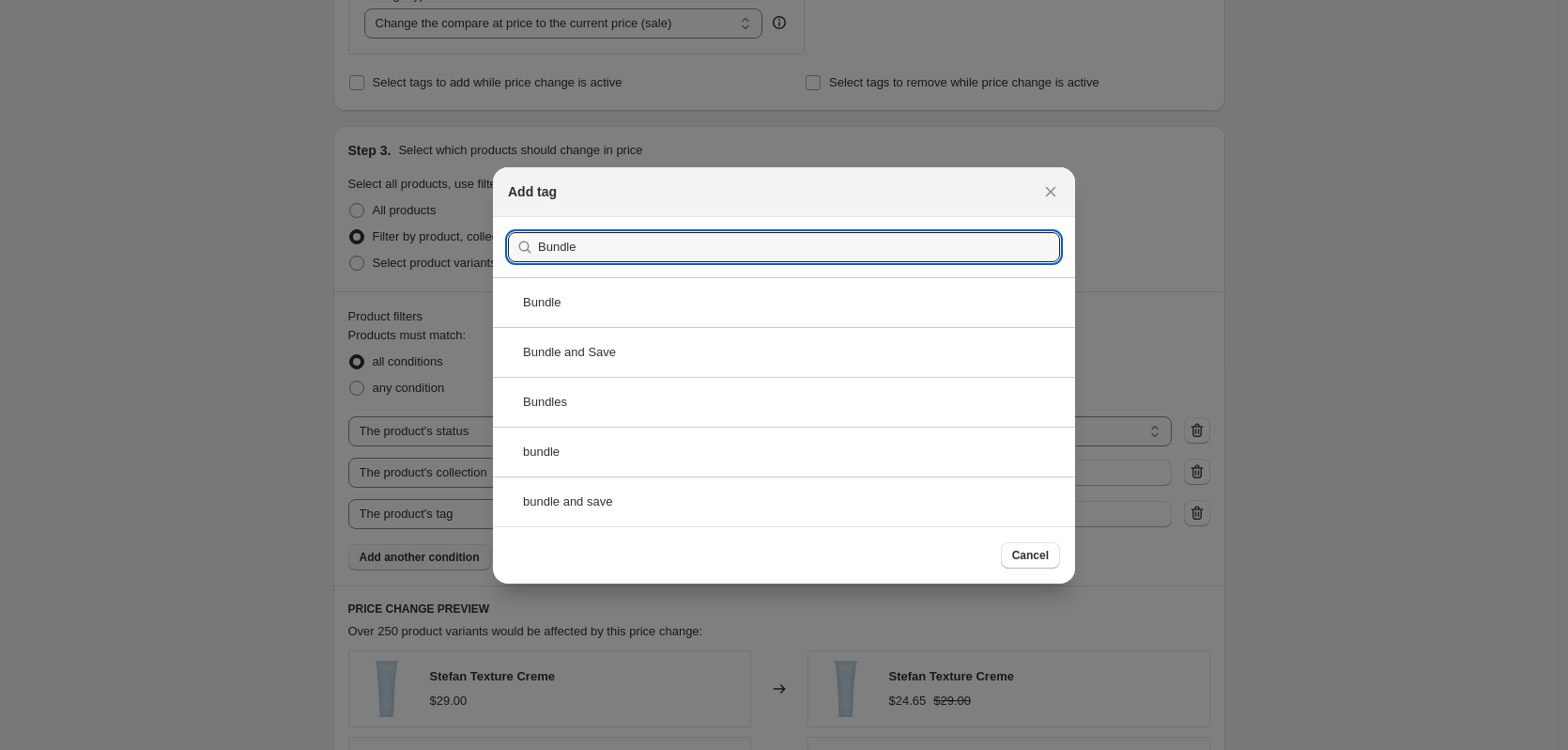
type input "Bundle"
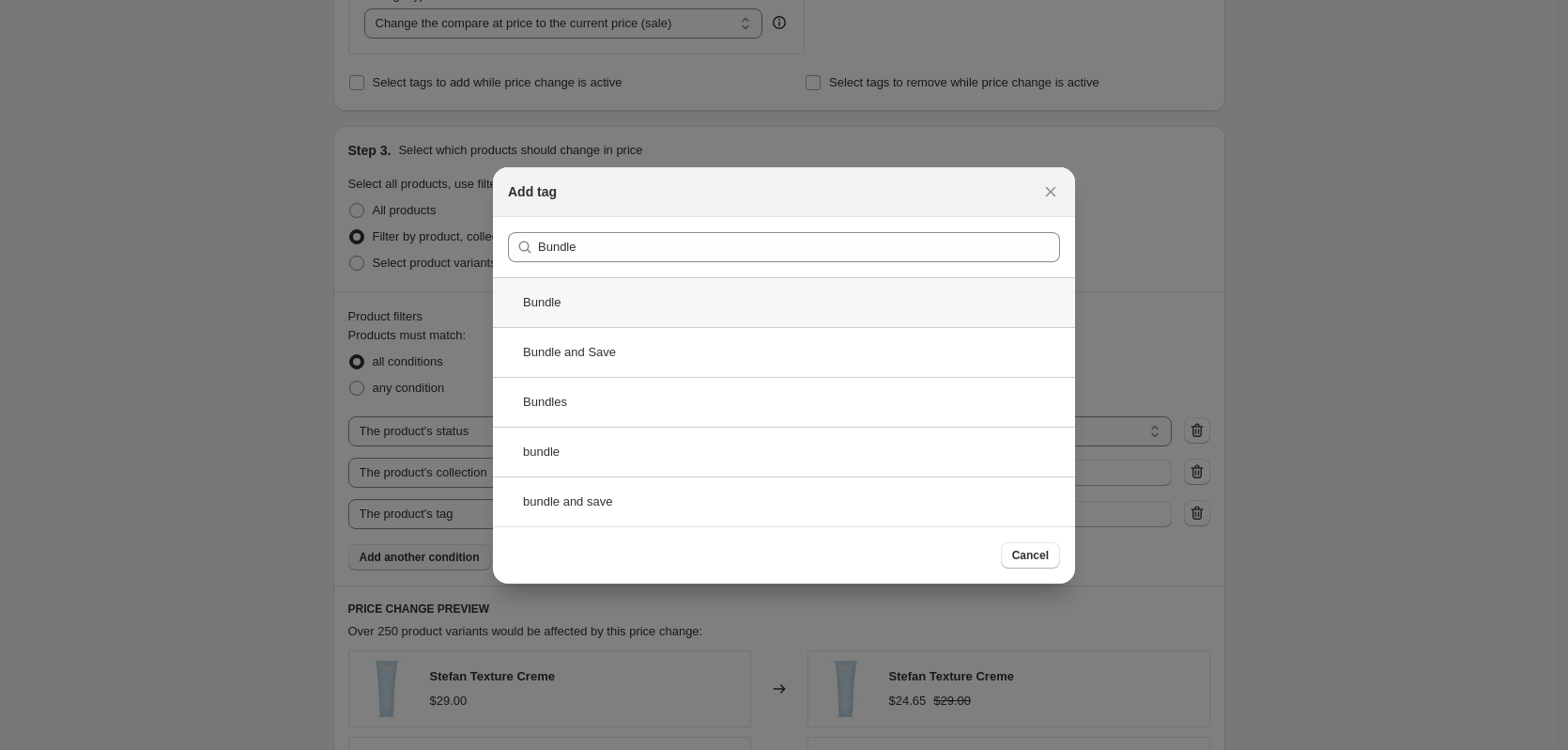
click at [569, 313] on div "Bundle" at bounding box center [784, 301] width 583 height 50
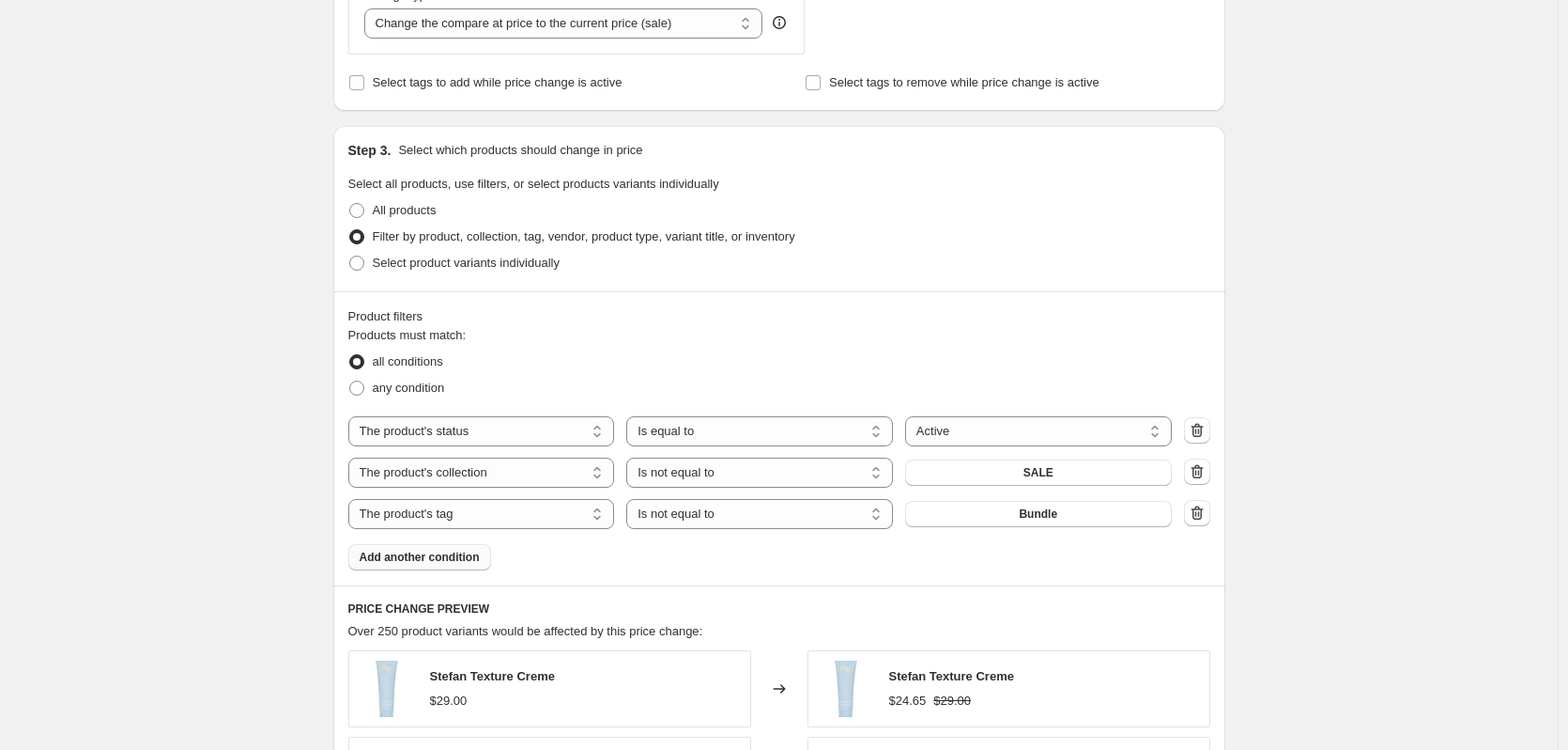
scroll to position [1221, 0]
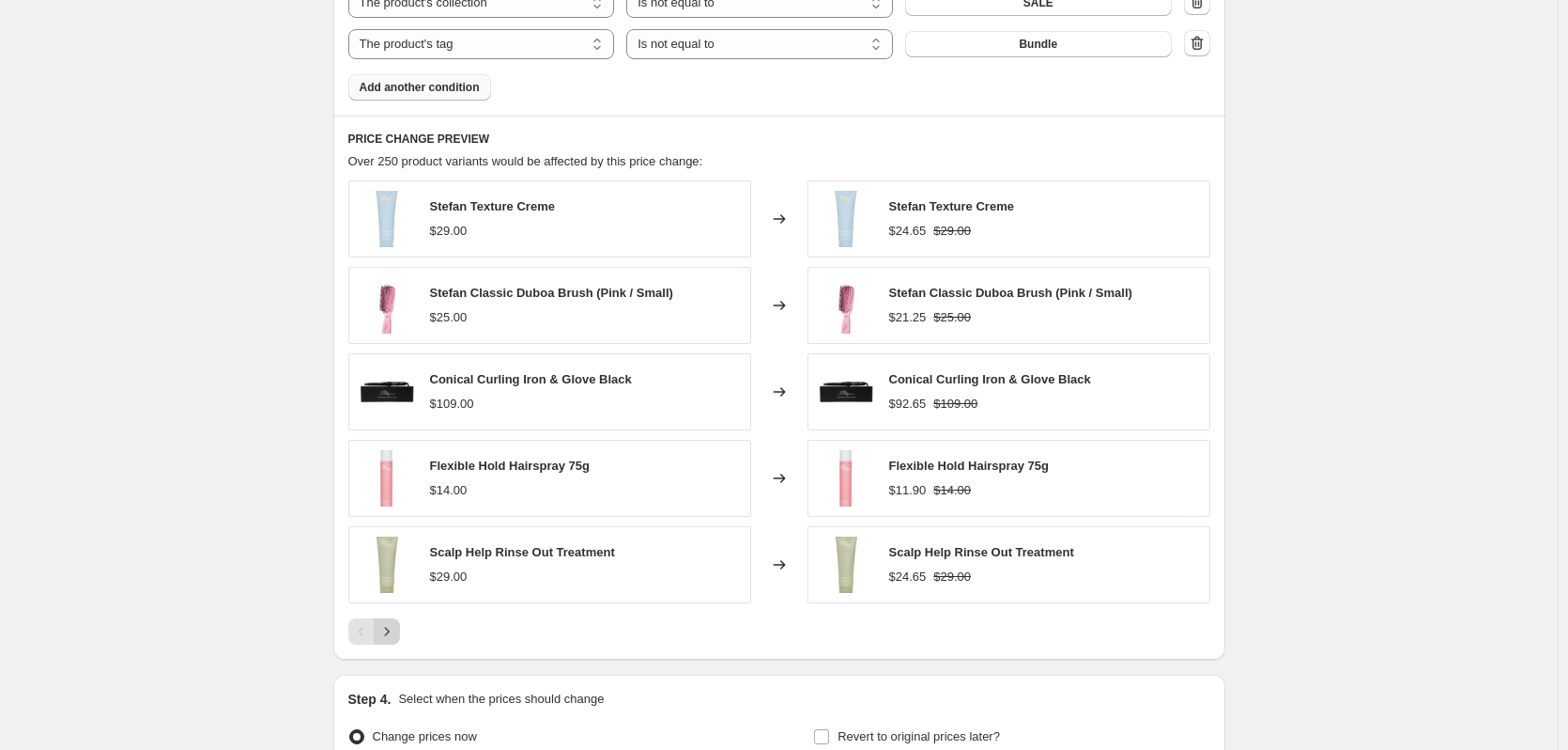
click at [400, 629] on button "Next" at bounding box center [386, 631] width 26 height 26
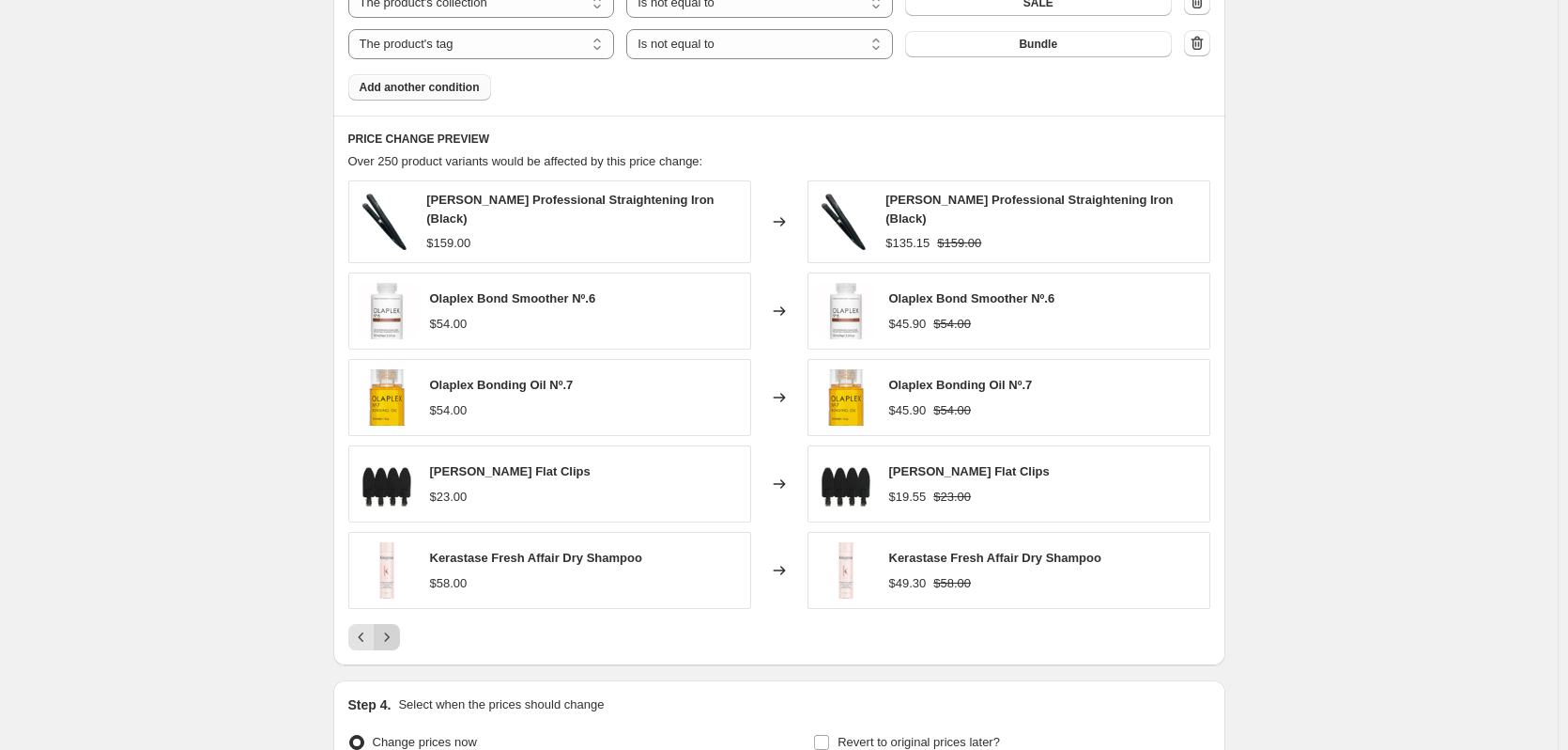
click at [389, 631] on icon "Next" at bounding box center [386, 636] width 18 height 18
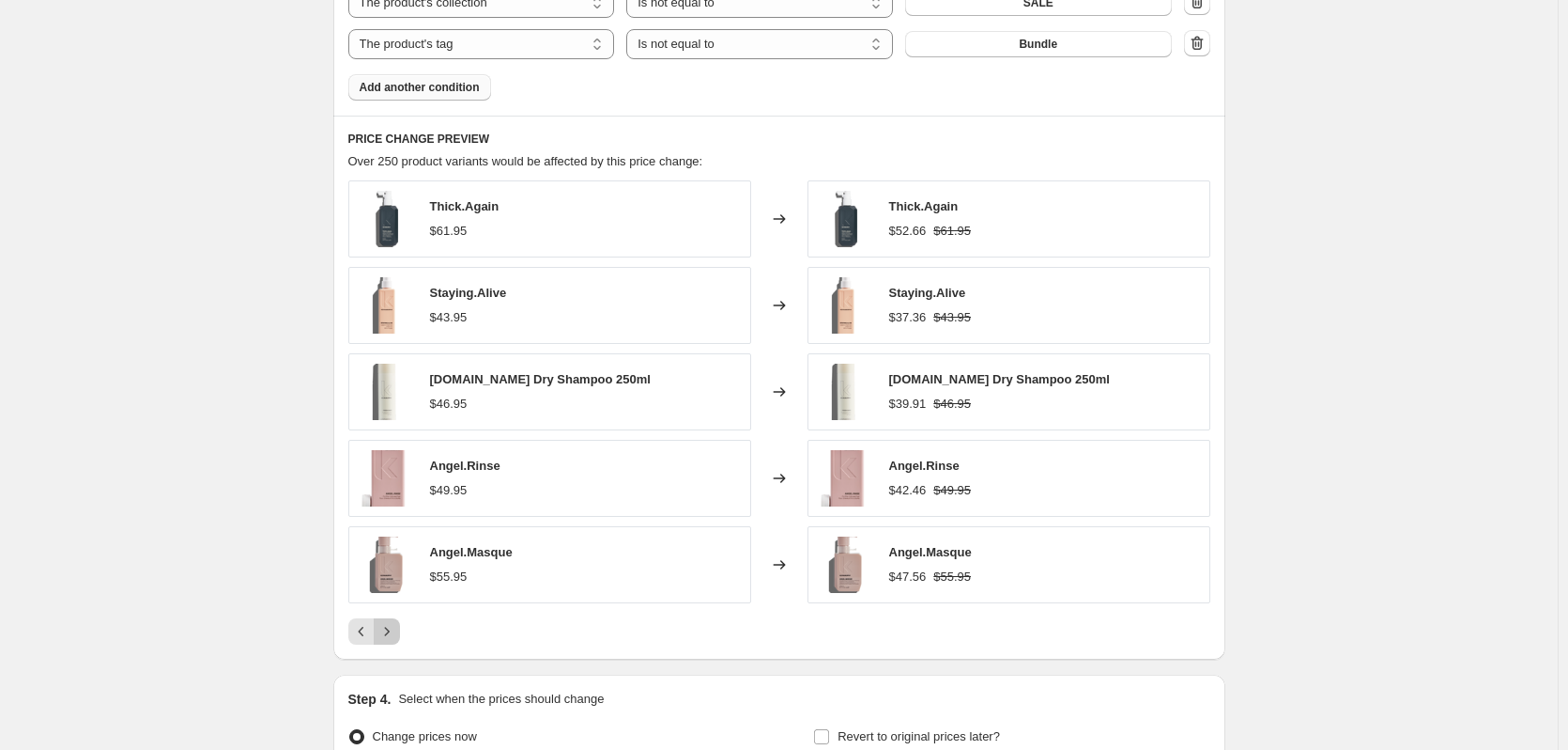
click at [389, 631] on icon "Next" at bounding box center [386, 631] width 18 height 18
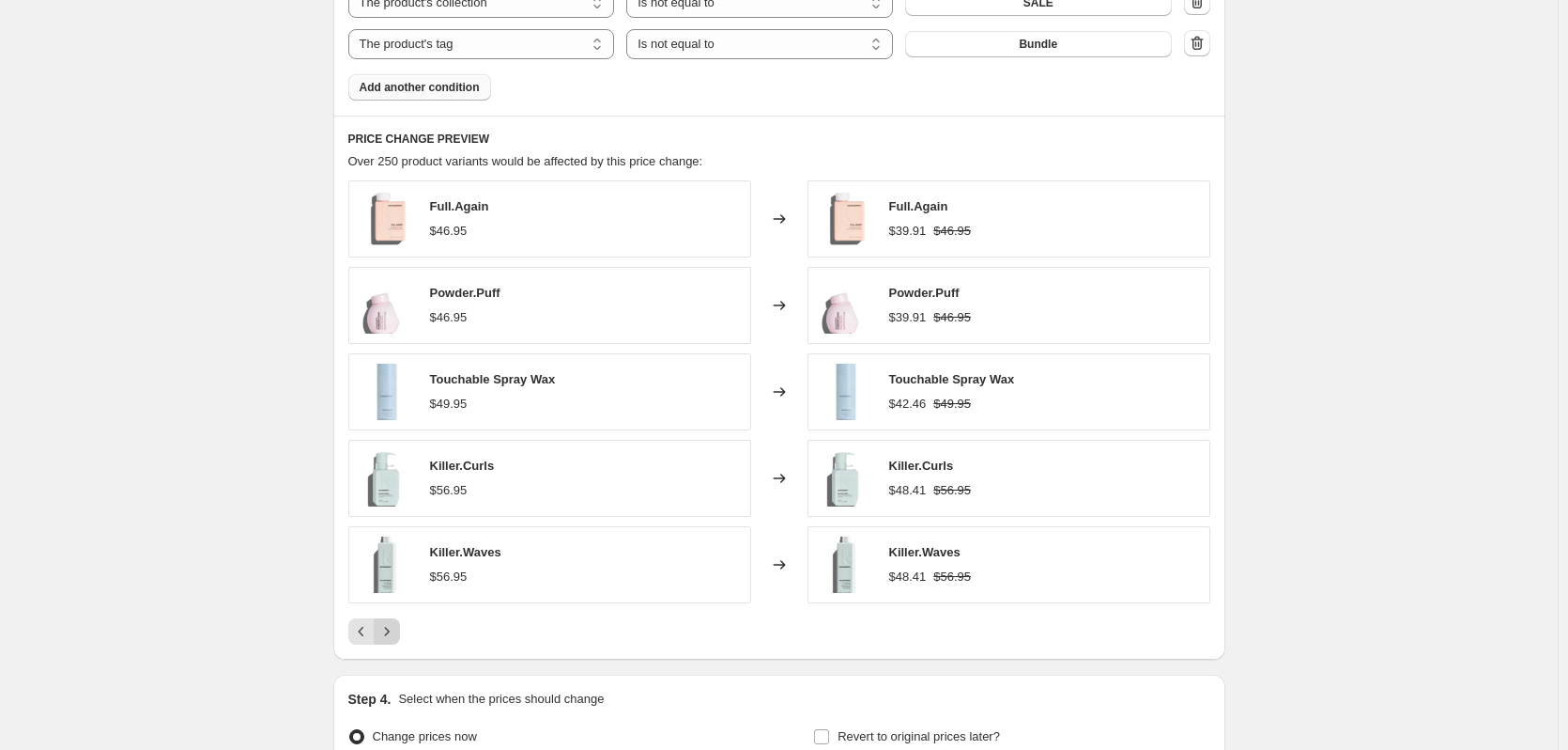
click at [389, 631] on icon "Next" at bounding box center [386, 631] width 18 height 18
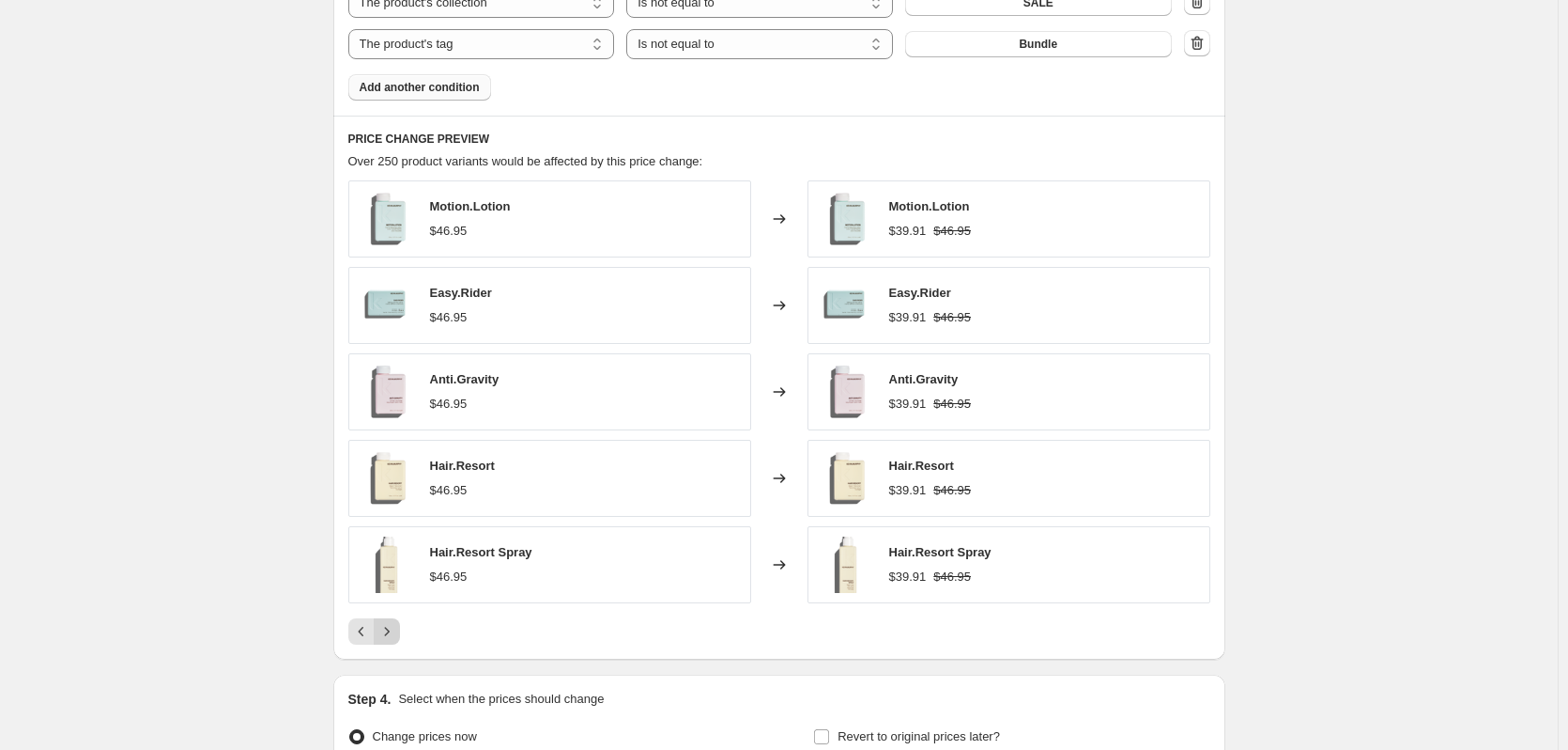
click at [389, 631] on icon "Next" at bounding box center [386, 631] width 18 height 18
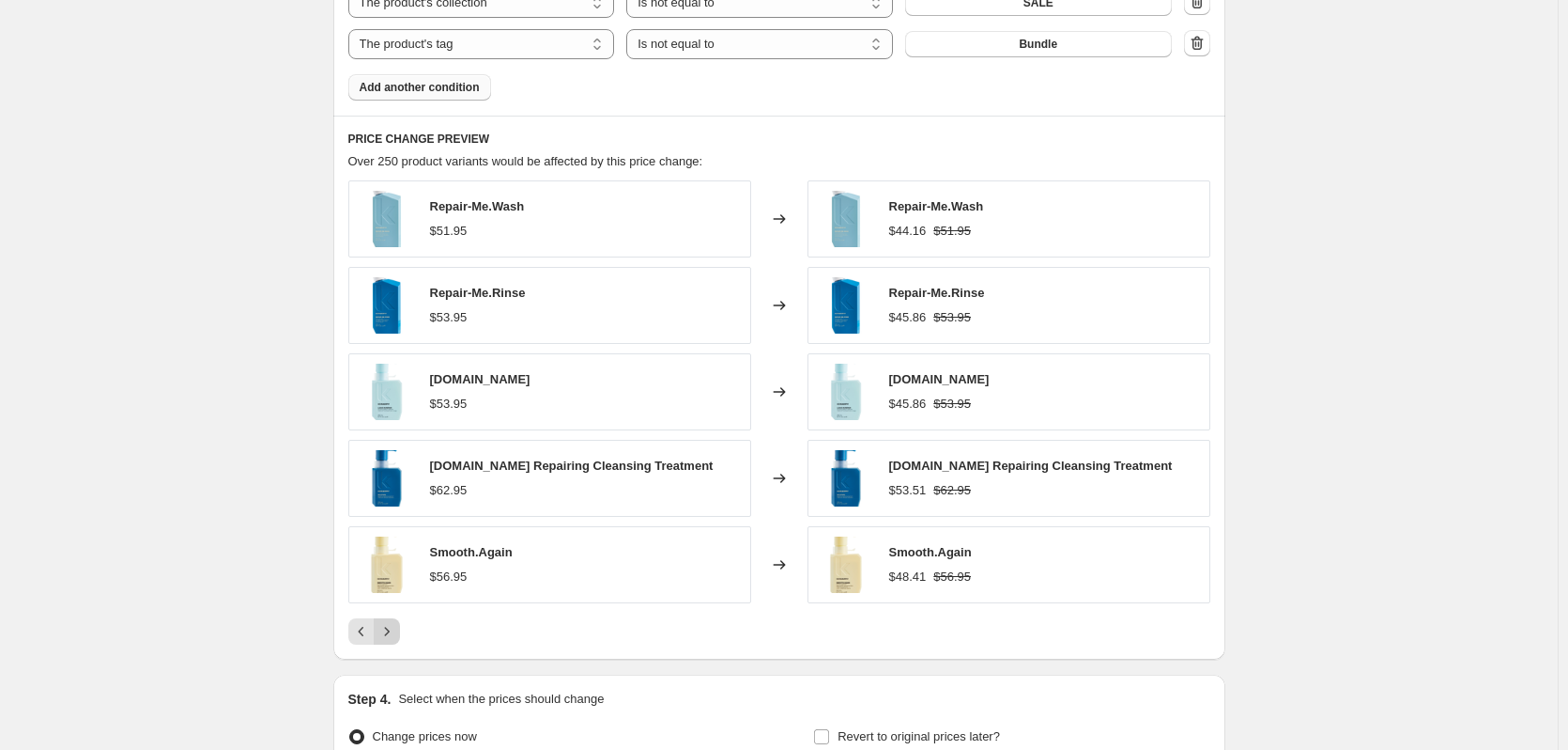
click at [389, 631] on icon "Next" at bounding box center [386, 631] width 18 height 18
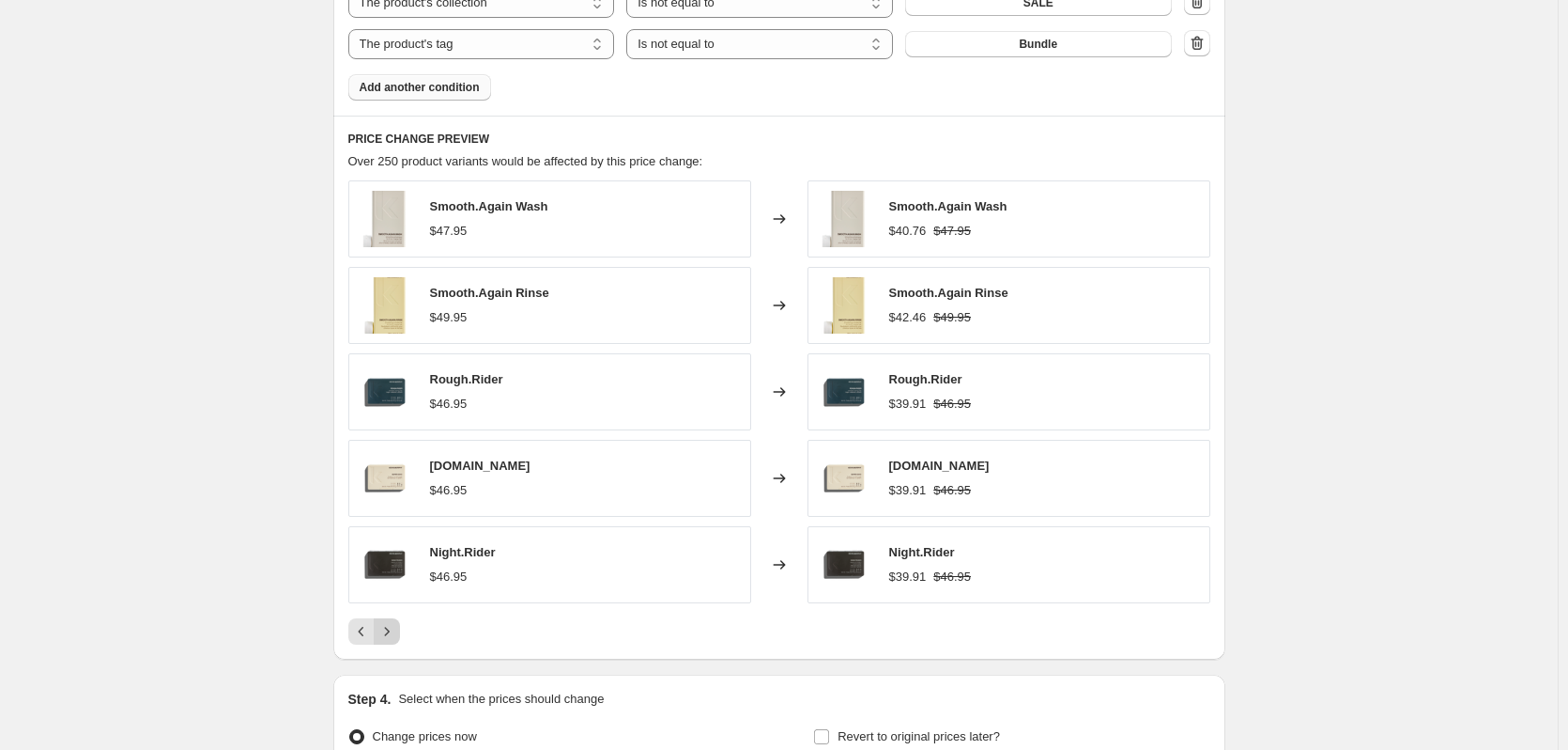
click at [389, 631] on icon "Next" at bounding box center [386, 631] width 18 height 18
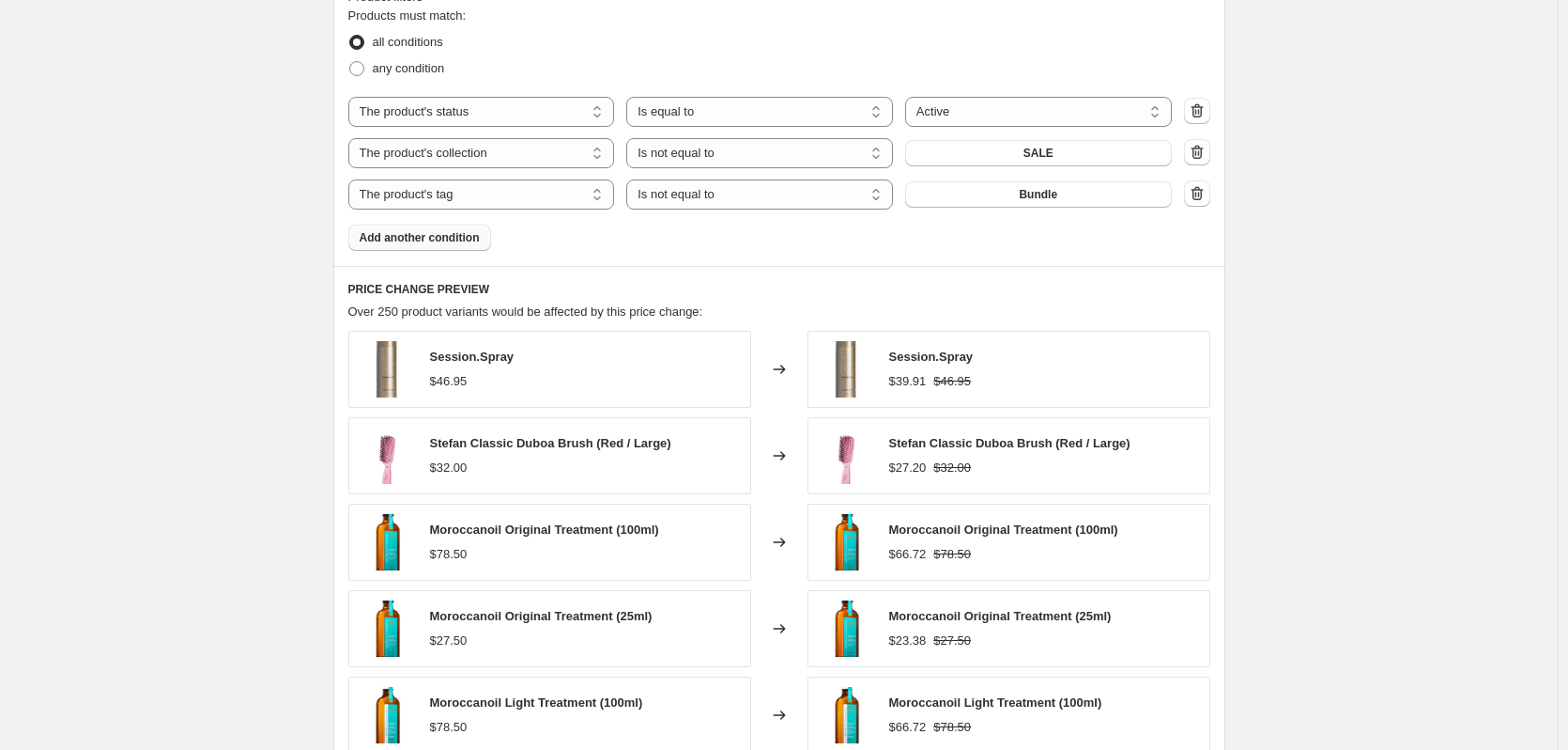
scroll to position [1423, 0]
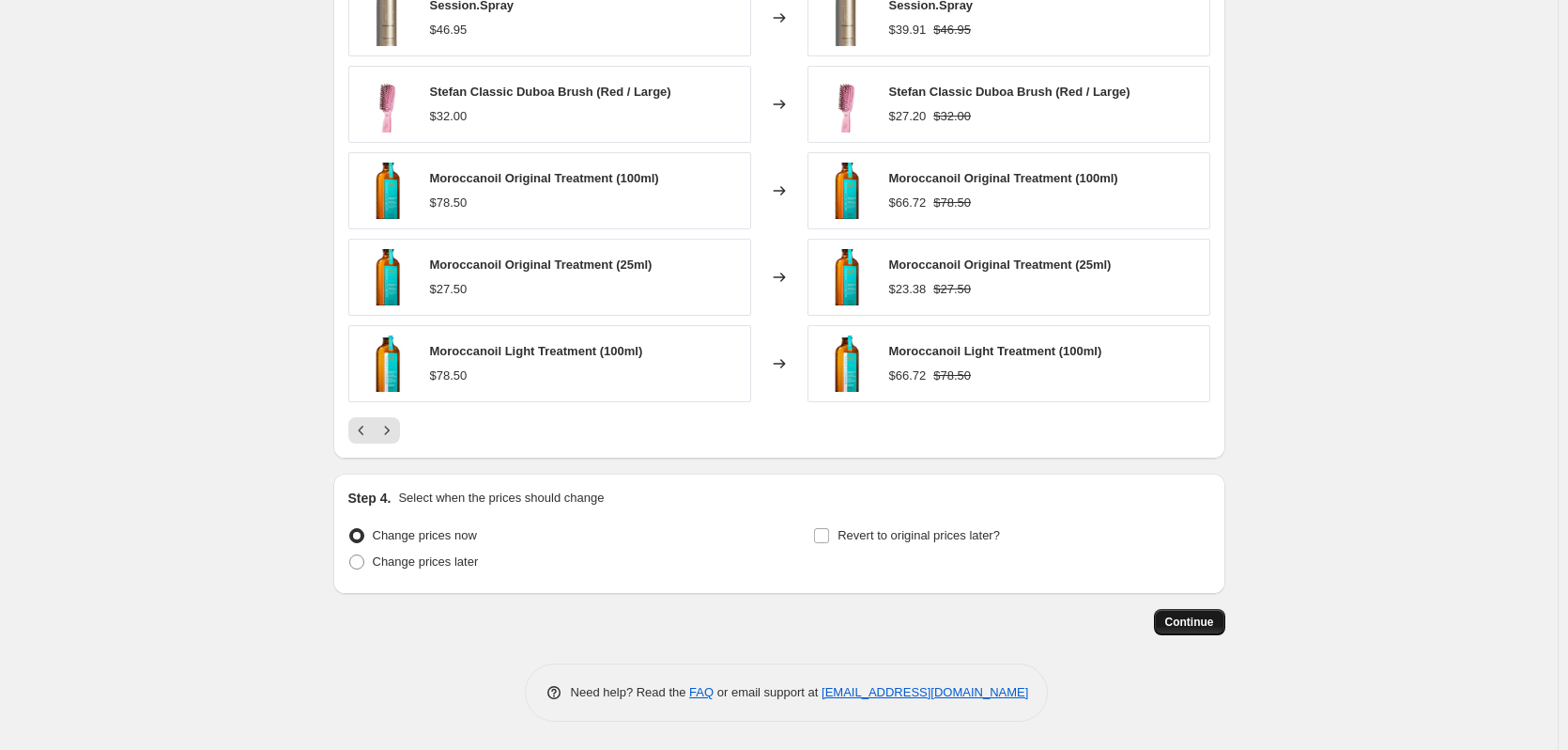
click at [1169, 620] on button "Continue" at bounding box center [1189, 622] width 71 height 26
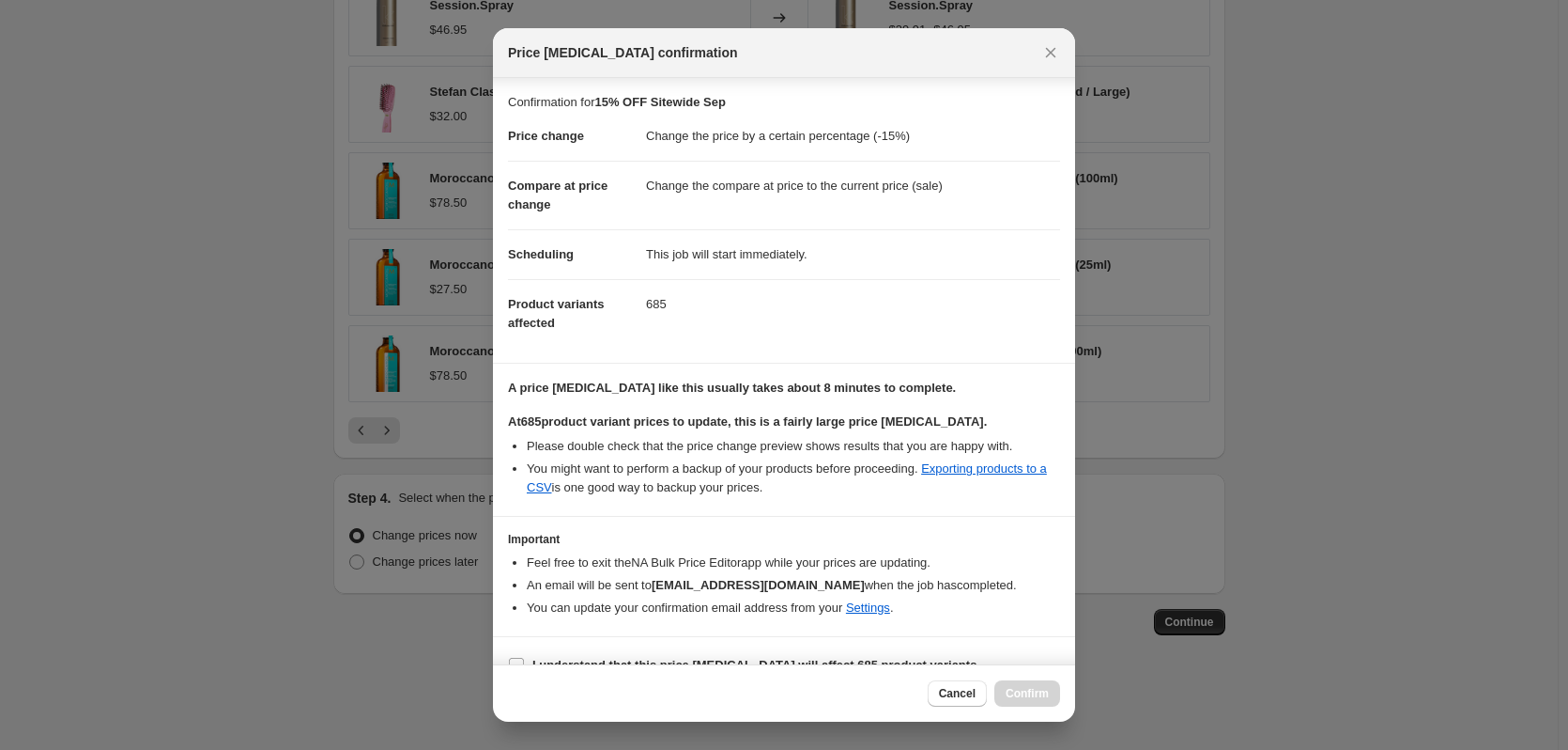
scroll to position [29, 0]
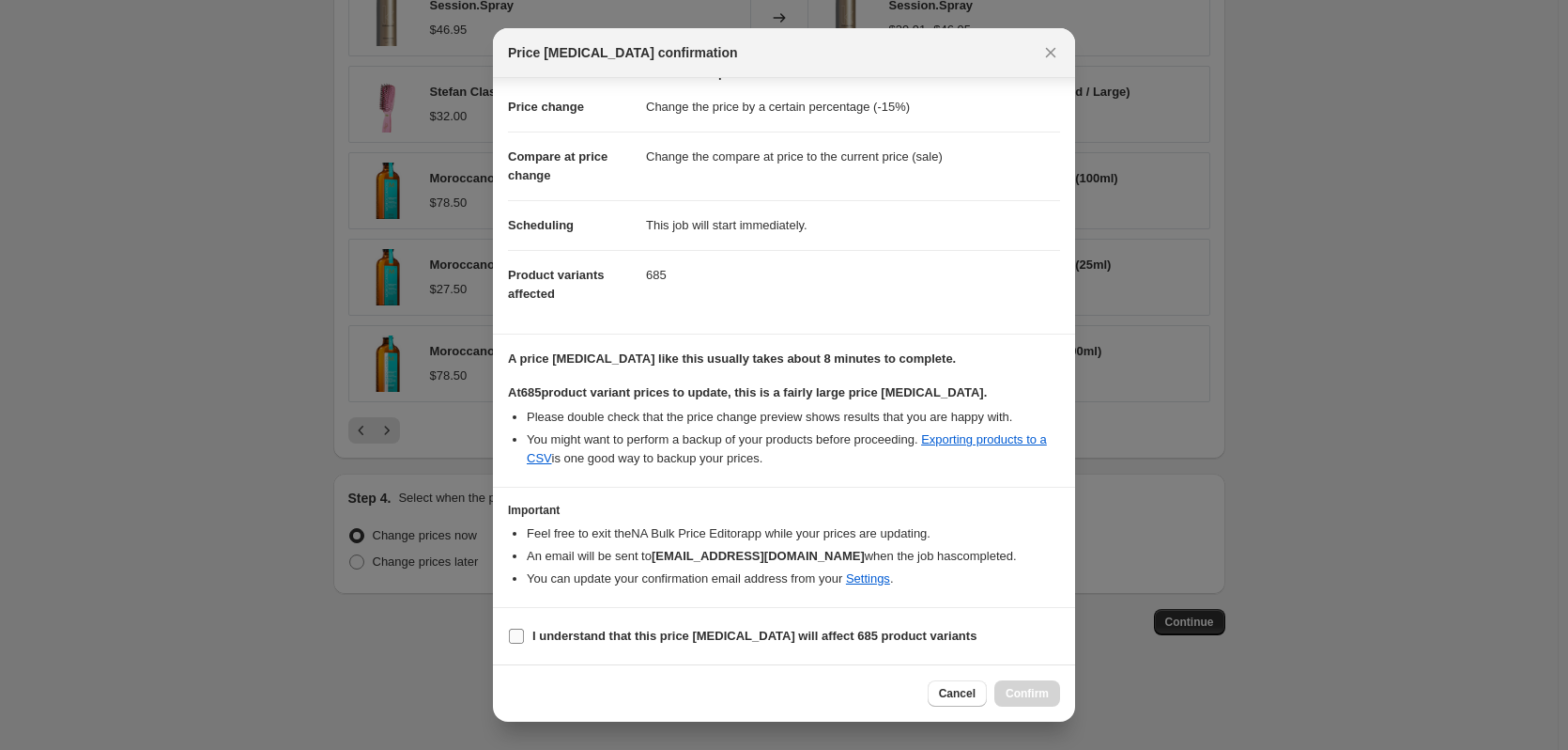
click at [690, 638] on b "I understand that this price change job will affect 685 product variants" at bounding box center [753, 635] width 444 height 15
click at [524, 638] on input "I understand that this price change job will affect 685 product variants" at bounding box center [516, 635] width 15 height 15
checkbox input "true"
click at [1022, 694] on span "Confirm" at bounding box center [1027, 693] width 43 height 15
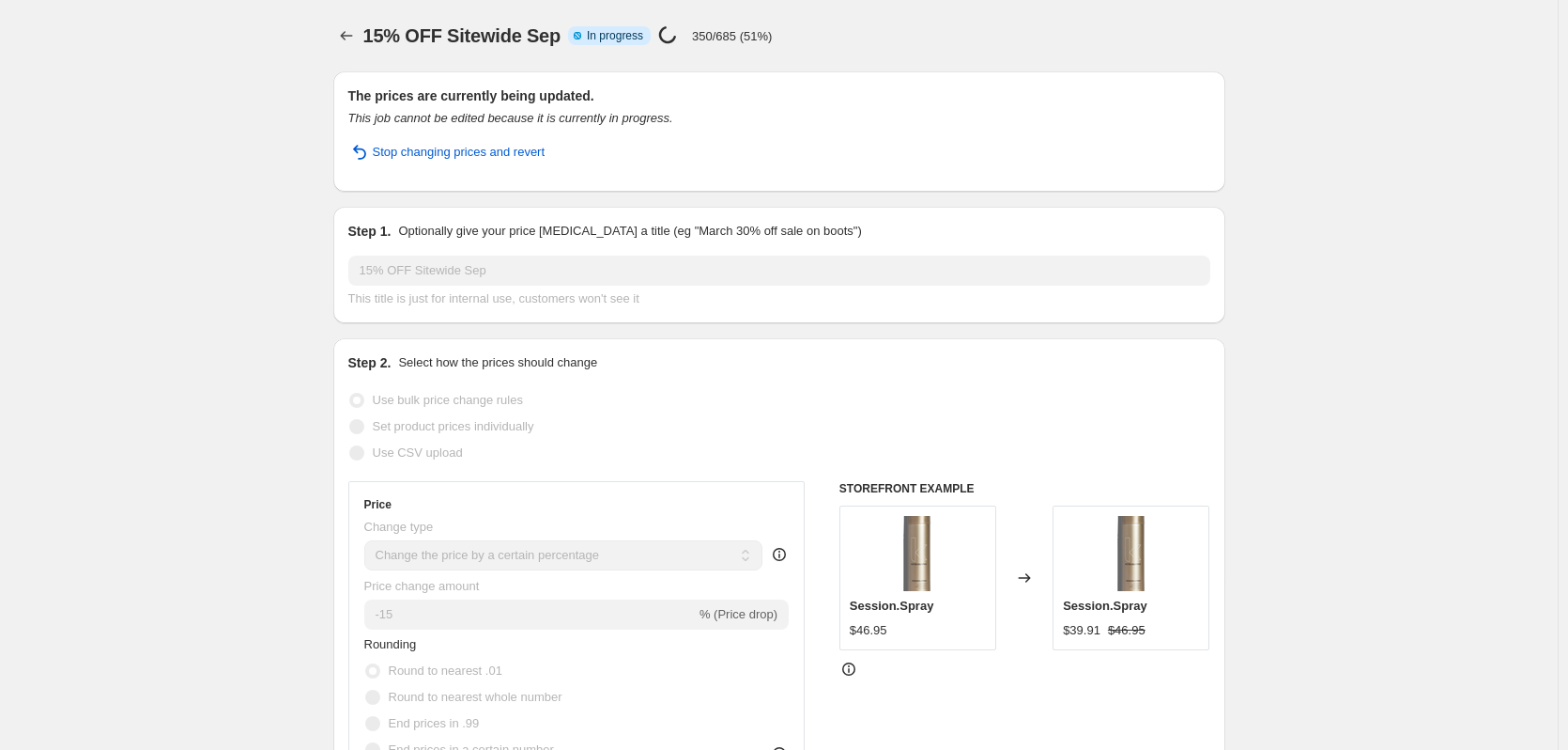
click at [569, 3] on div "15% OFF Sitewide Sep. This page is ready 15% OFF Sitewide Sep Info Partially co…" at bounding box center [779, 35] width 892 height 71
select select "percentage"
select select "product_status"
select select "collection"
select select "not_equal"
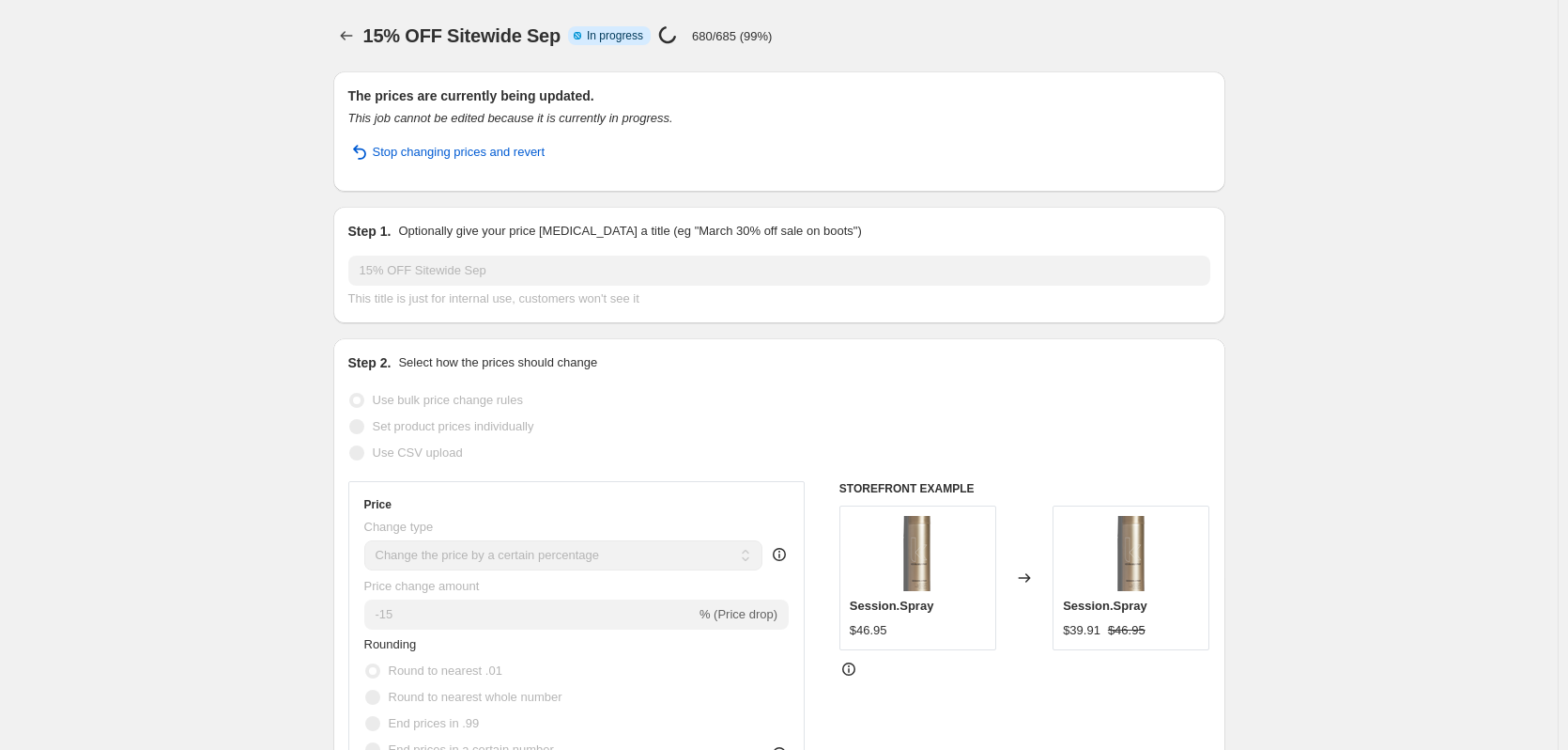
select select "tag"
select select "not_equal"
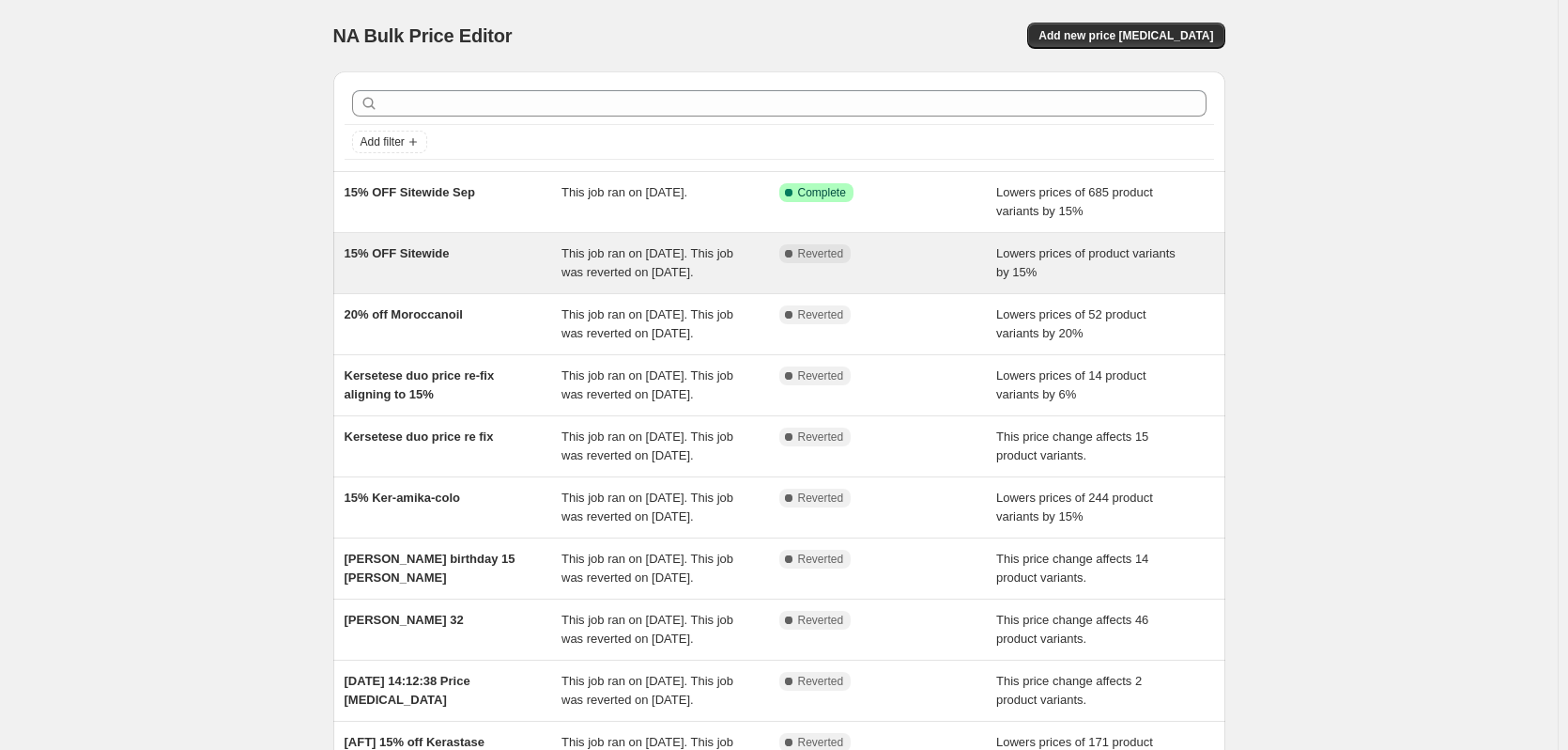
click at [442, 282] on div "15% OFF Sitewide" at bounding box center [453, 262] width 217 height 38
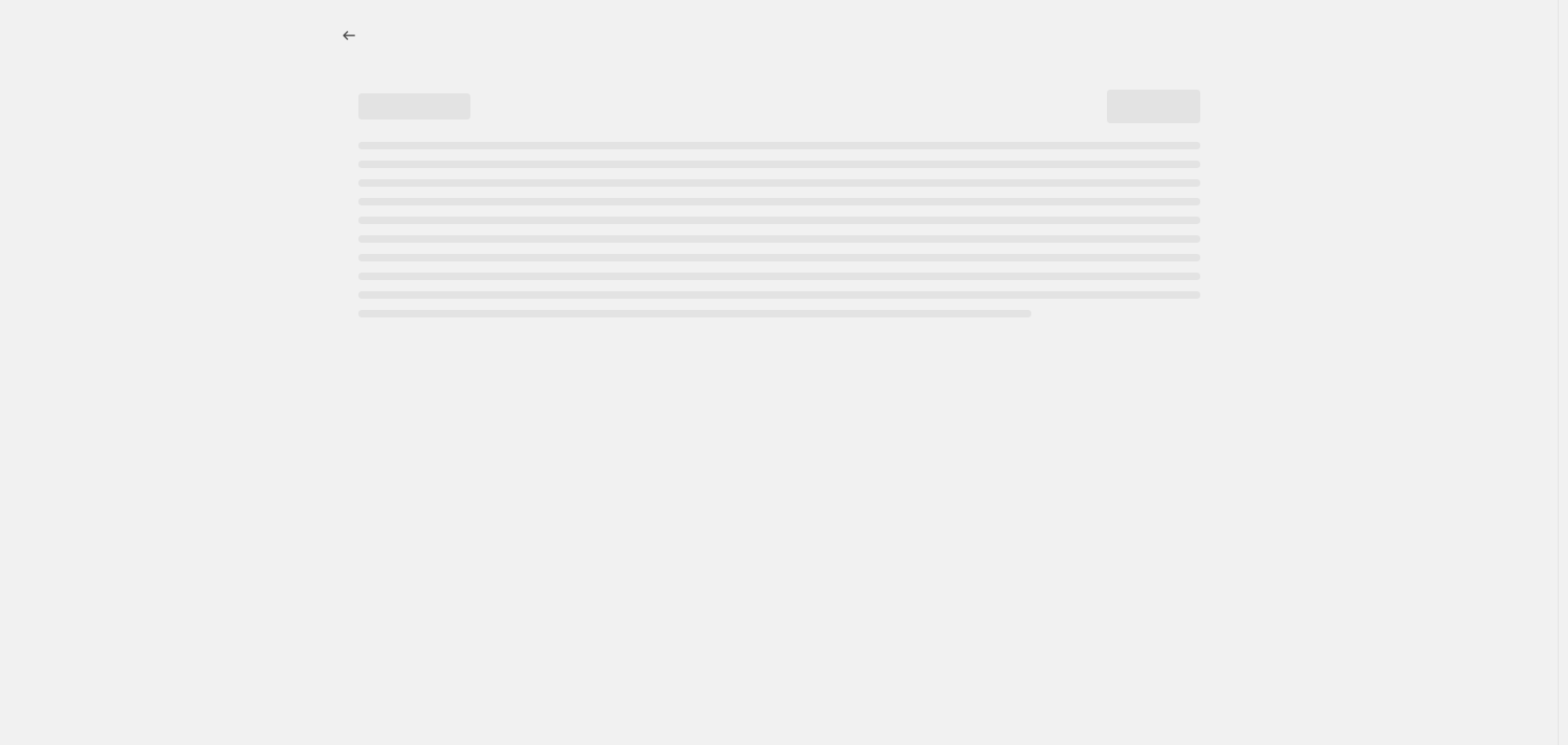
select select "percentage"
select select "product_status"
select select "collection"
select select "not_equal"
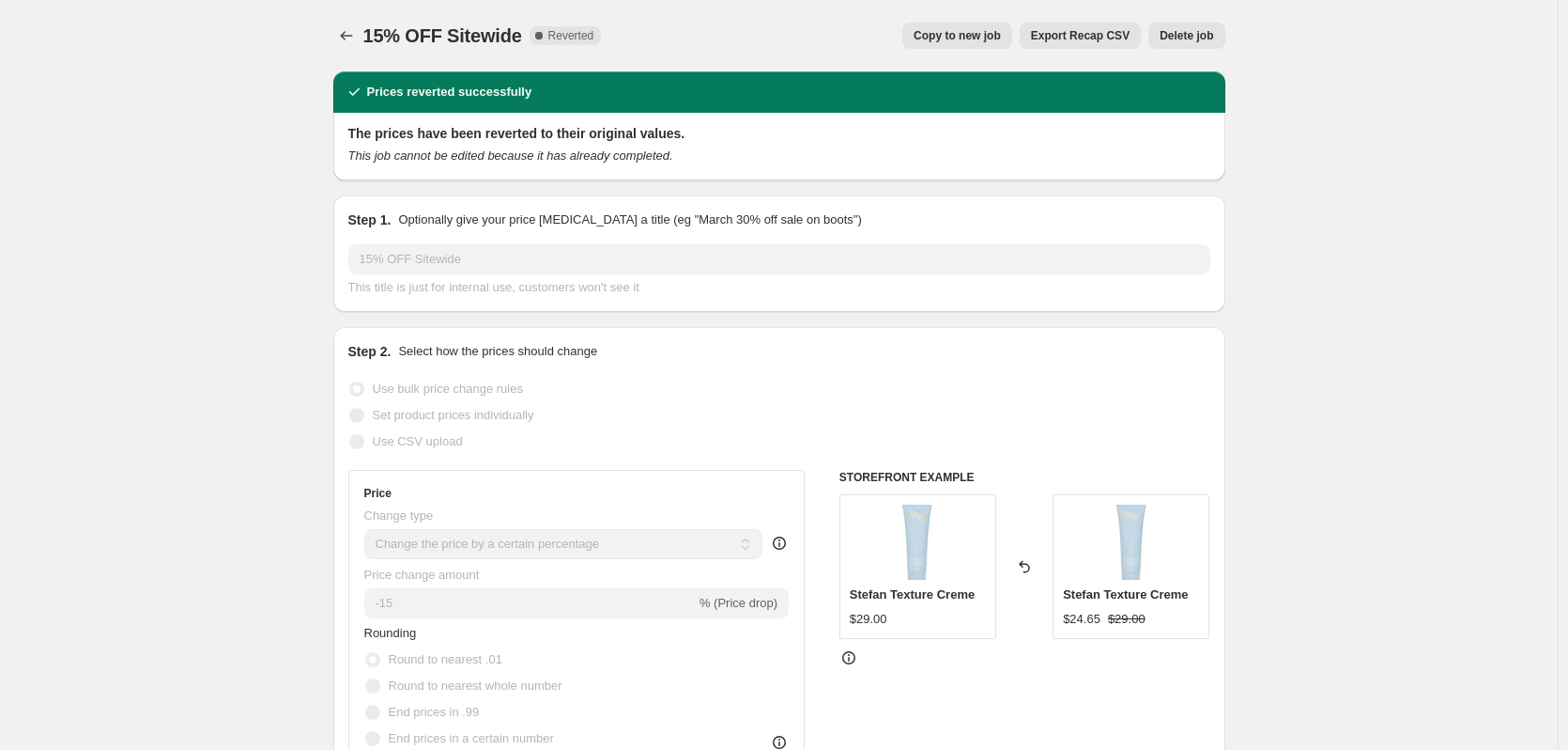
click at [1194, 35] on span "Delete job" at bounding box center [1185, 35] width 53 height 15
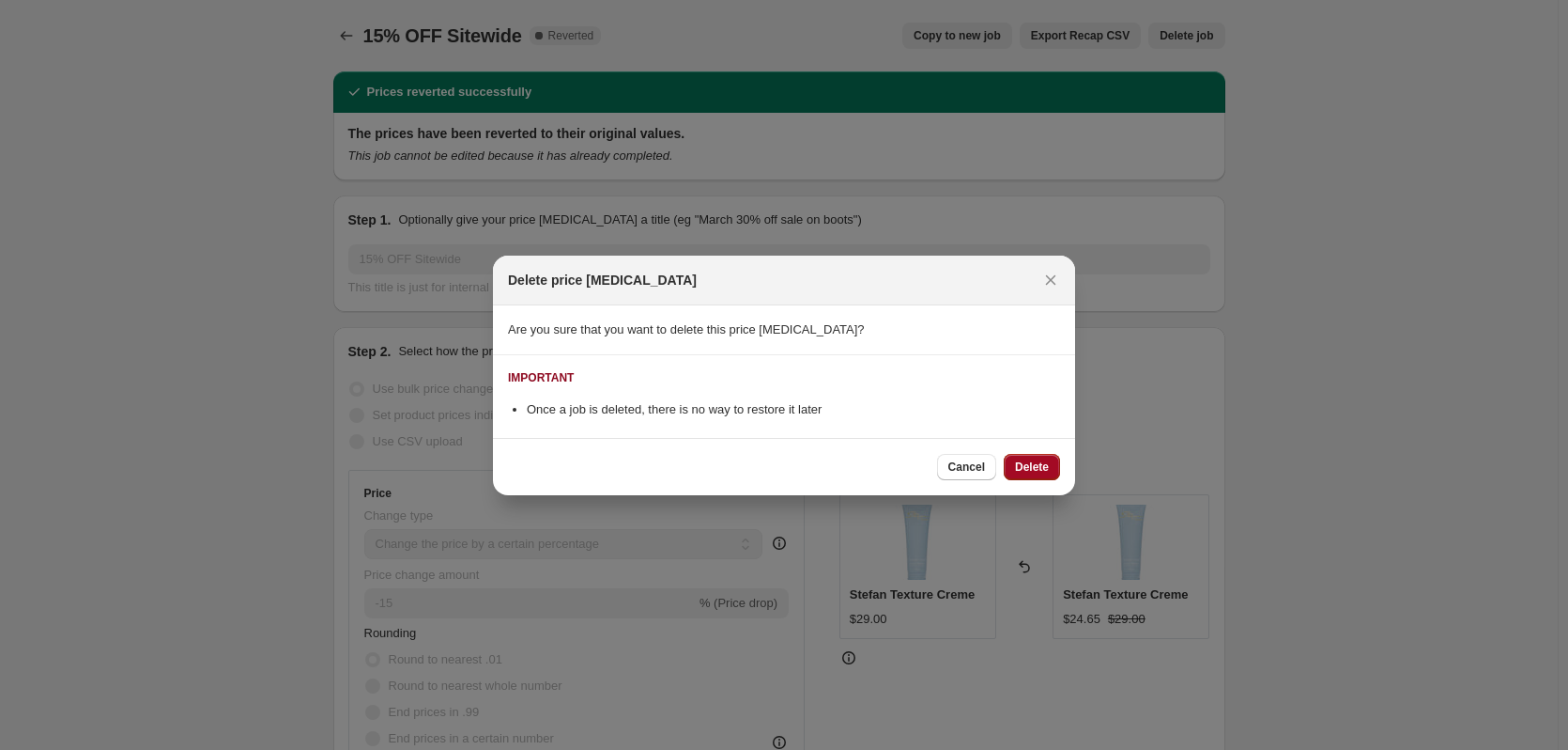
click at [1015, 463] on span "Delete" at bounding box center [1031, 466] width 34 height 15
